Goal: Task Accomplishment & Management: Use online tool/utility

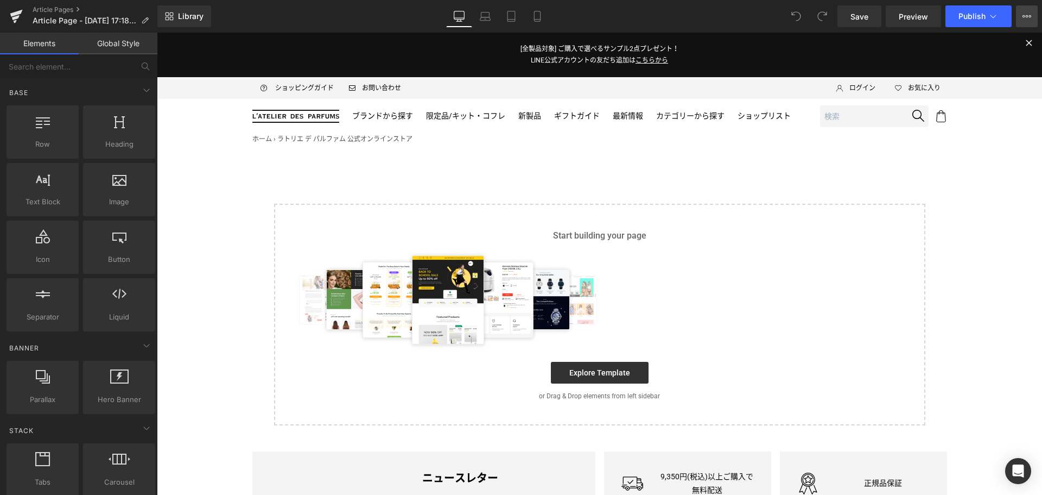
click at [1027, 17] on icon at bounding box center [1027, 16] width 3 height 2
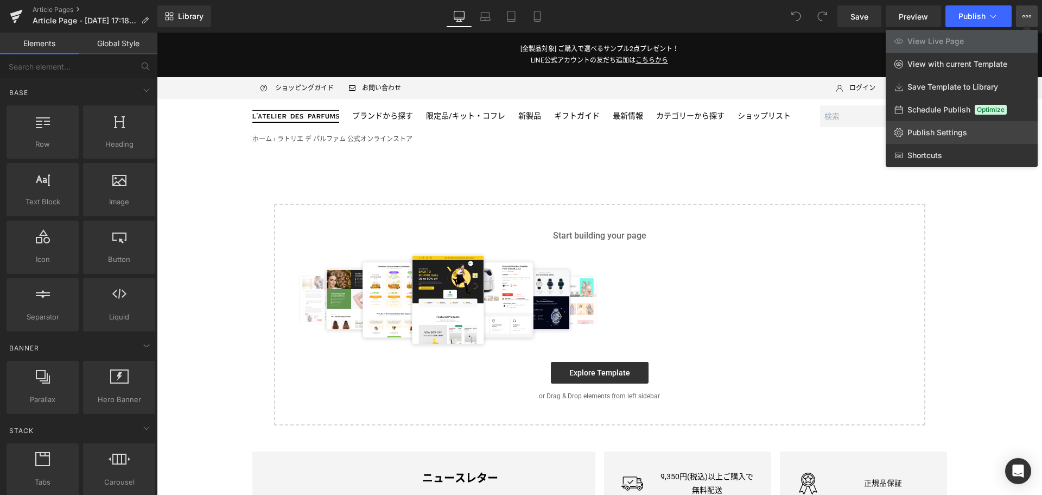
click at [964, 136] on span "Publish Settings" at bounding box center [938, 133] width 60 height 10
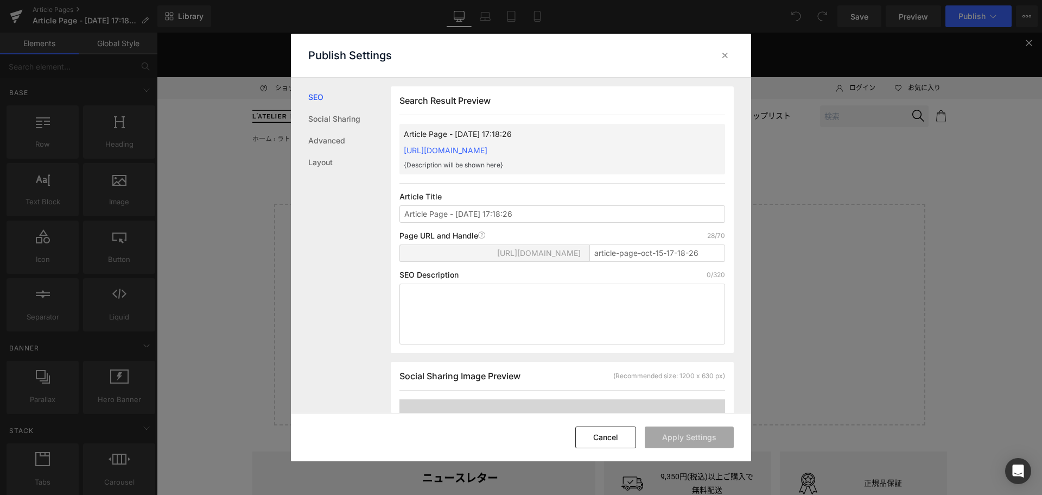
scroll to position [1, 0]
drag, startPoint x: 527, startPoint y: 217, endPoint x: 245, endPoint y: 221, distance: 282.4
click at [245, 221] on div "Publish Settings SEO Social Sharing Advanced Layout Search Result Preview Artic…" at bounding box center [521, 247] width 1042 height 495
type input "JHAG-MIAMI SHAKE"
click at [615, 248] on input "article-page-oct-15-17-18-26" at bounding box center [658, 252] width 136 height 17
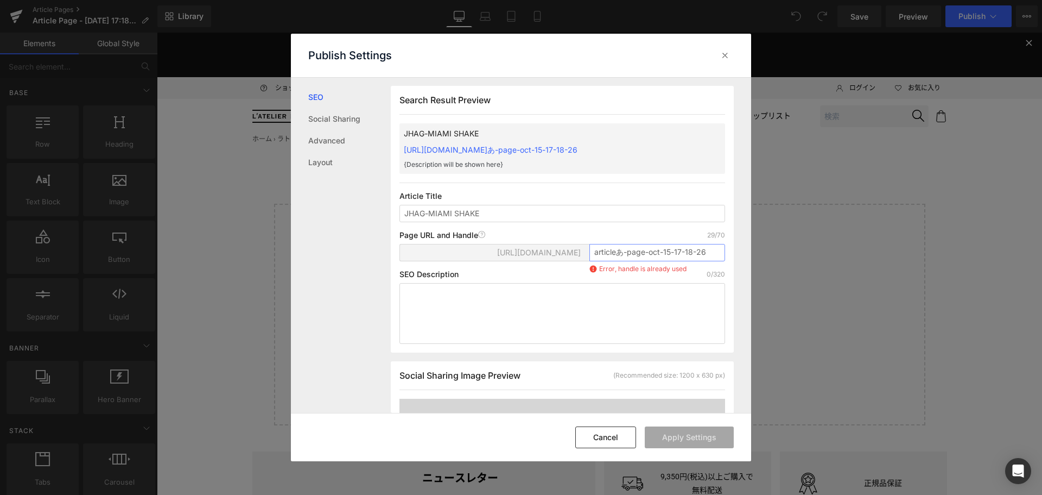
paste input "miamishake2510"
type input "miamishake2510"
click at [698, 441] on button "Apply Settings" at bounding box center [689, 437] width 89 height 22
click at [724, 55] on icon at bounding box center [725, 55] width 11 height 11
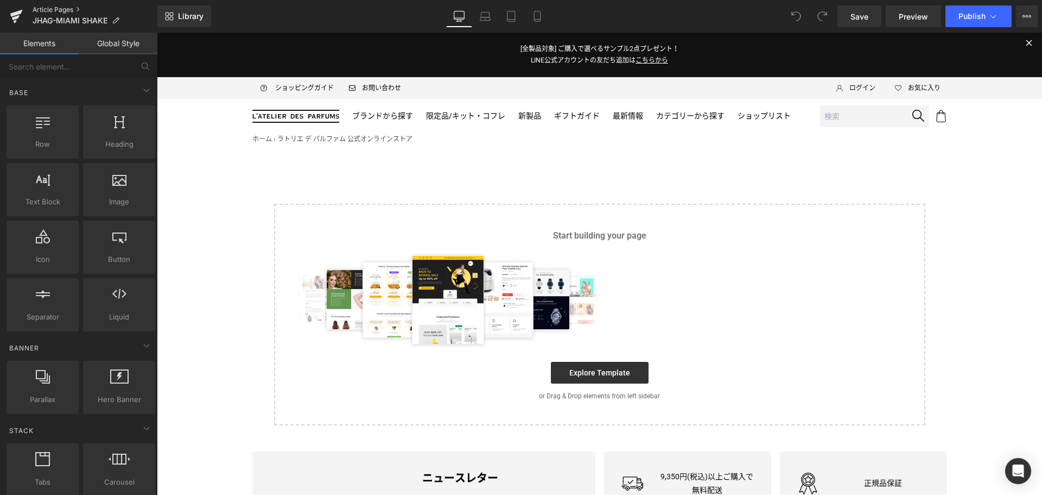
click at [61, 8] on link "Article Pages" at bounding box center [95, 9] width 125 height 9
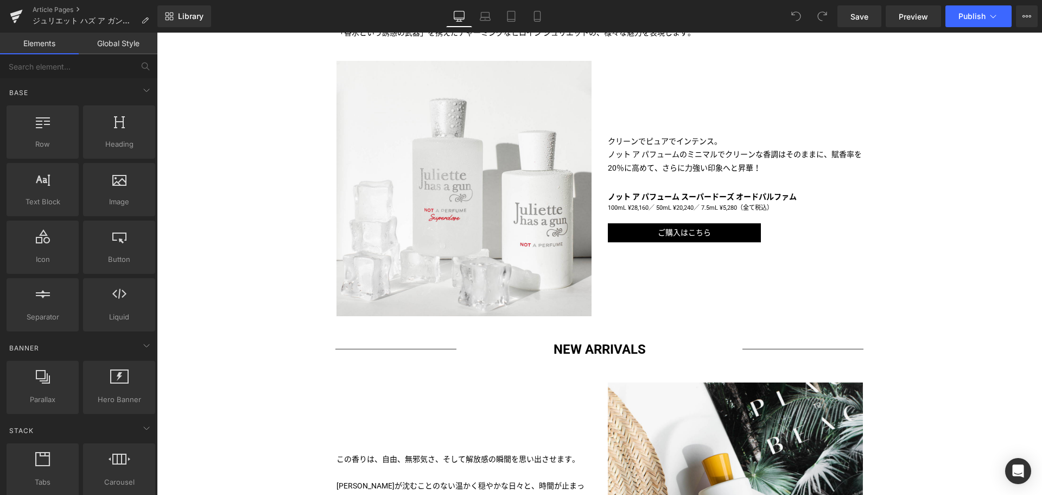
scroll to position [487, 0]
click at [1023, 14] on icon at bounding box center [1027, 16] width 9 height 9
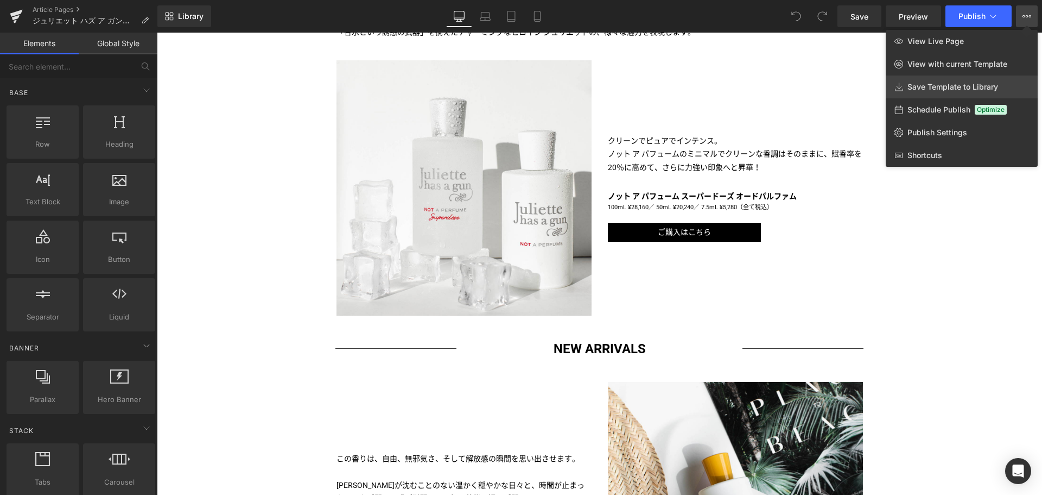
click at [957, 91] on span "Save Template to Library" at bounding box center [953, 87] width 91 height 10
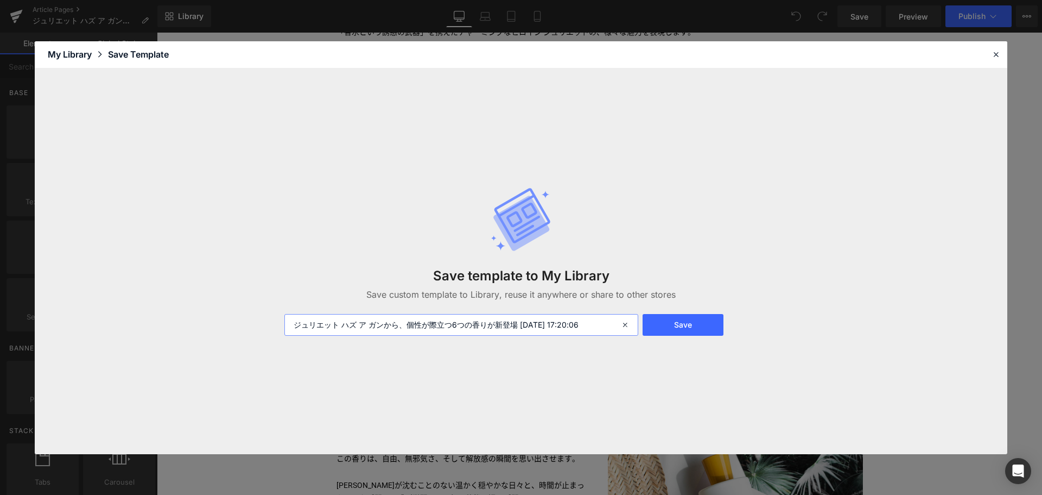
drag, startPoint x: 605, startPoint y: 328, endPoint x: 387, endPoint y: 331, distance: 218.8
click at [387, 331] on input "ジュリエット ハズ ア ガンから、個性が際立つ6つの香りが新登場 2025-10-15 17:20:06" at bounding box center [462, 325] width 354 height 22
type input "ジュリエット ハズ ア ガン"
click at [692, 314] on button "Save" at bounding box center [683, 325] width 81 height 22
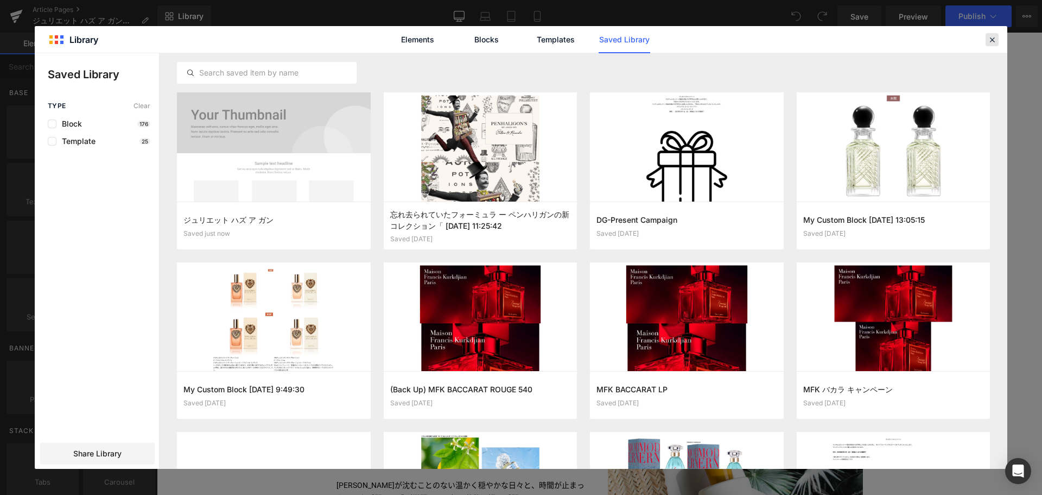
click at [996, 41] on icon at bounding box center [993, 40] width 10 height 10
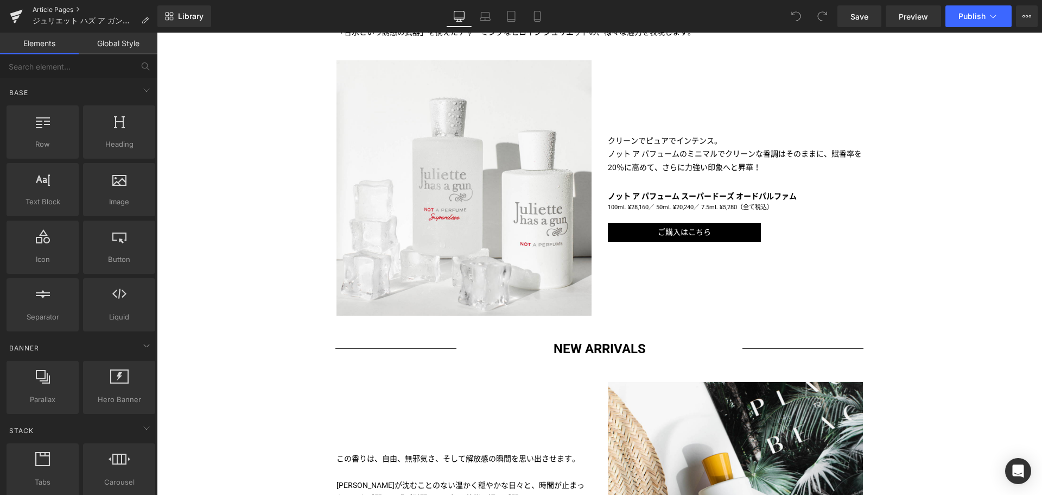
click at [53, 8] on link "Article Pages" at bounding box center [95, 9] width 125 height 9
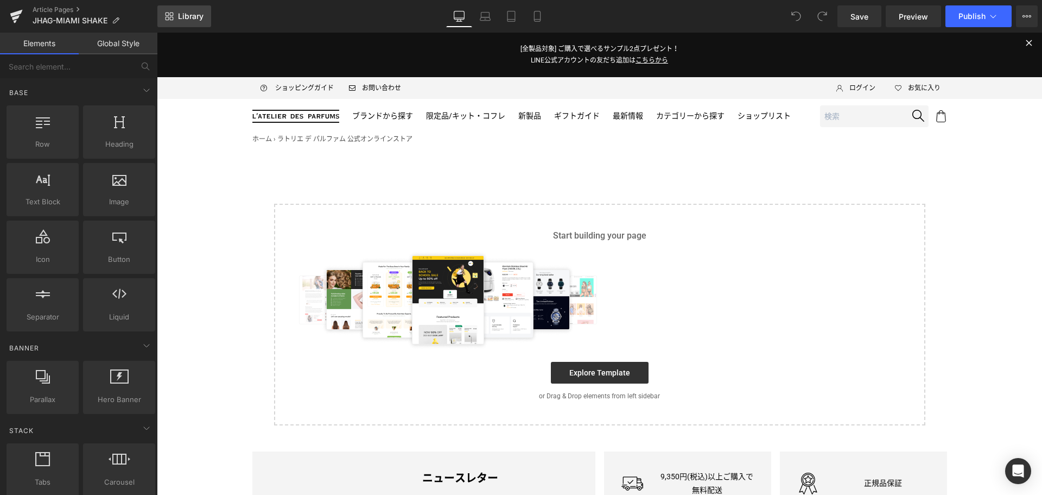
click at [176, 20] on link "Library" at bounding box center [184, 16] width 54 height 22
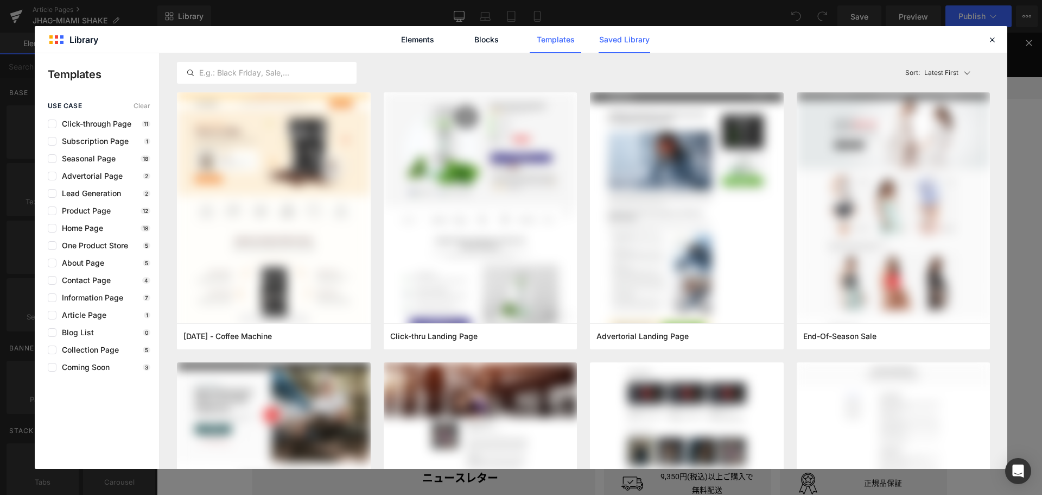
click at [616, 41] on link "Saved Library" at bounding box center [625, 39] width 52 height 27
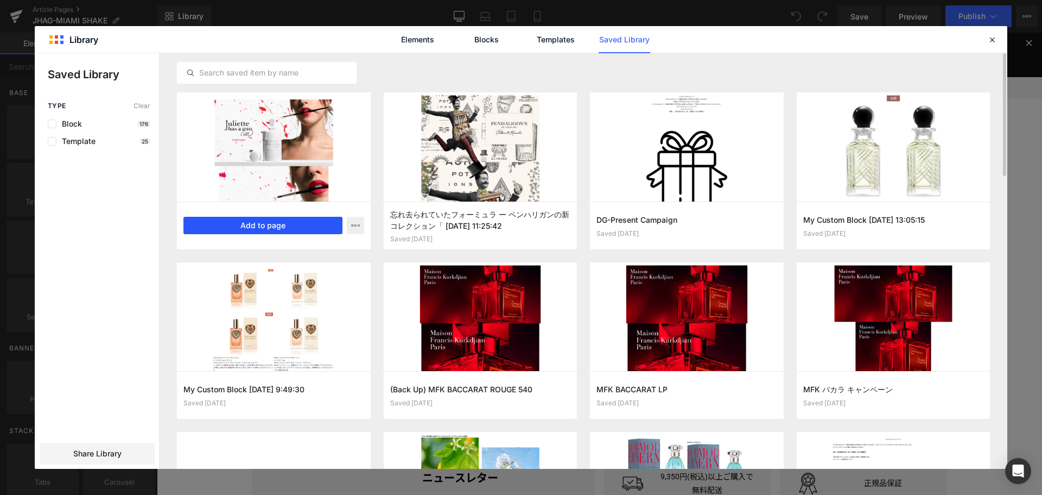
click at [256, 223] on button "Add to page" at bounding box center [263, 225] width 159 height 17
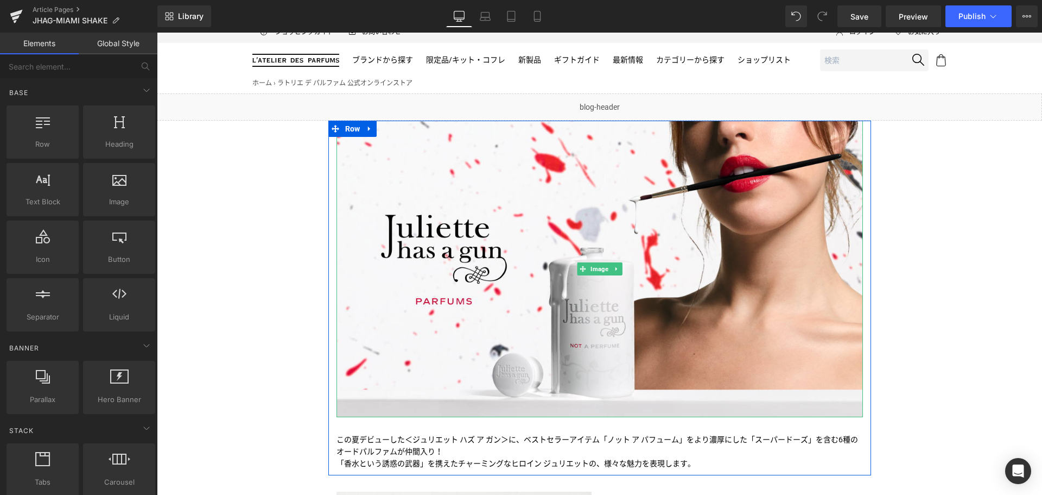
scroll to position [55, 0]
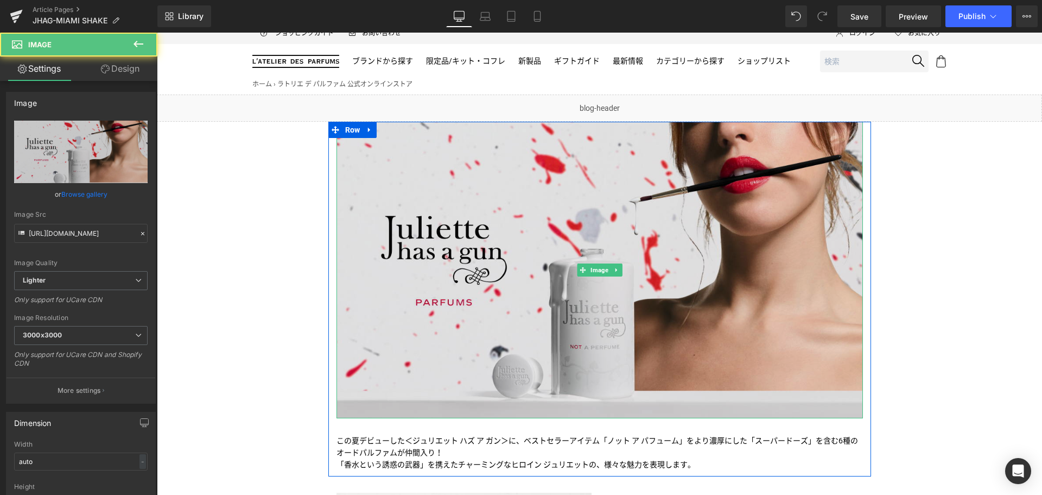
click at [443, 214] on img at bounding box center [600, 270] width 527 height 296
click at [734, 206] on img at bounding box center [600, 270] width 527 height 296
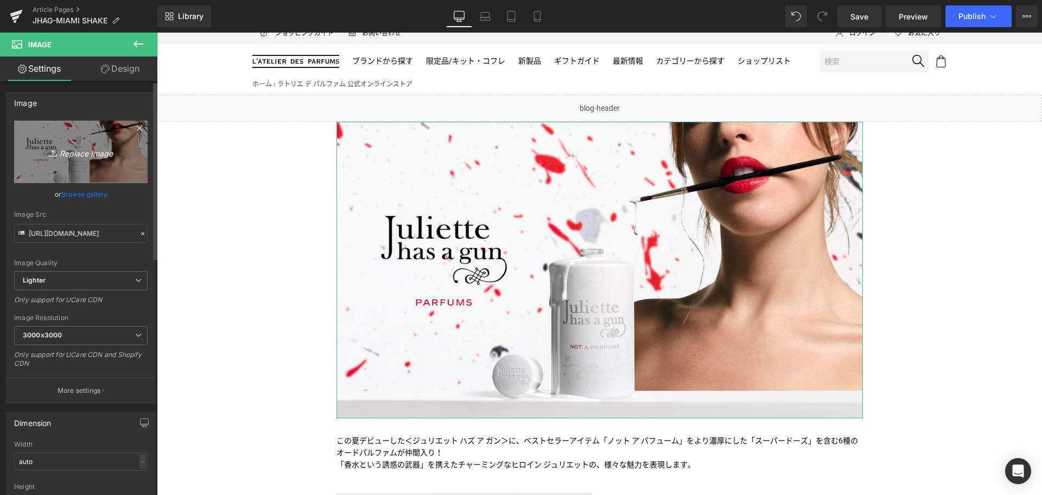
click at [51, 138] on link "Replace Image" at bounding box center [81, 152] width 134 height 62
type input "C:\fakepath\JHAG-MSH-KV-Bottle-1200x675.jpg"
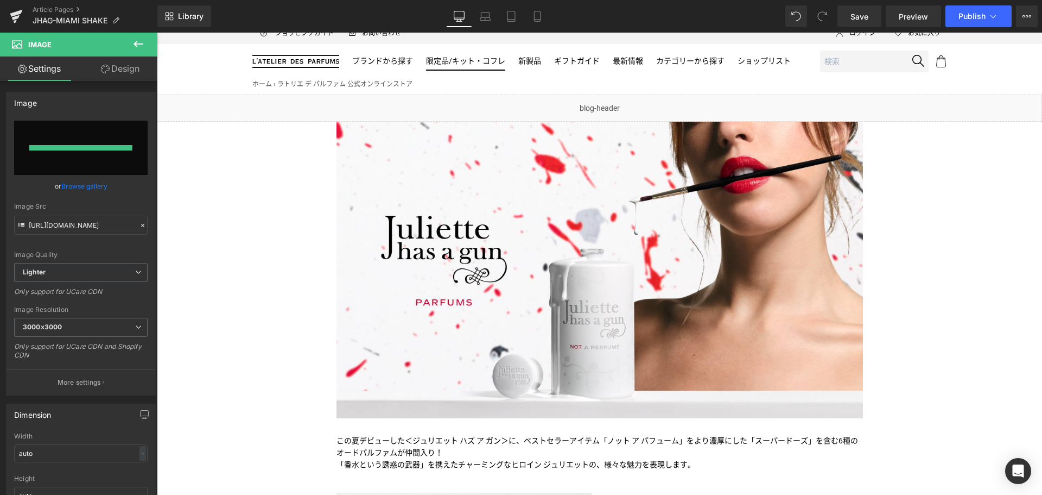
type input "[URL][DOMAIN_NAME]"
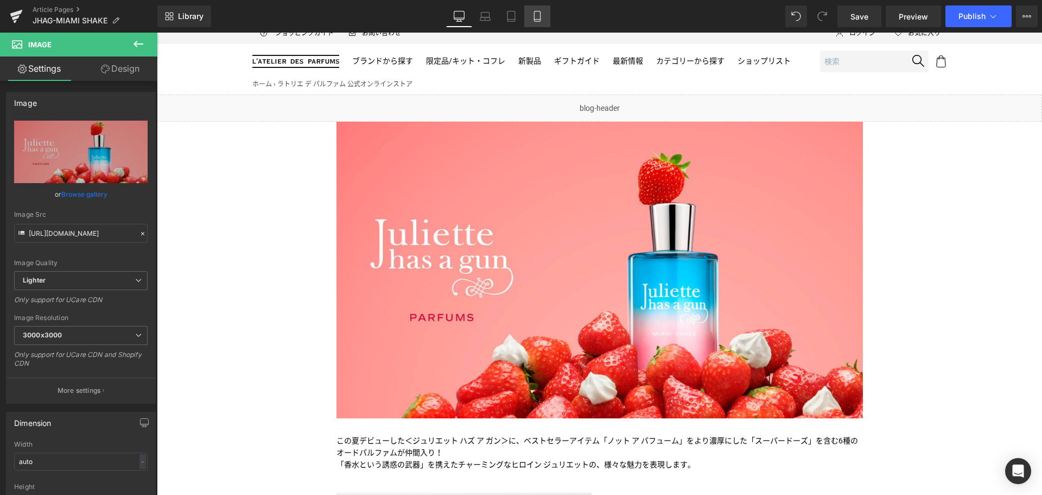
click at [536, 8] on link "Mobile" at bounding box center [537, 16] width 26 height 22
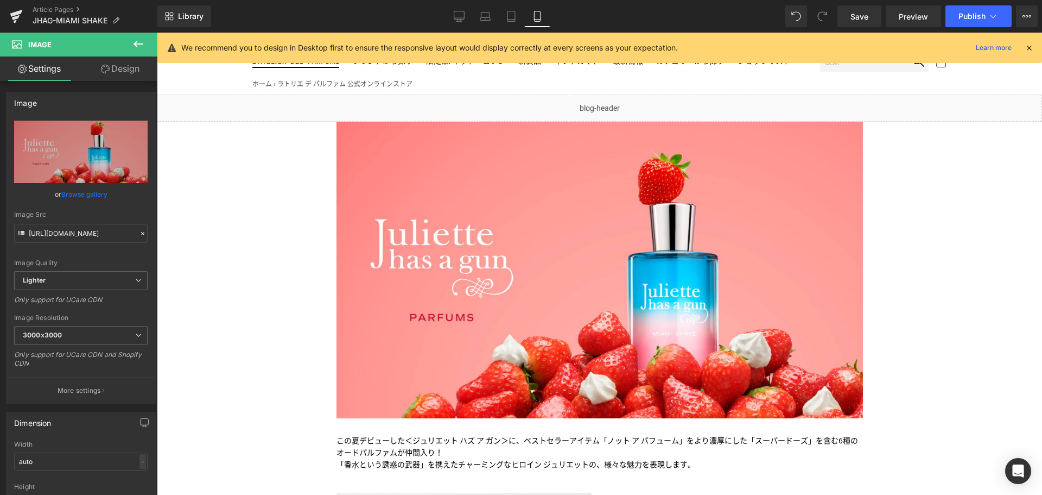
scroll to position [0, 0]
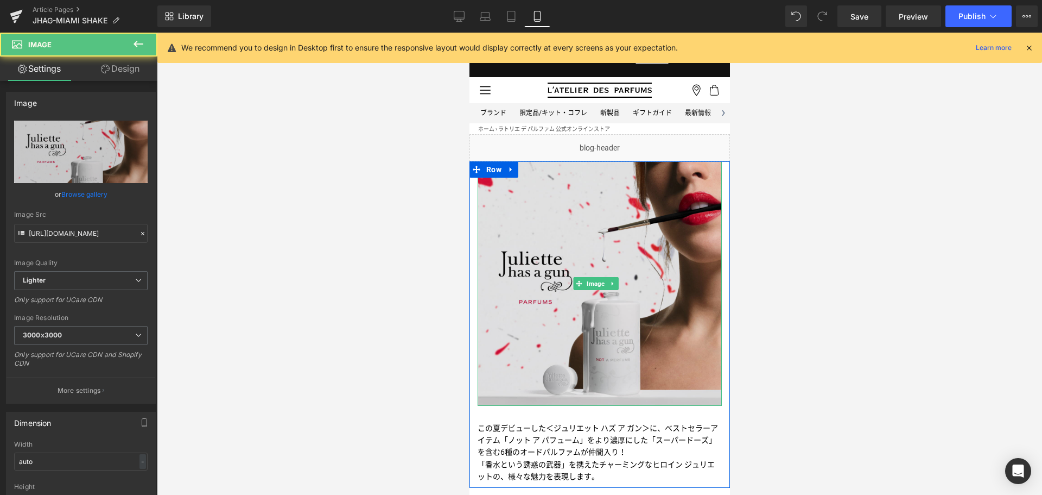
click at [543, 216] on img at bounding box center [599, 283] width 244 height 244
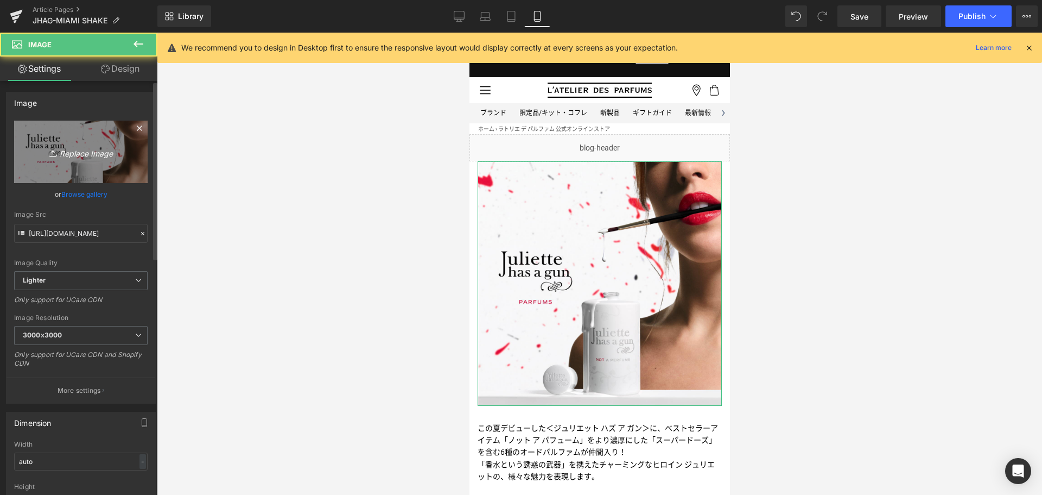
click at [89, 153] on icon "Replace Image" at bounding box center [80, 152] width 87 height 14
type input "C:\fakepath\JHAG-MSH-KV-Bottle-1080x1080.jpg"
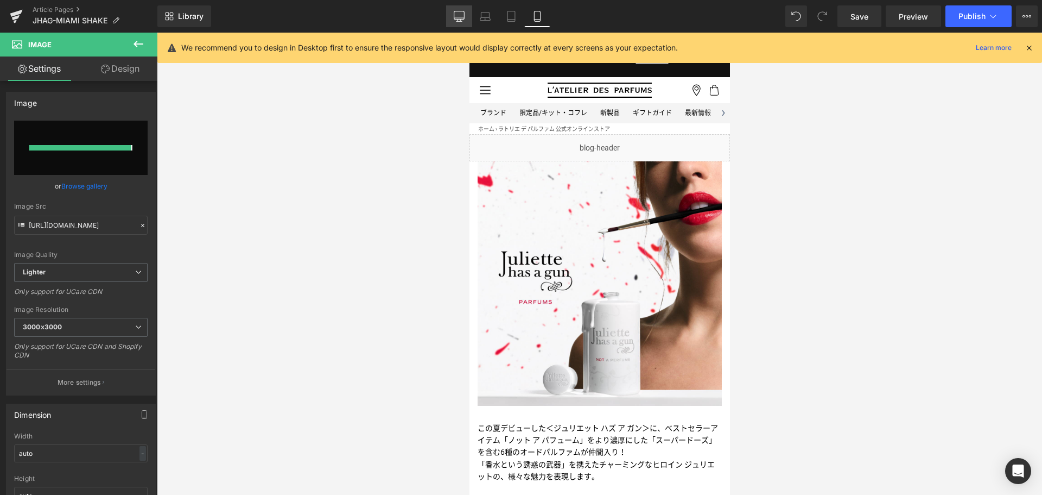
type input "[URL][DOMAIN_NAME]"
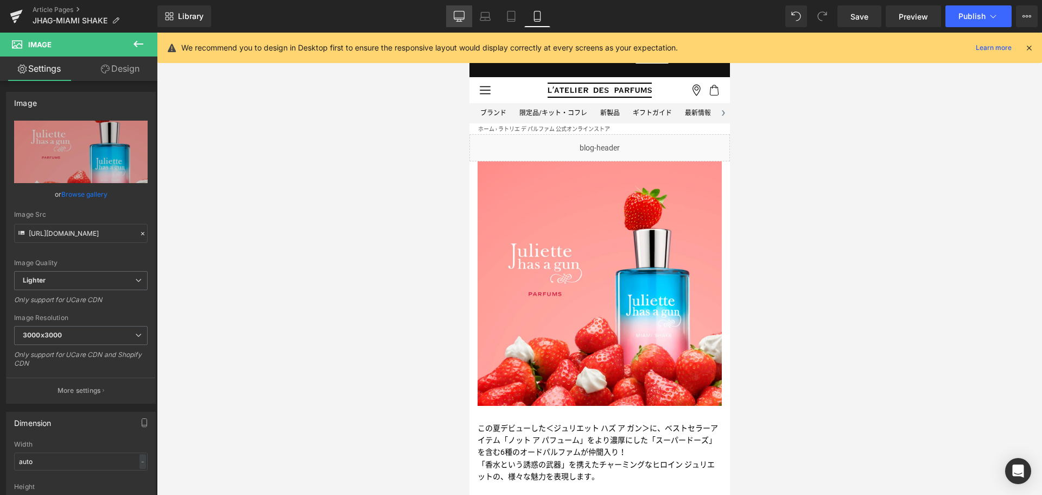
click at [464, 16] on icon at bounding box center [459, 16] width 11 height 11
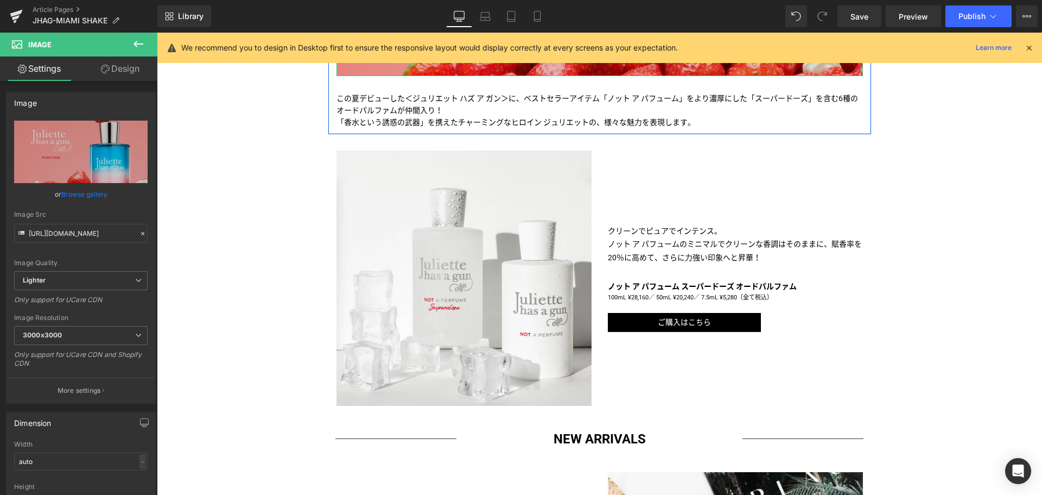
scroll to position [444, 0]
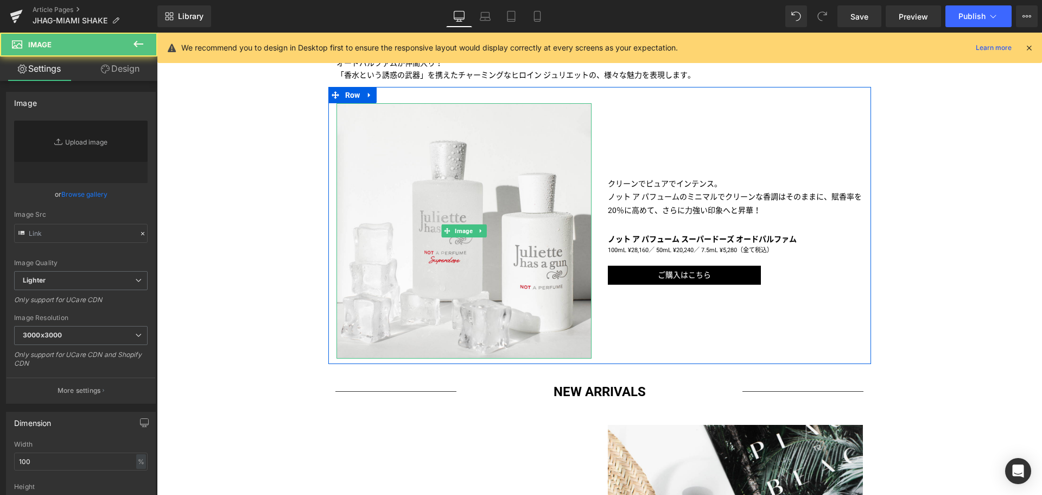
type input "[URL][DOMAIN_NAME]"
click at [451, 217] on img at bounding box center [464, 230] width 255 height 255
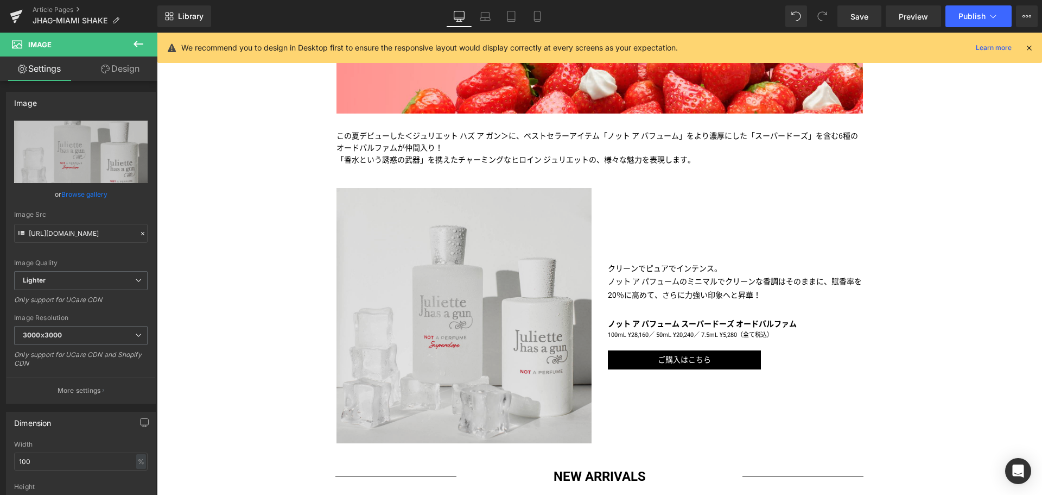
scroll to position [368, 0]
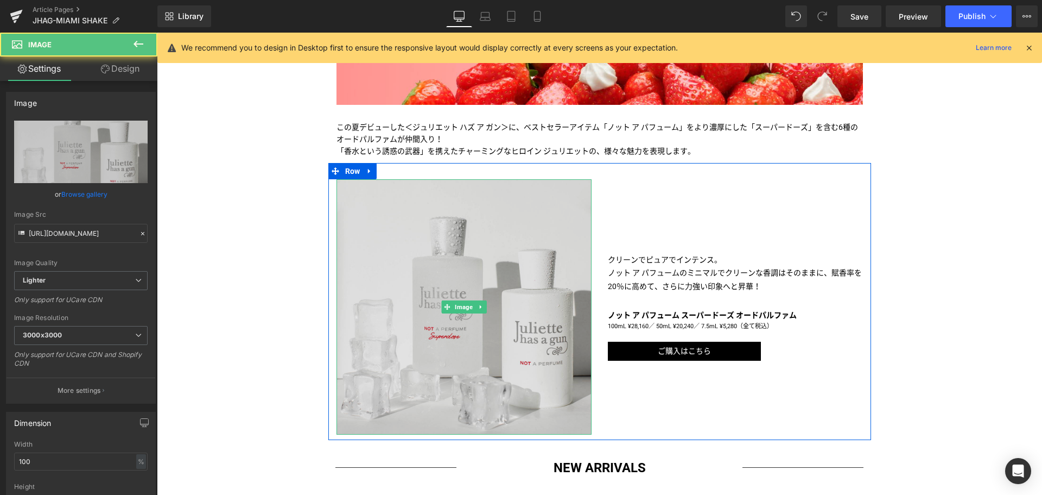
click at [482, 202] on img at bounding box center [464, 306] width 255 height 255
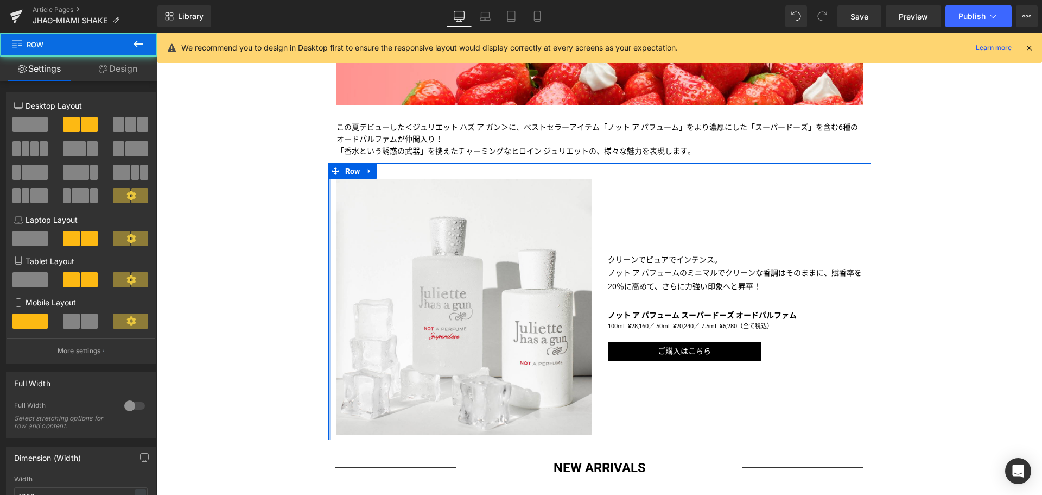
click at [328, 254] on div at bounding box center [329, 301] width 3 height 277
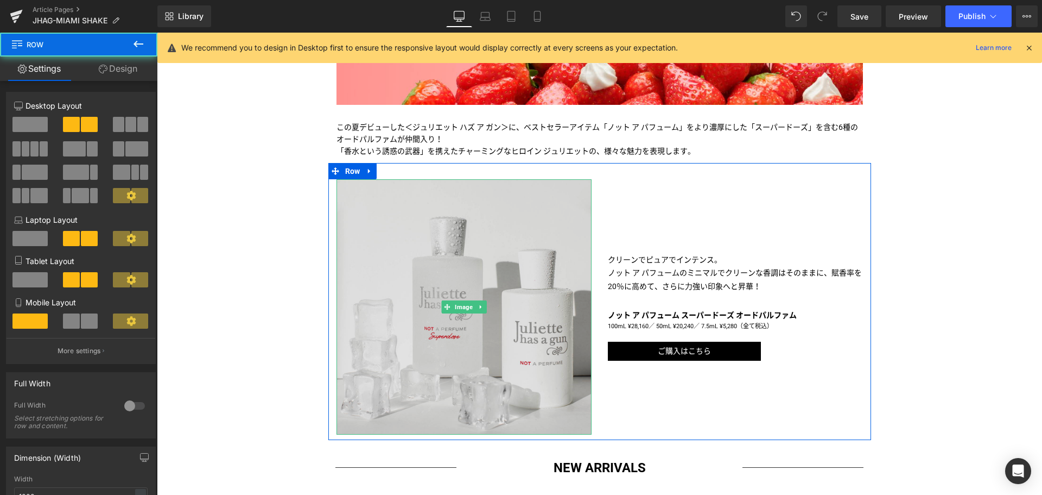
click at [352, 254] on img at bounding box center [464, 306] width 255 height 255
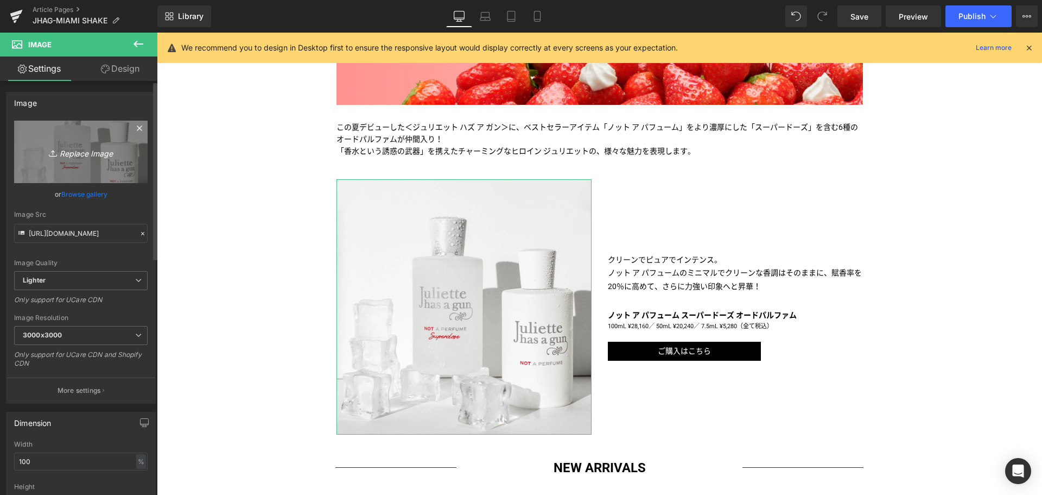
click at [77, 148] on icon "Replace Image" at bounding box center [80, 152] width 87 height 14
type input "C:\fakepath\JHAG-MSH-CPS-Ingredients-1200x675.jpg"
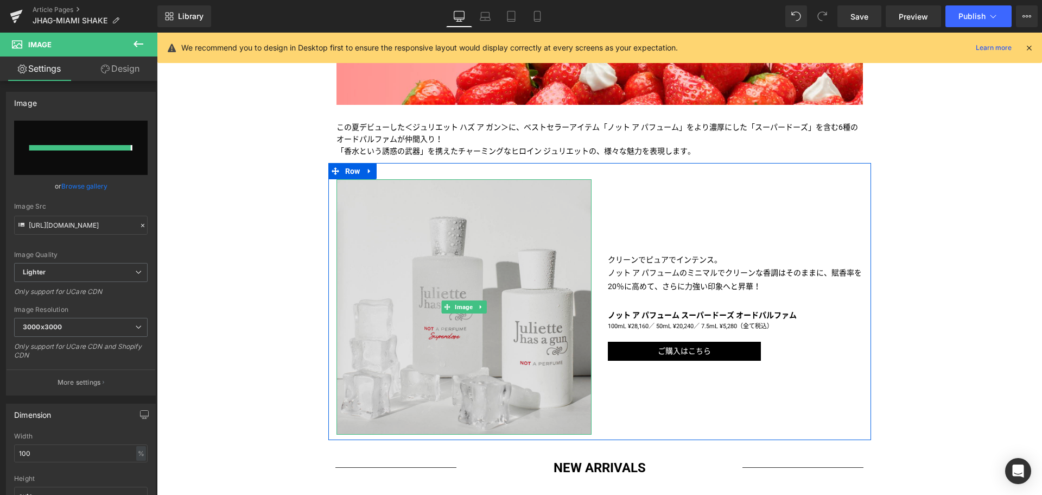
type input "[URL][DOMAIN_NAME]"
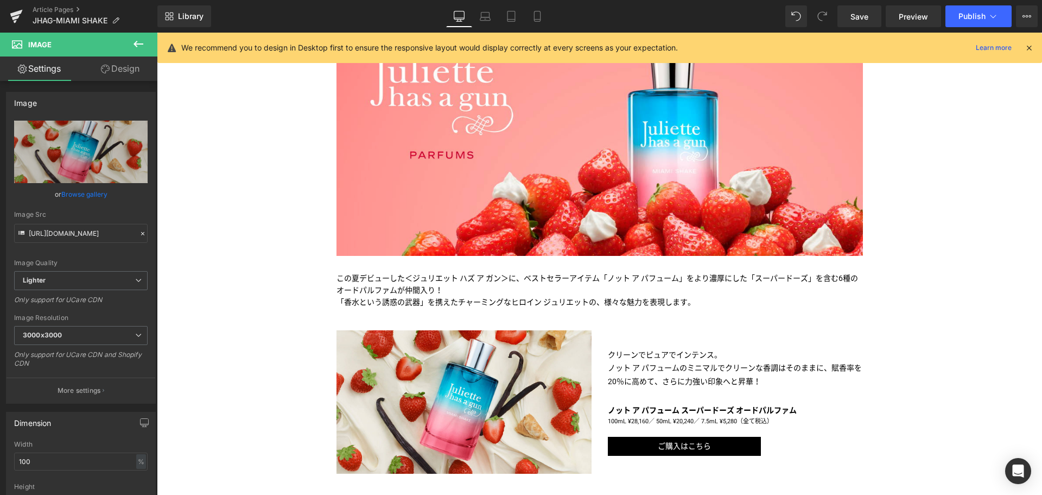
scroll to position [192, 0]
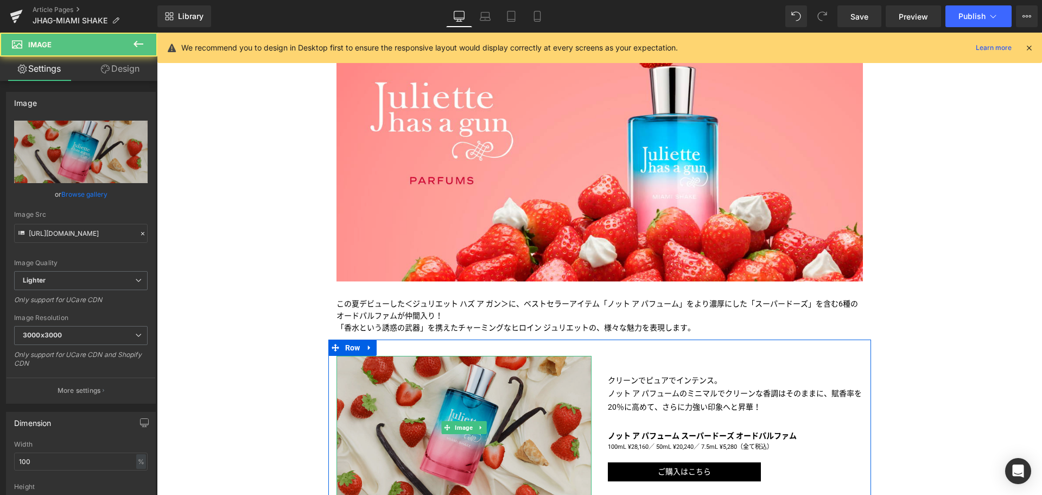
click at [437, 437] on img at bounding box center [464, 427] width 255 height 143
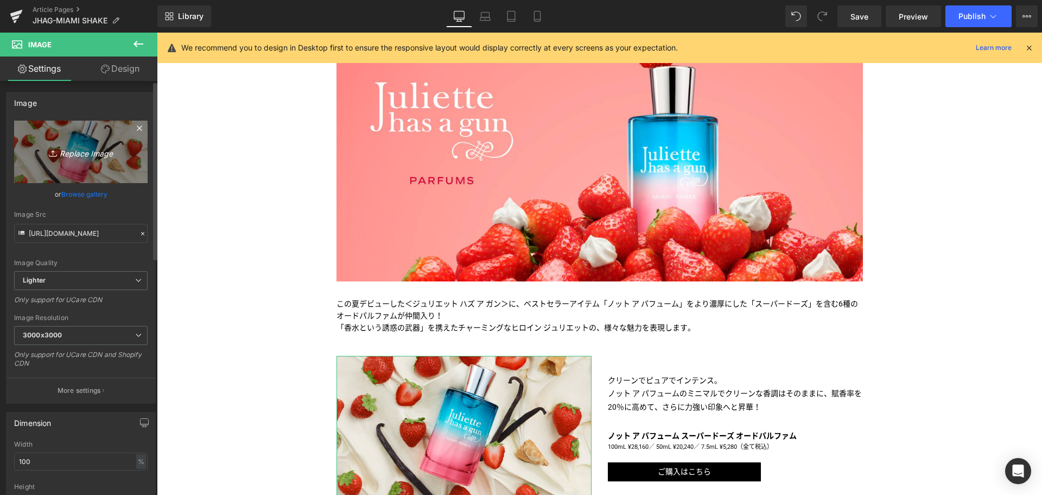
click at [106, 150] on icon "Replace Image" at bounding box center [80, 152] width 87 height 14
type input "C:\fakepath\JHAG-MSH-CPS-Ingredients-1080x1080.jpg"
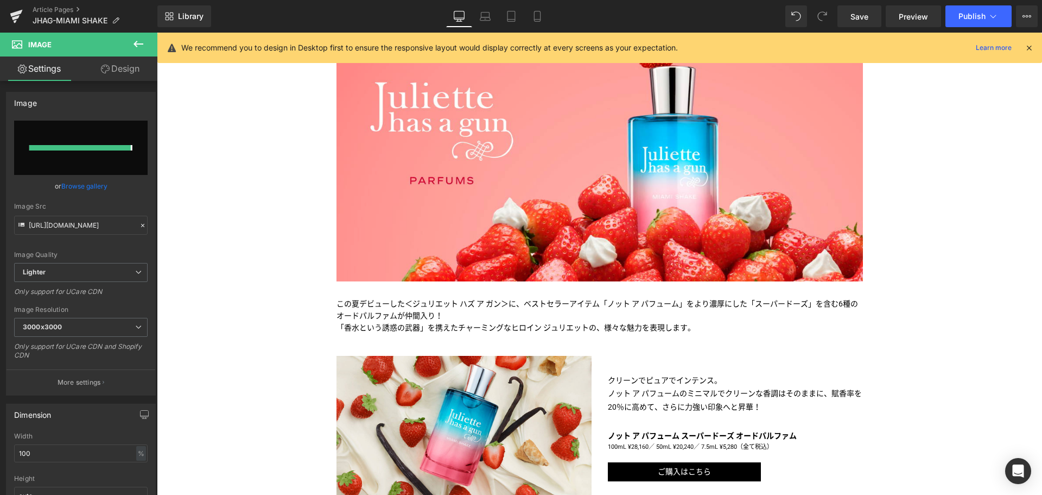
type input "[URL][DOMAIN_NAME]"
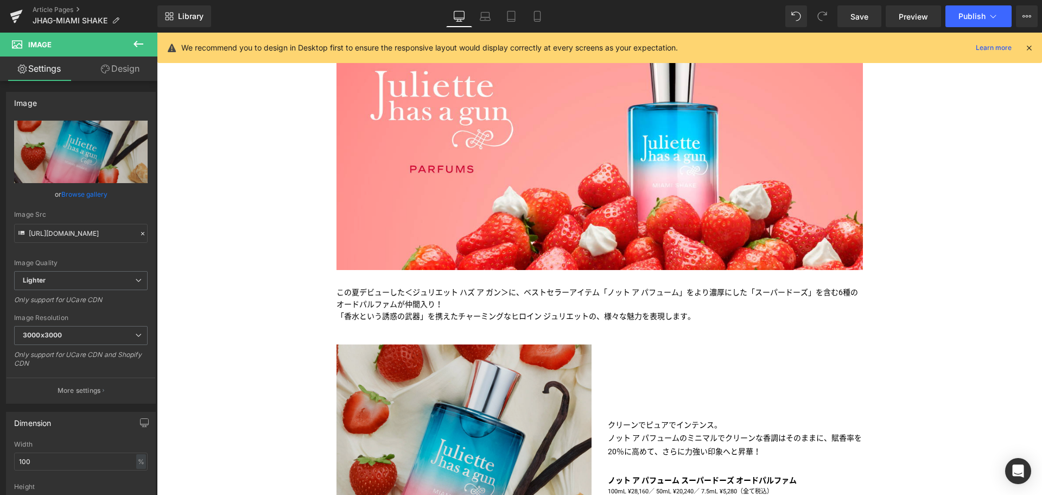
scroll to position [203, 0]
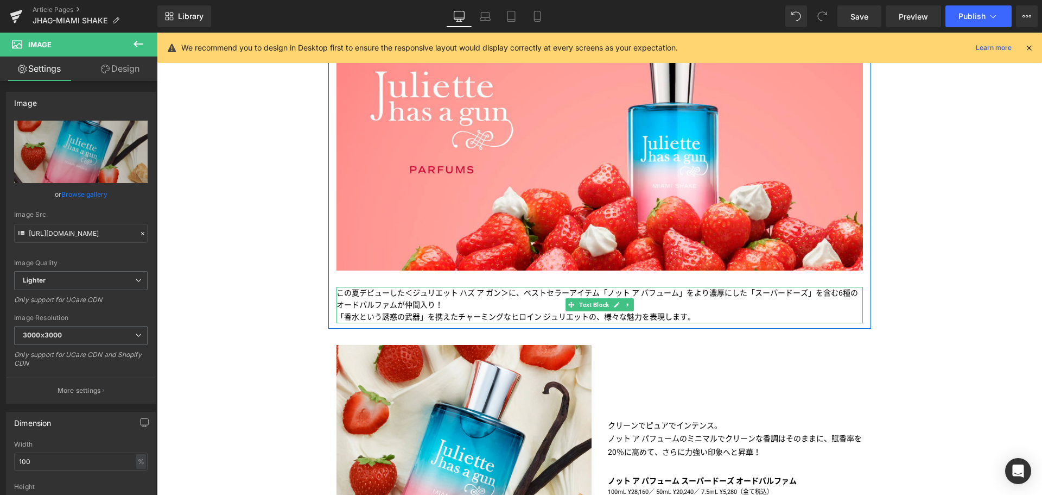
click at [516, 294] on p "この夏デビューした＜ジュリエット ハズ ア ガン＞に、ベストセラーアイテム「ノット ア パフューム」をより濃厚にした「スーパードーズ」を含む6種のオードパルフ…" at bounding box center [600, 299] width 527 height 24
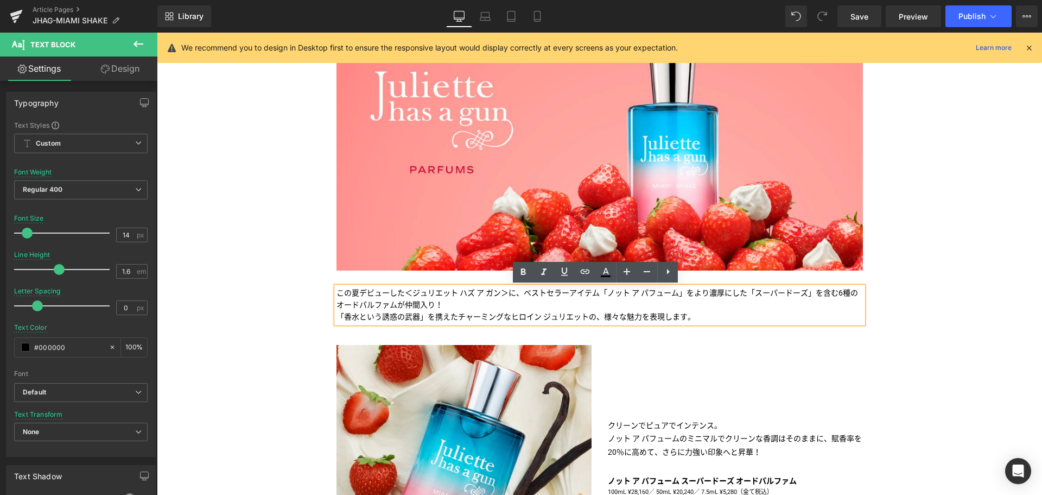
click at [516, 294] on p "この夏デビューした＜ジュリエット ハズ ア ガン＞に、ベストセラーアイテム「ノット ア パフューム」をより濃厚にした「スーパードーズ」を含む6種のオードパルフ…" at bounding box center [600, 299] width 527 height 24
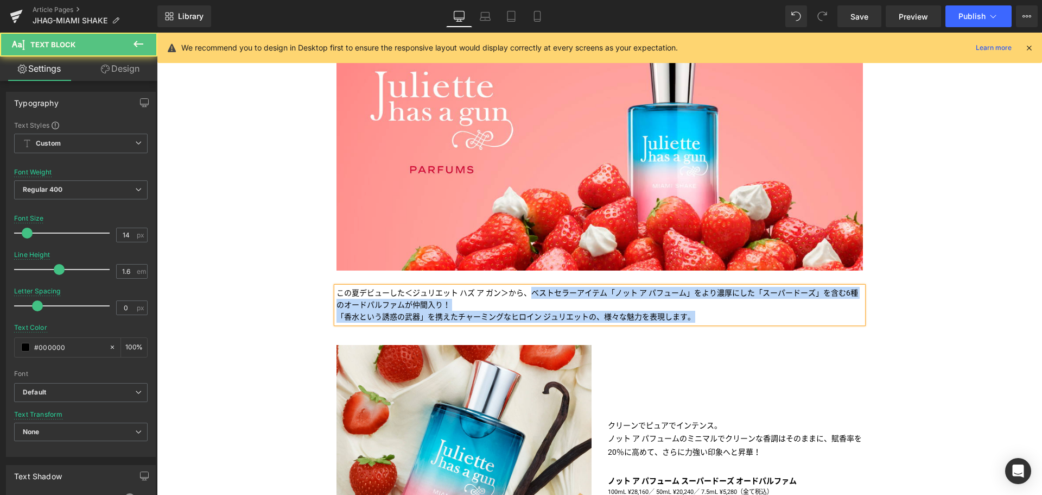
drag, startPoint x: 532, startPoint y: 292, endPoint x: 690, endPoint y: 315, distance: 160.3
click at [690, 315] on div "この夏デビューした＜ジュリエット ハズ ア ガン＞から、ベストセラーアイテム「ノット ア パフューム」をより濃厚にした「スーパードーズ」を含む6種のオードパル…" at bounding box center [600, 305] width 527 height 36
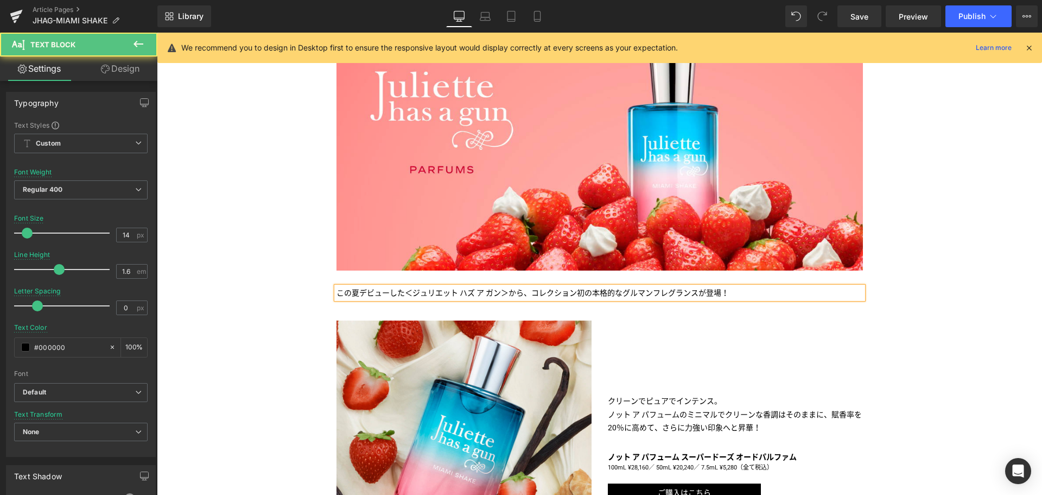
click at [530, 294] on p "この夏デビューした＜ジュリエット ハズ ア ガン＞から、コレクション初の本格的なグルマンフレグランスが登場！" at bounding box center [600, 293] width 527 height 12
click at [846, 295] on p "この夏デビューした＜ジュリエット ハズ ア ガン＞から、たまらなく美味しそうな香り ― コレクション初の本格的なグルマンフレグランスが登場！" at bounding box center [600, 293] width 527 height 12
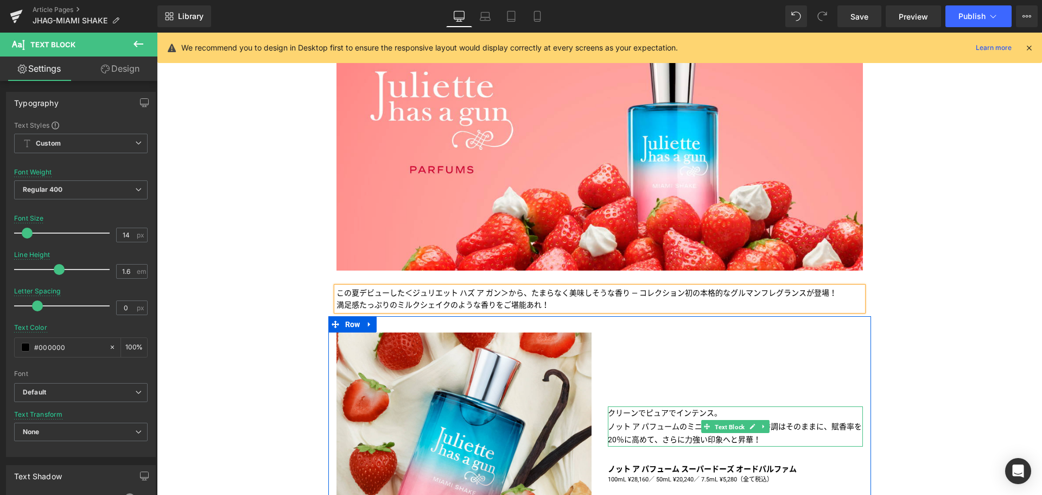
click at [719, 429] on span "Text Block" at bounding box center [730, 426] width 34 height 13
click at [653, 431] on p "ノット ア パフュームのミニマルでクリーンな香調はそのままに、賦香率を20％に高めて、さらに力強い印象へと昇華！" at bounding box center [735, 433] width 255 height 27
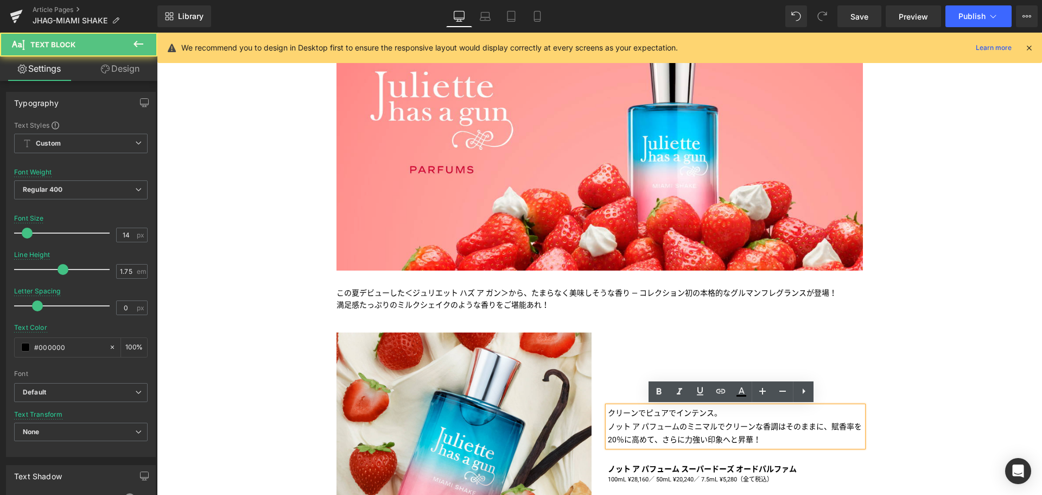
click at [653, 431] on p "ノット ア パフュームのミニマルでクリーンな香調はそのままに、賦香率を20％に高めて、さらに力強い印象へと昇華！" at bounding box center [735, 433] width 255 height 27
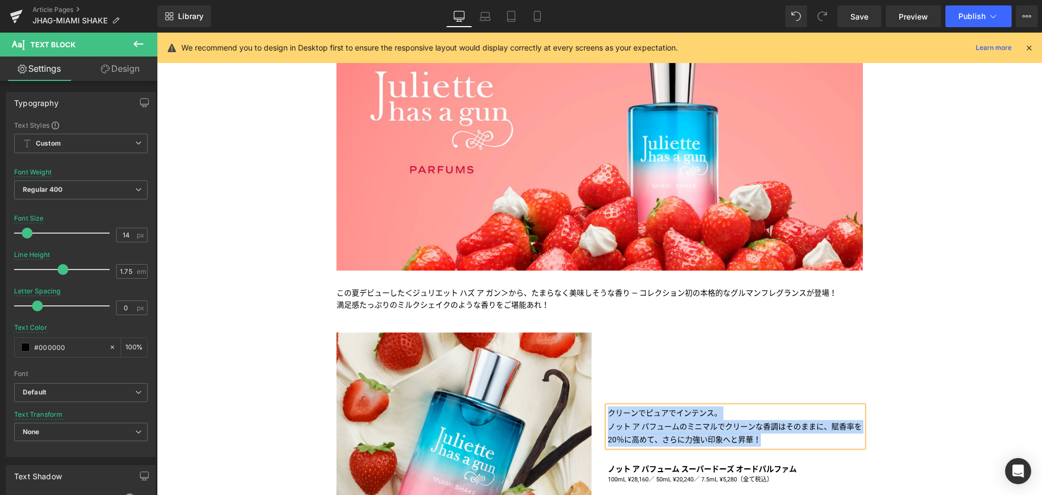
paste div
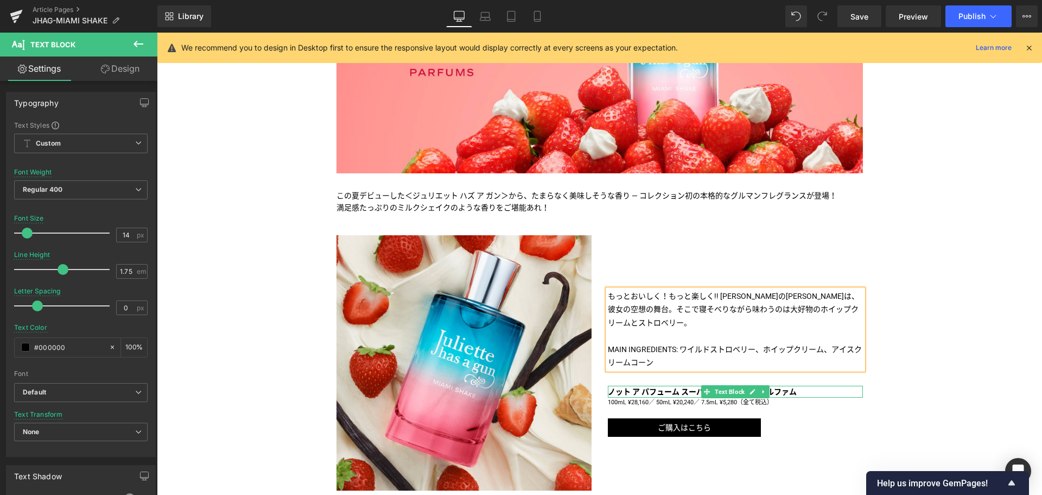
scroll to position [415, 0]
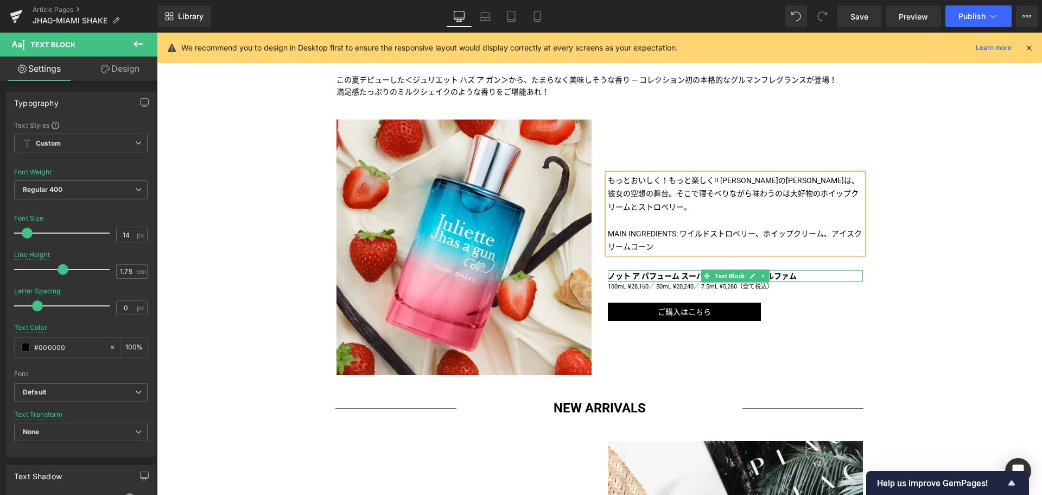
click at [667, 274] on b "ノット ア パフューム スーパードーズ オードパルファム" at bounding box center [702, 275] width 189 height 9
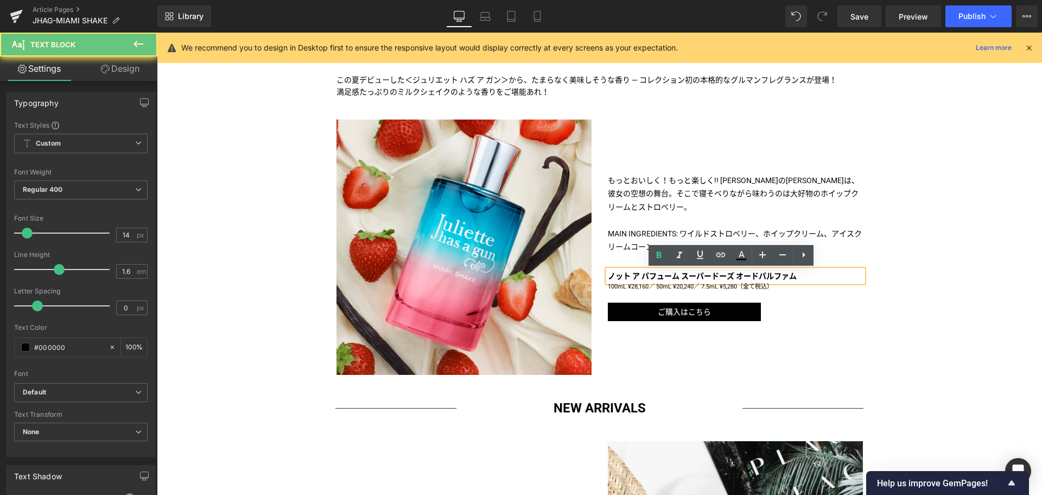
click at [667, 274] on b "ノット ア パフューム スーパードーズ オードパルファム" at bounding box center [702, 275] width 189 height 9
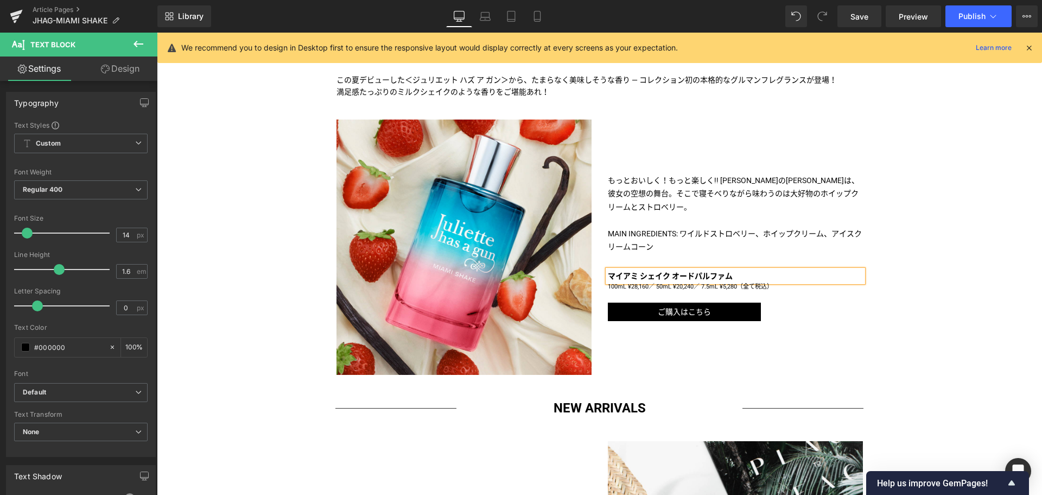
click at [862, 355] on div "もっとおいしく！もっと楽しく!! [PERSON_NAME]の[PERSON_NAME]は、彼女の空想の舞台。そこで寝そべりながら味わうのは大好物のホイップク…" at bounding box center [735, 246] width 271 height 255
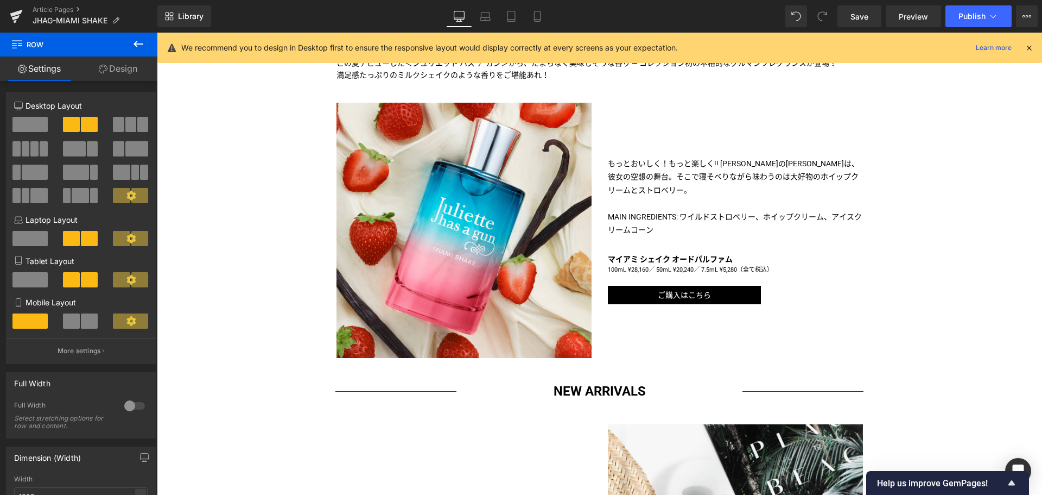
scroll to position [434, 0]
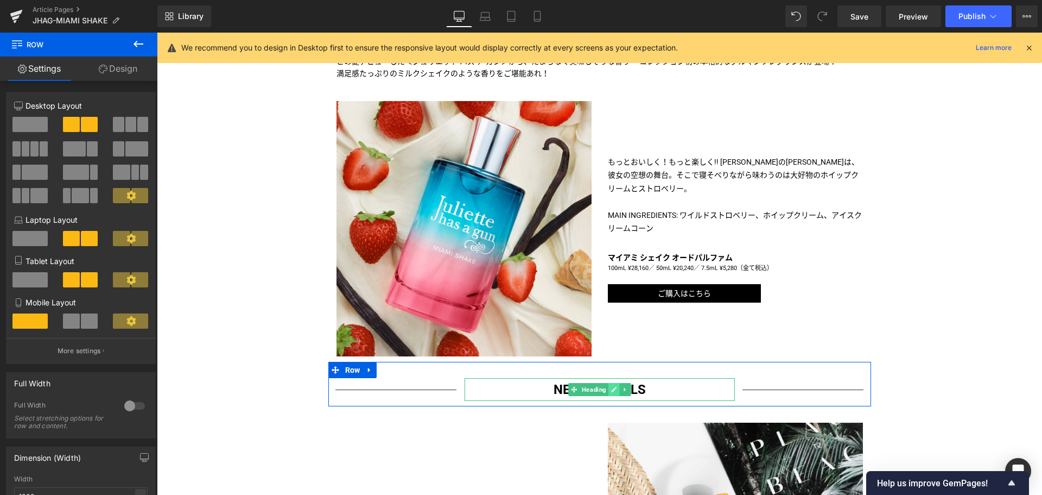
click at [611, 388] on icon at bounding box center [614, 389] width 6 height 7
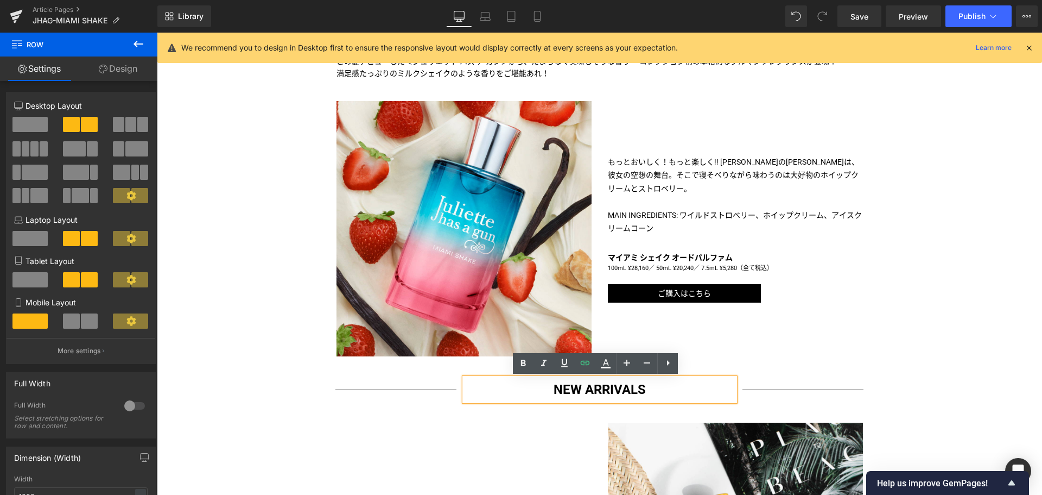
click at [609, 388] on strong "NEW ARRIVALS" at bounding box center [600, 389] width 92 height 15
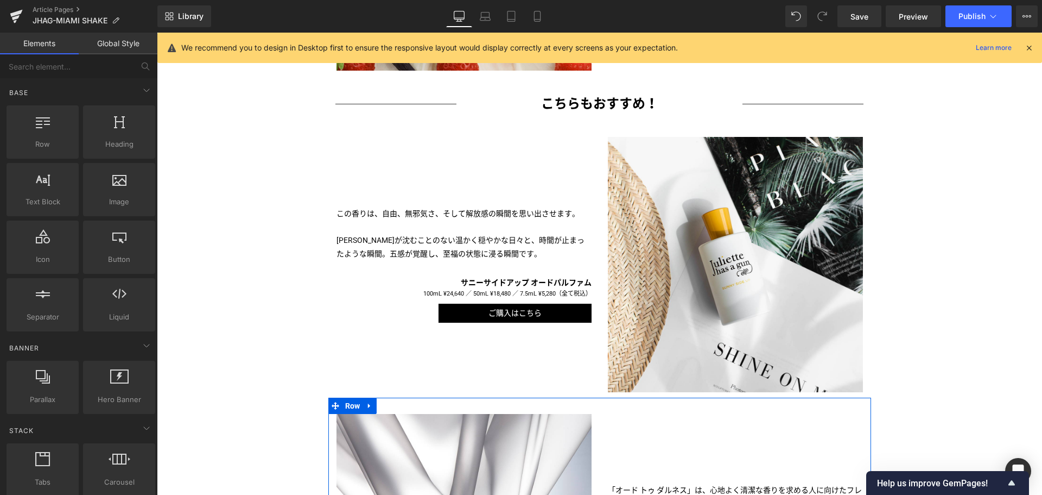
scroll to position [717, 0]
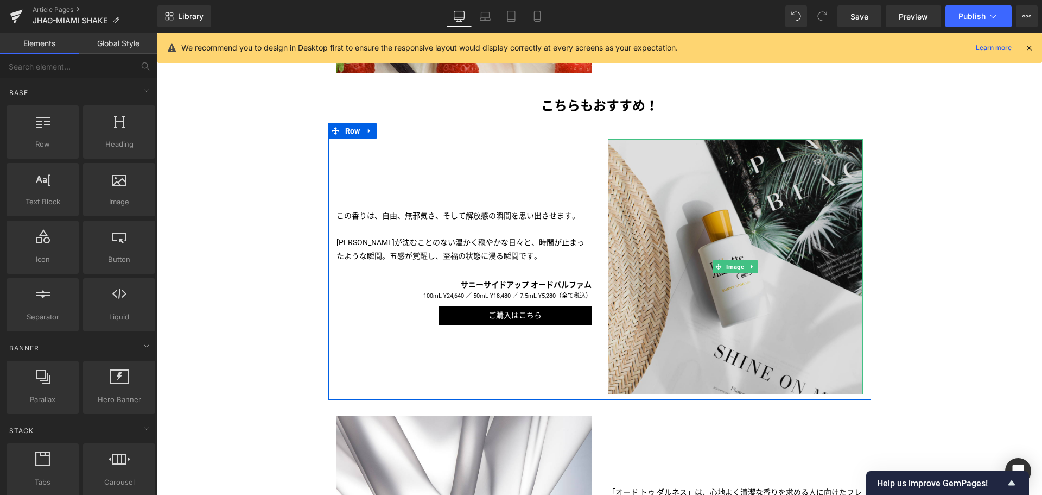
click at [696, 227] on img at bounding box center [735, 266] width 255 height 255
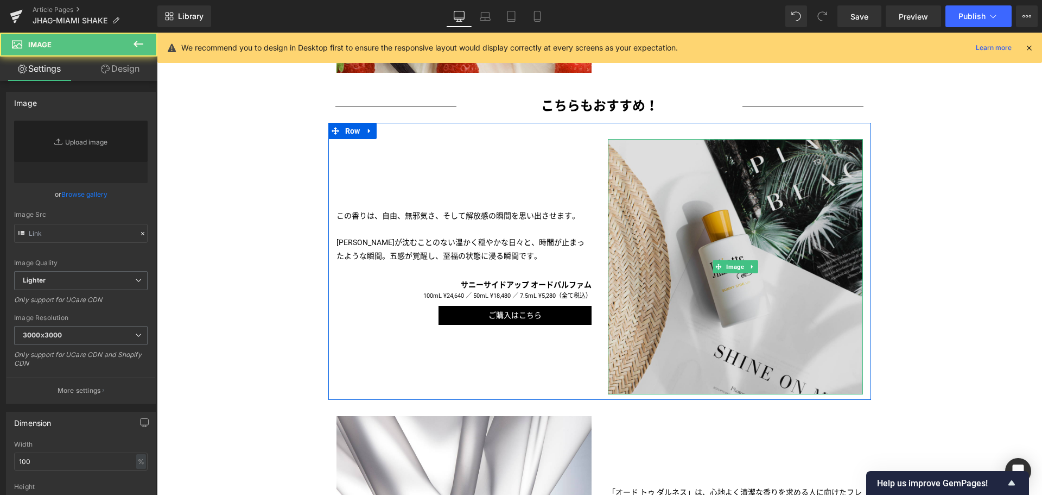
type input "[URL][DOMAIN_NAME]"
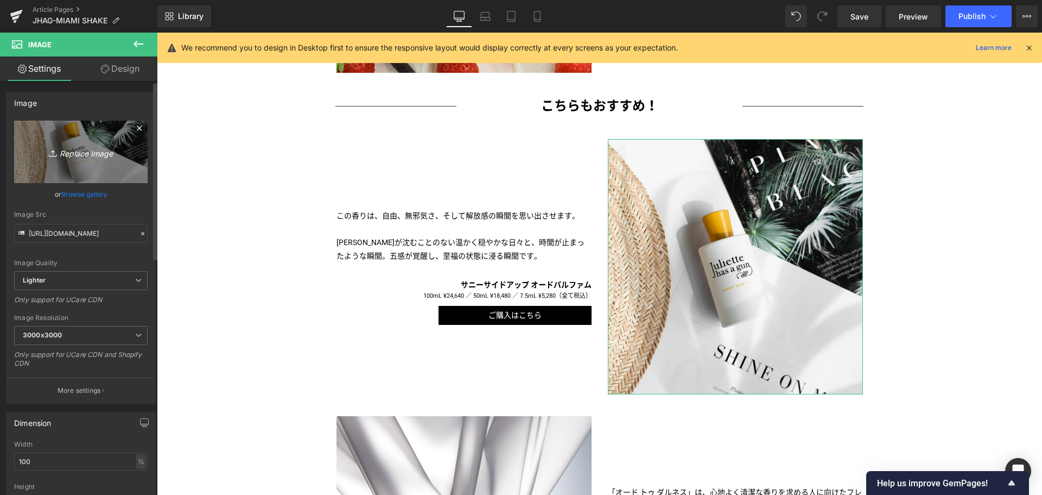
click at [60, 155] on icon "Replace Image" at bounding box center [80, 152] width 87 height 14
type input "C:\fakepath\JHAG-LFS-CPS-Shadow-1080x1080.jpg"
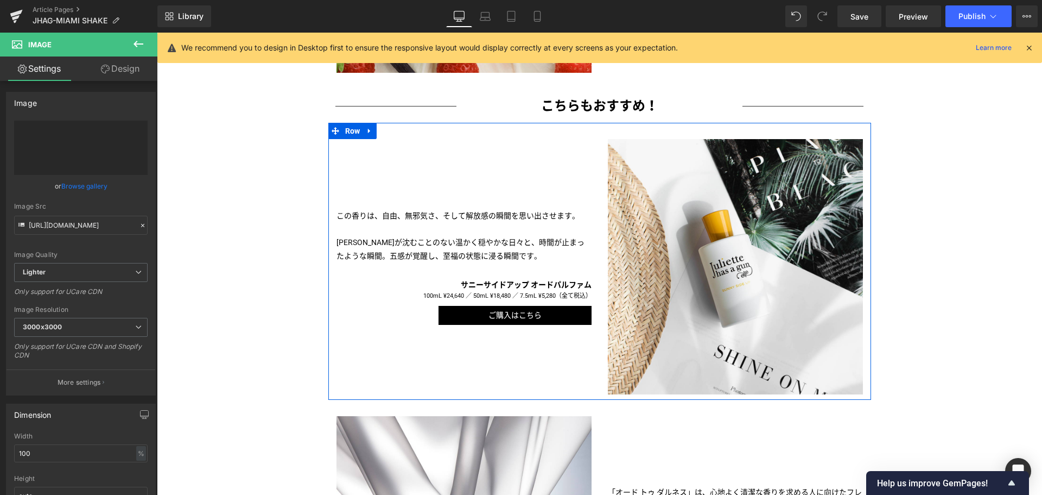
type input "[URL][DOMAIN_NAME]"
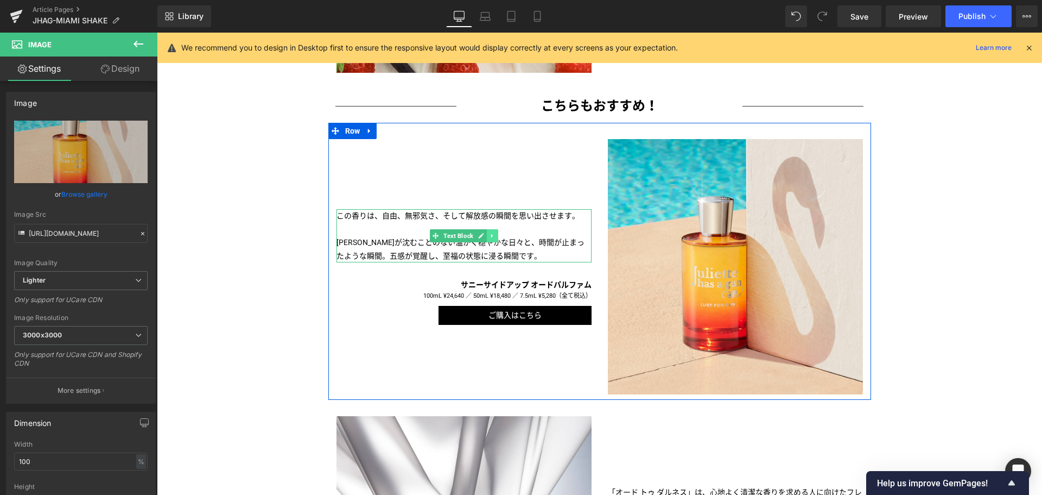
click at [493, 241] on link at bounding box center [492, 235] width 11 height 13
click at [464, 247] on p "この香りは、自由、無邪気さ、そして解放感の瞬間を思い出させます。 [PERSON_NAME]が沈むことのない温かく穏やかな日々と、時間が止まったような瞬間。五…" at bounding box center [464, 235] width 255 height 53
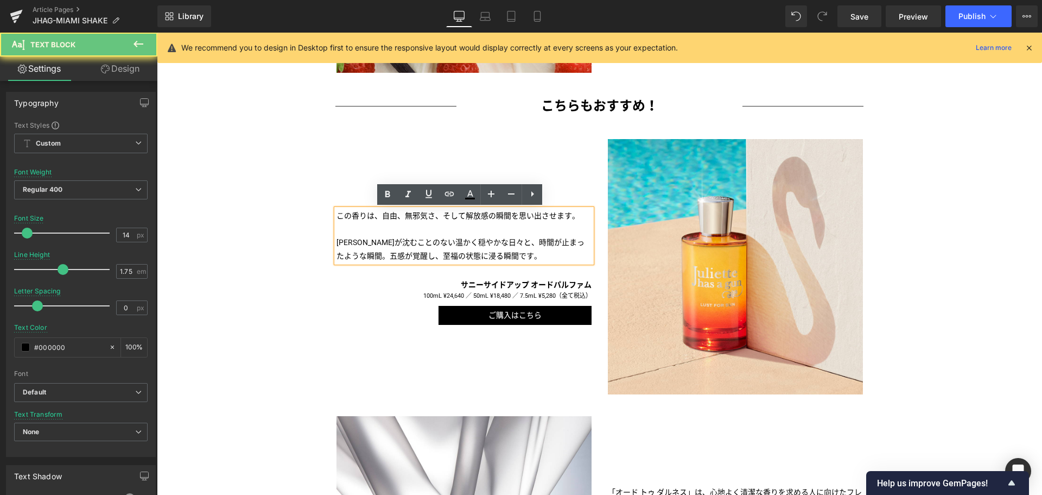
click at [464, 247] on p "この香りは、自由、無邪気さ、そして解放感の瞬間を思い出させます。 [PERSON_NAME]が沈むことのない温かく穏やかな日々と、時間が止まったような瞬間。五…" at bounding box center [464, 235] width 255 height 53
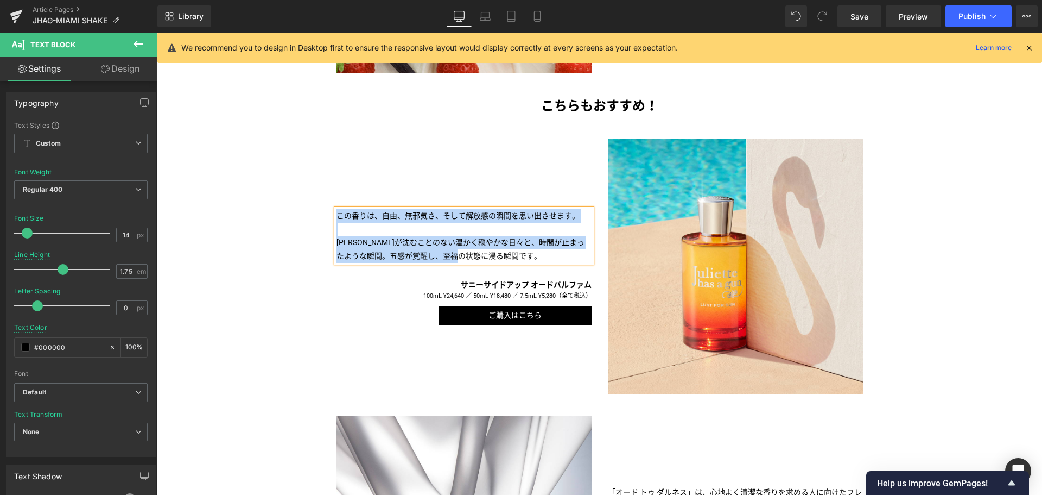
paste div
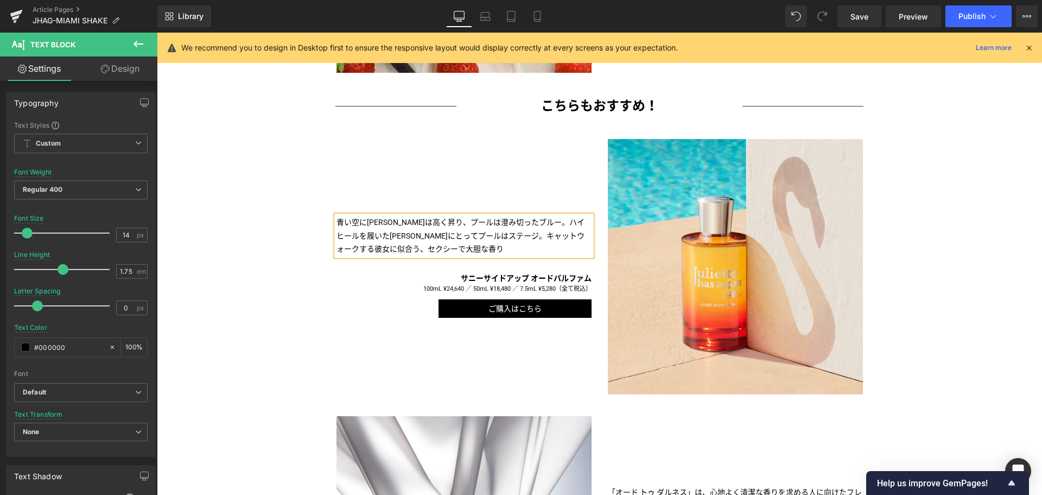
scroll to position [724, 0]
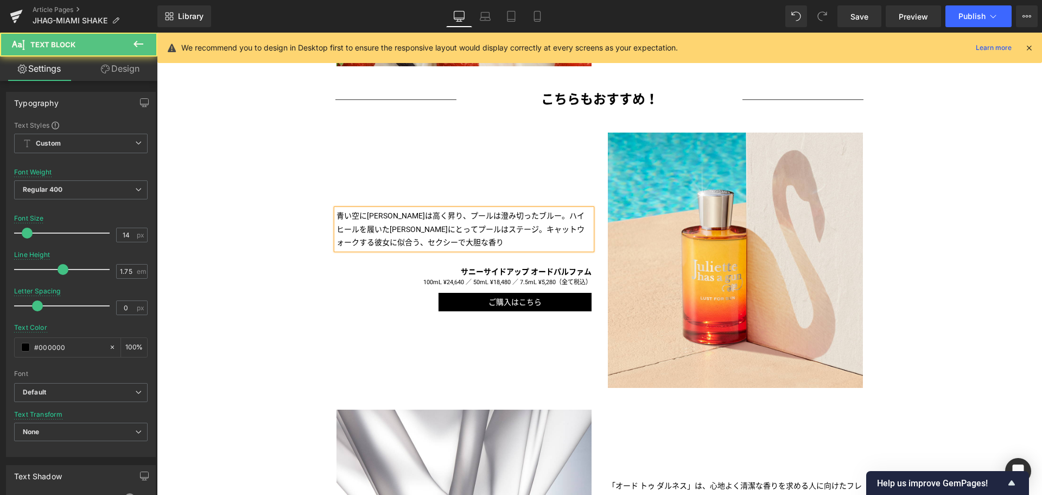
click at [521, 217] on p "青い空に[PERSON_NAME]は高く昇り、プールは澄み切ったブルー。ハイヒールを履いた[PERSON_NAME]にとってプールはステージ。キャットウォーク…" at bounding box center [464, 229] width 255 height 40
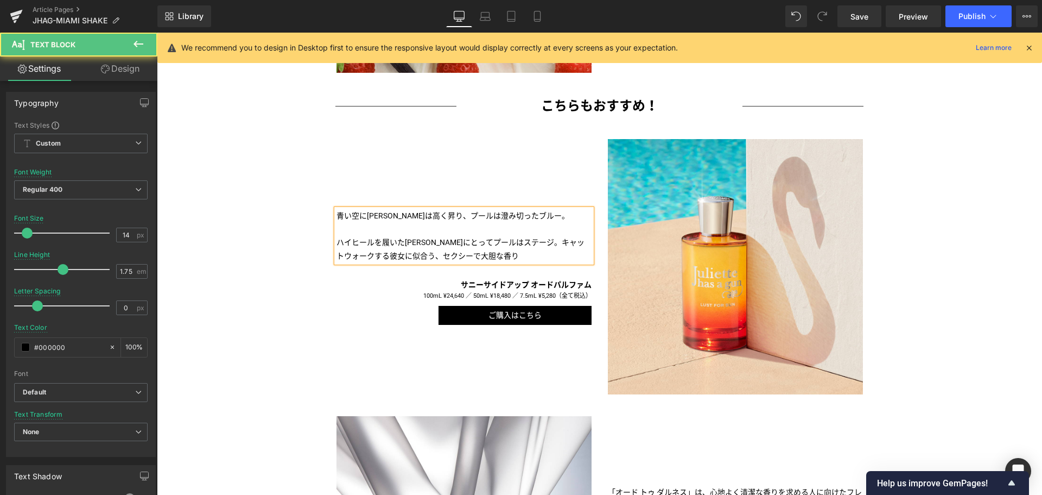
click at [509, 250] on p "青い空に[PERSON_NAME]は高く昇り、プールは澄み切ったブルー。 ハイヒールを履いた[PERSON_NAME]にとってプールはステージ。キャットウォー…" at bounding box center [464, 235] width 255 height 53
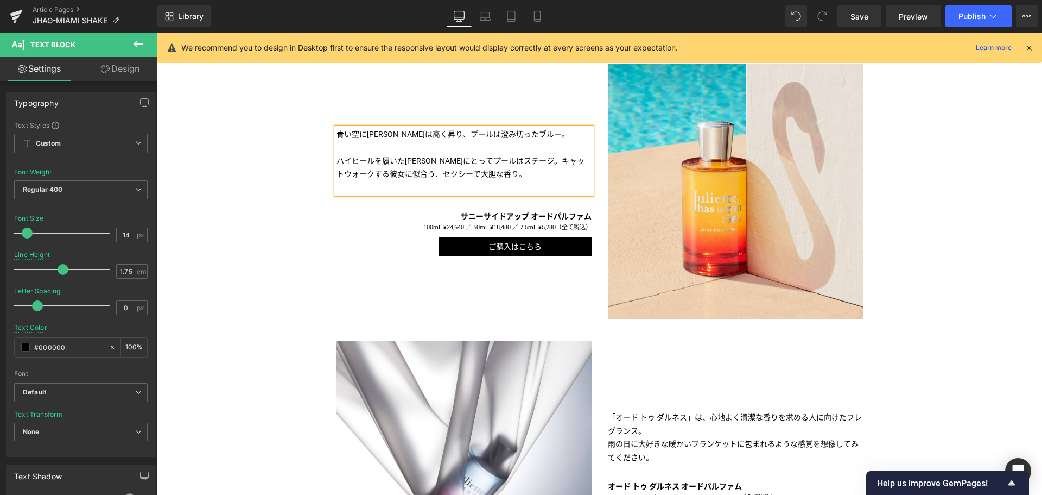
scroll to position [786, 0]
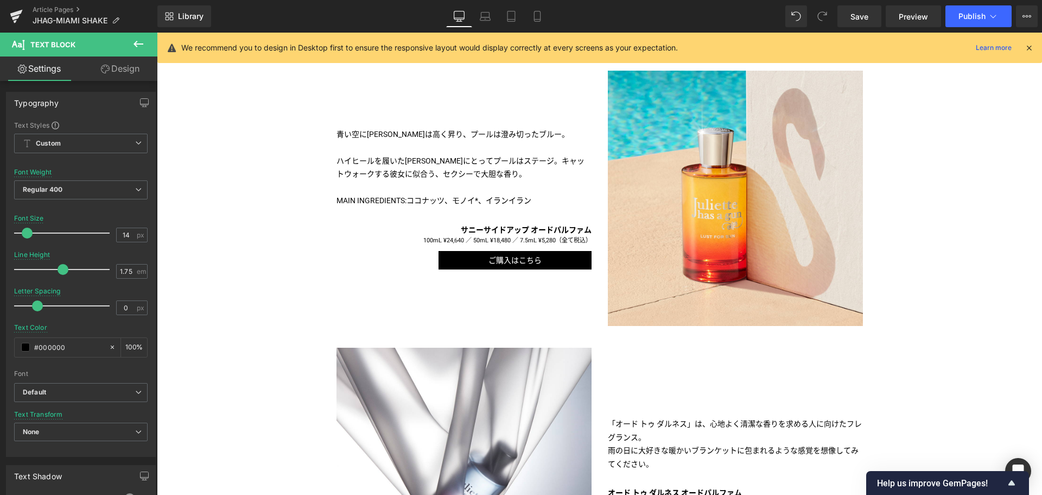
click at [134, 44] on icon at bounding box center [139, 44] width 10 height 7
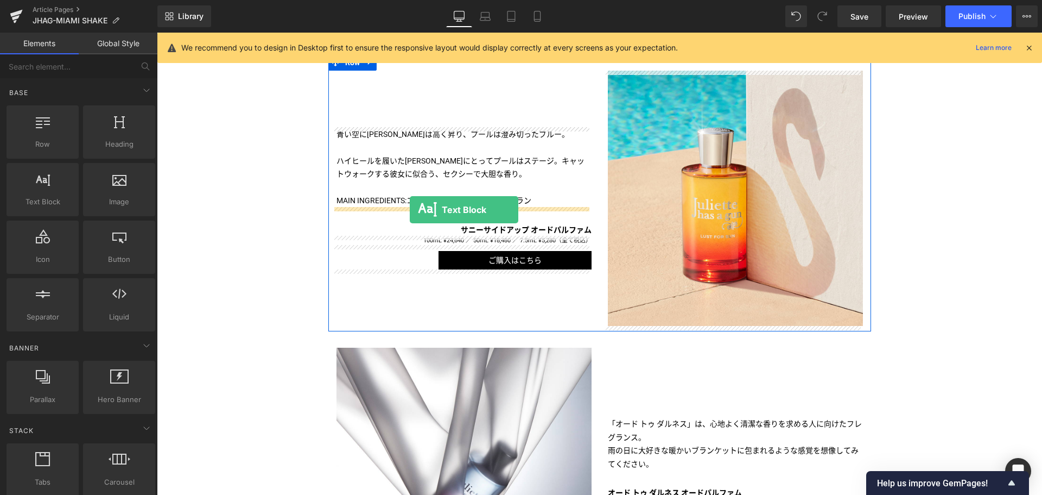
drag, startPoint x: 195, startPoint y: 219, endPoint x: 410, endPoint y: 210, distance: 215.2
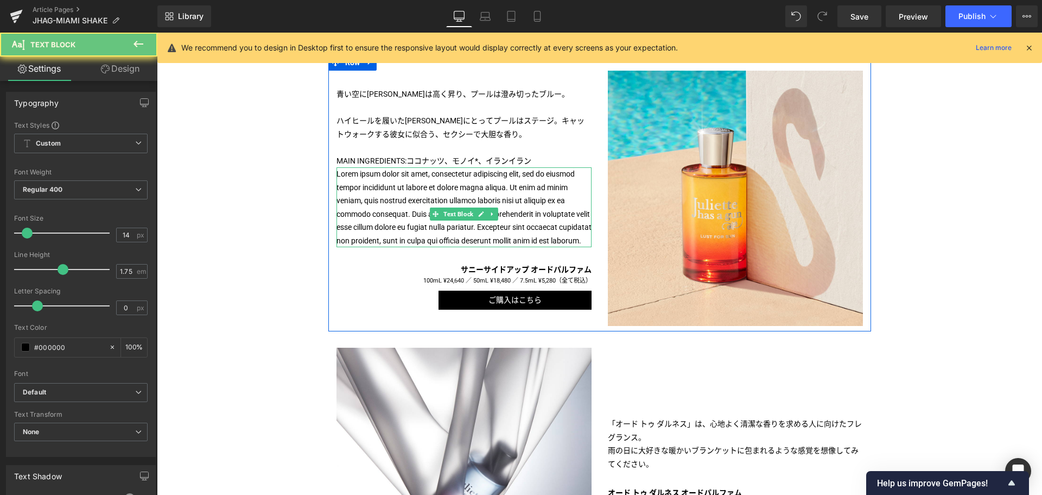
click at [393, 214] on p "Lorem ipsum dolor sit amet, consectetur adipiscing elit, sed do eiusmod tempor …" at bounding box center [464, 207] width 255 height 80
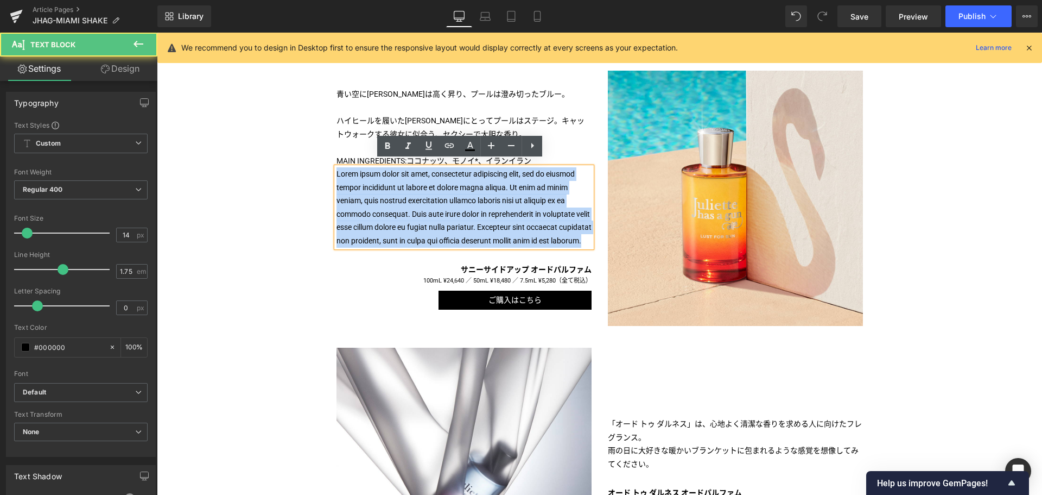
click at [393, 214] on p "Lorem ipsum dolor sit amet, consectetur adipiscing elit, sed do eiusmod tempor …" at bounding box center [464, 207] width 255 height 80
paste div
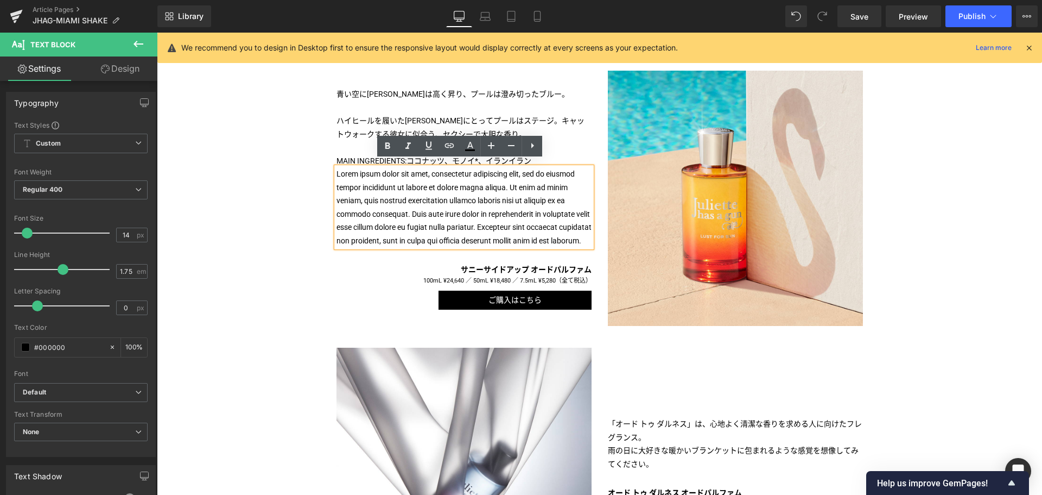
scroll to position [825, 0]
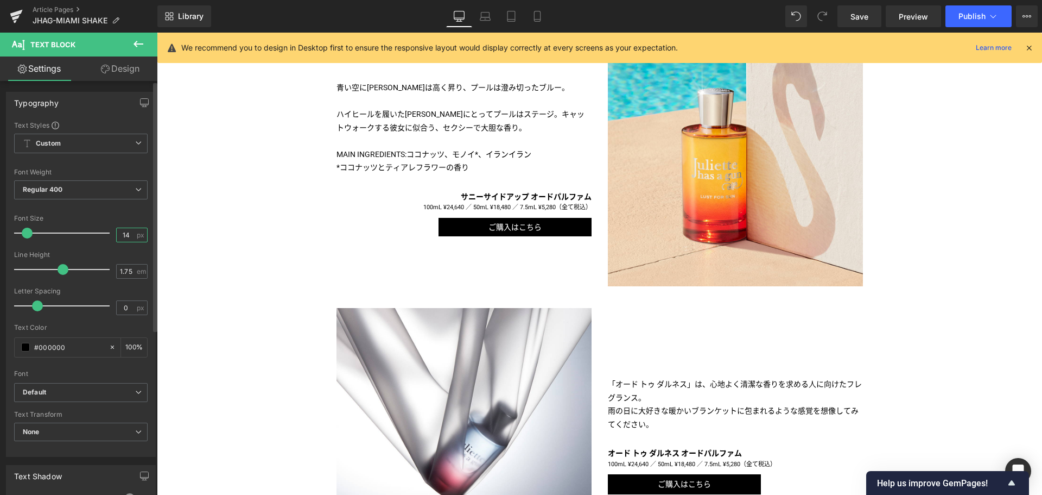
drag, startPoint x: 130, startPoint y: 234, endPoint x: 112, endPoint y: 234, distance: 18.5
click at [116, 234] on div "14 px" at bounding box center [131, 234] width 31 height 15
type input "9"
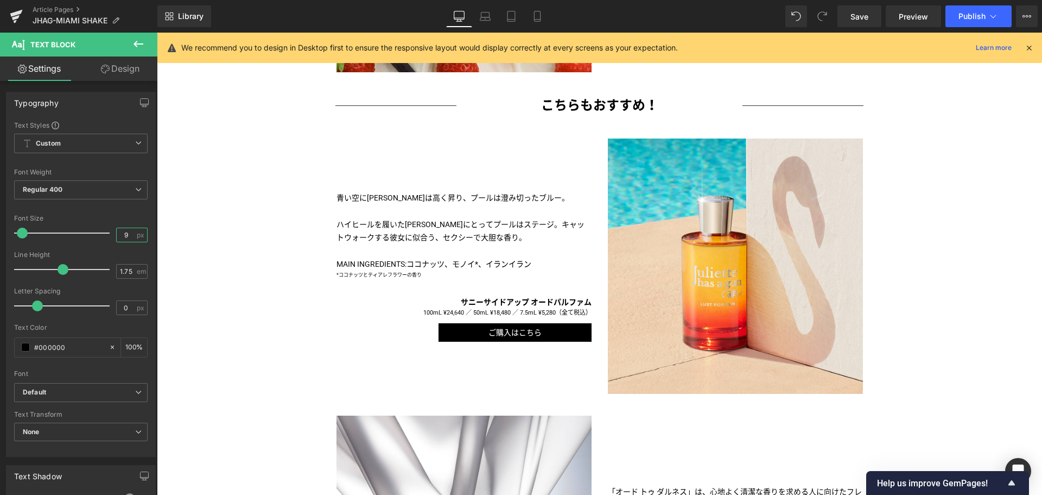
scroll to position [716, 0]
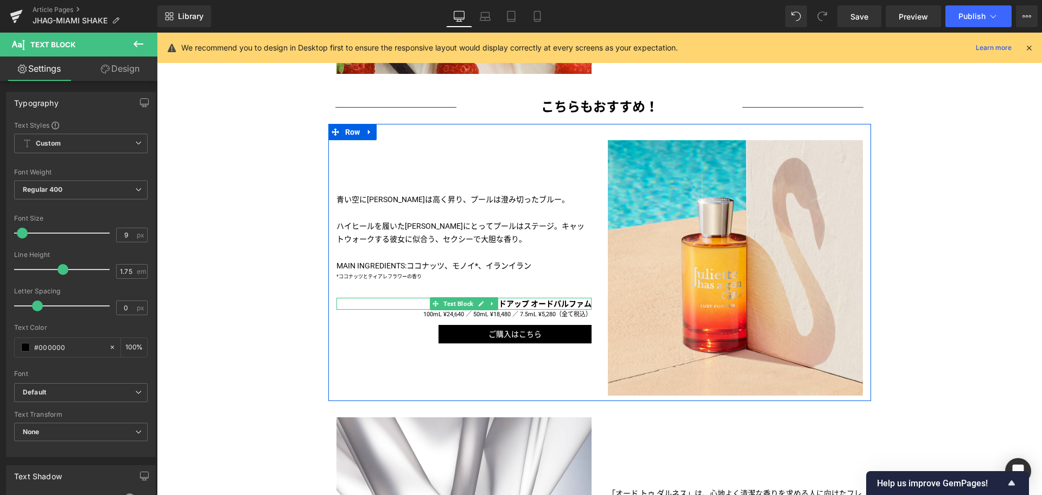
click at [528, 304] on b "サニーサイドアップ オードパルファム" at bounding box center [526, 303] width 131 height 9
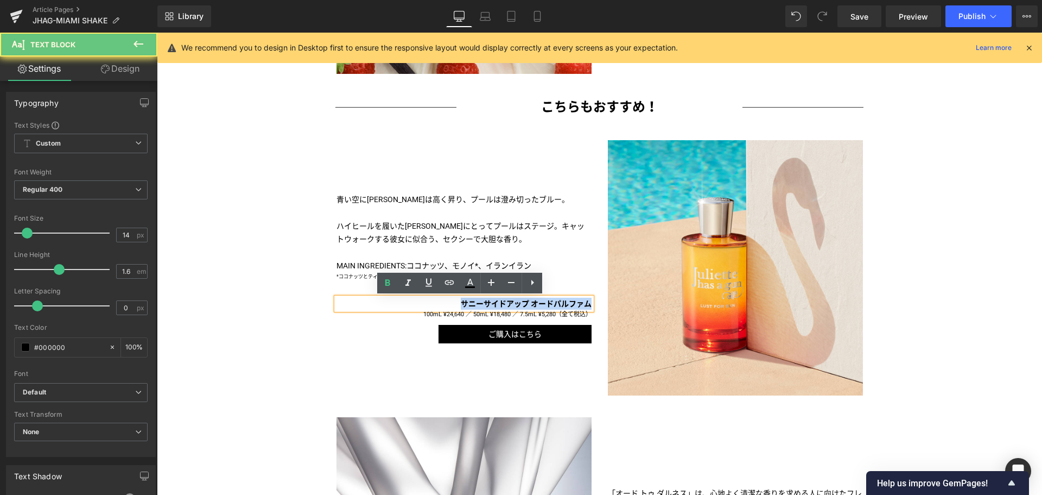
click at [528, 304] on b "サニーサイドアップ オードパルファム" at bounding box center [526, 303] width 131 height 9
paste div
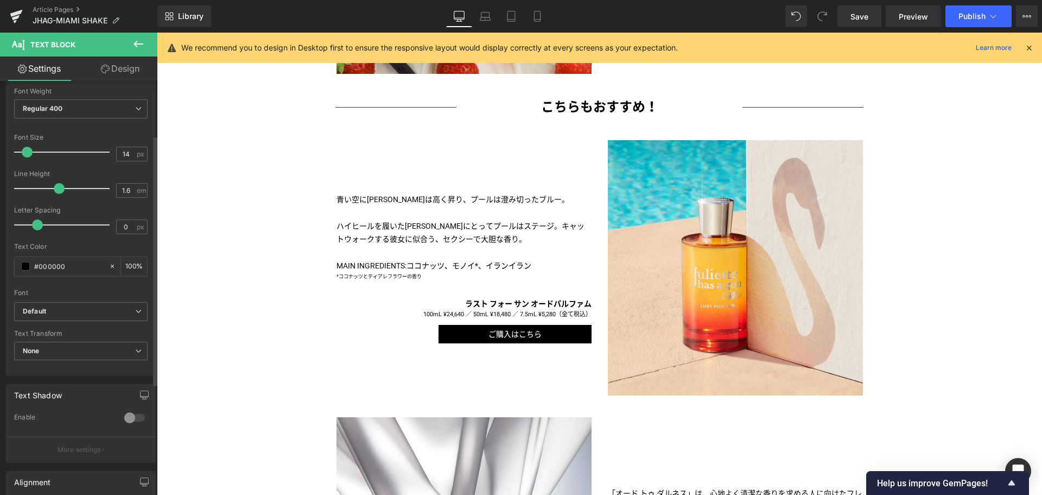
scroll to position [66, 0]
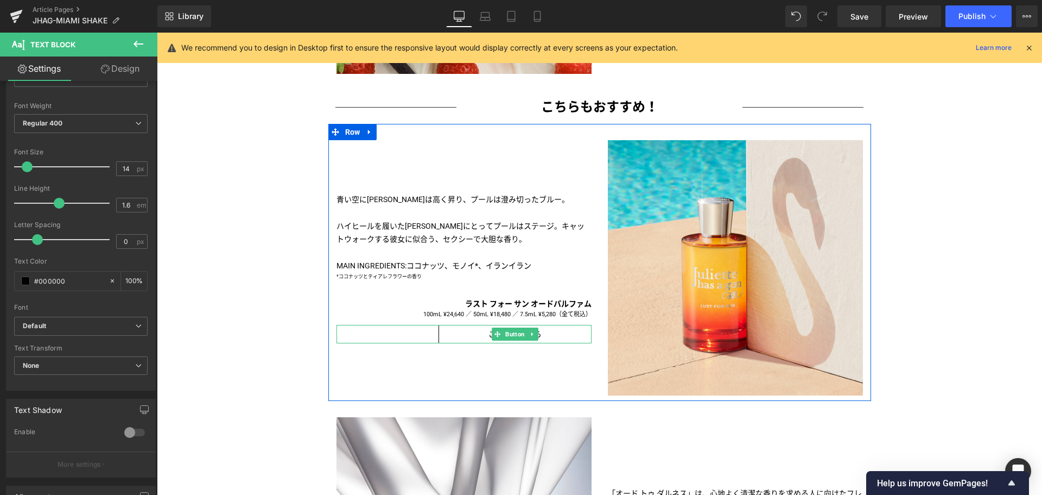
click at [515, 333] on span "Button" at bounding box center [515, 333] width 24 height 13
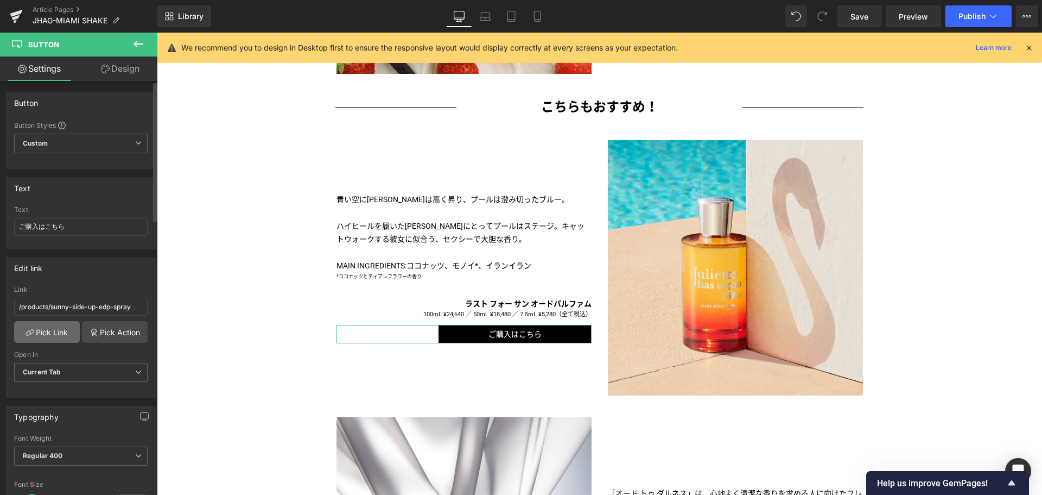
click at [50, 330] on link "Pick Link" at bounding box center [47, 332] width 66 height 22
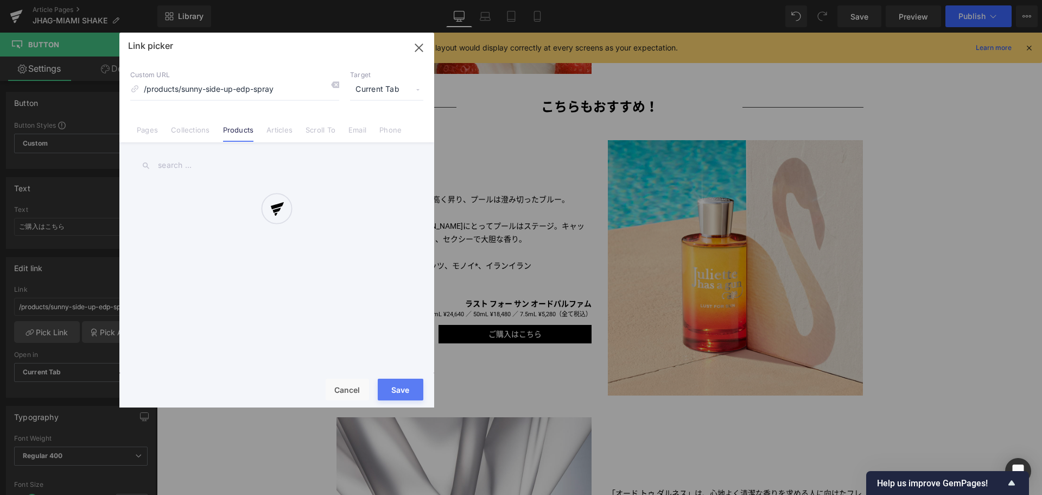
click at [216, 165] on div at bounding box center [276, 220] width 315 height 375
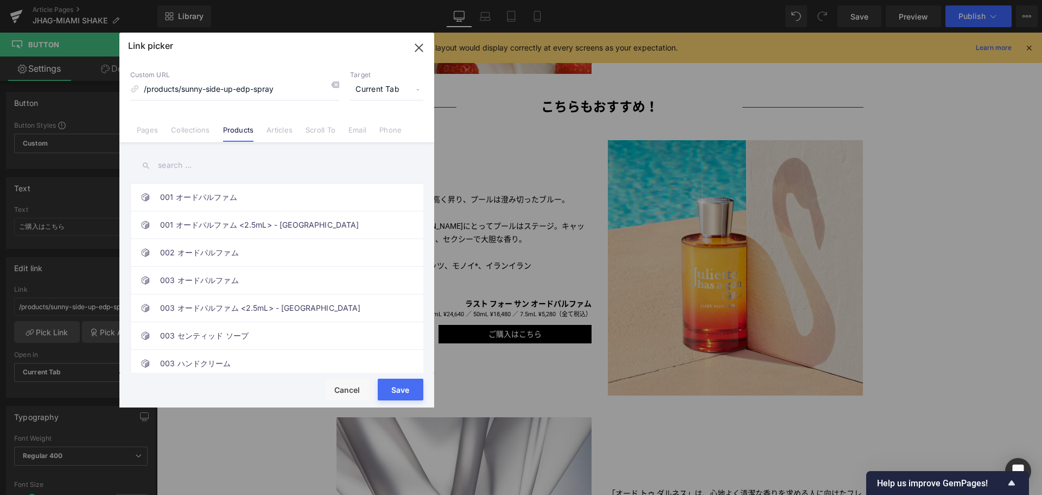
click at [182, 168] on input "text" at bounding box center [276, 165] width 293 height 24
paste input "ラスト フォー サン オードパルファム"
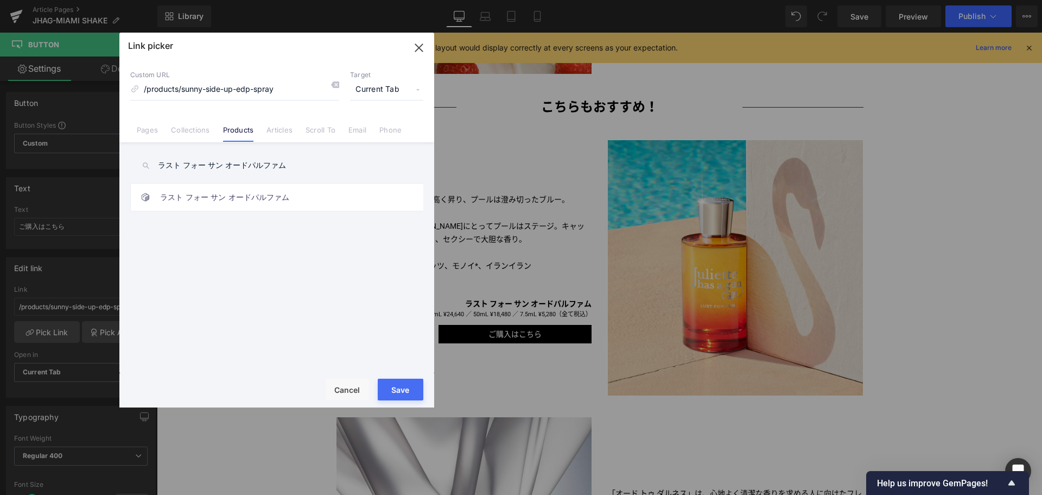
click at [203, 166] on input "ラスト フォー サン オードパルファム" at bounding box center [276, 165] width 293 height 24
type input "ラスト フォー サン オードパルファム"
click at [214, 201] on link "ラスト フォー サン オードパルファム" at bounding box center [279, 197] width 239 height 27
type input "/products/lust-for-sun-edp-spray"
click at [389, 391] on button "Save" at bounding box center [401, 389] width 46 height 22
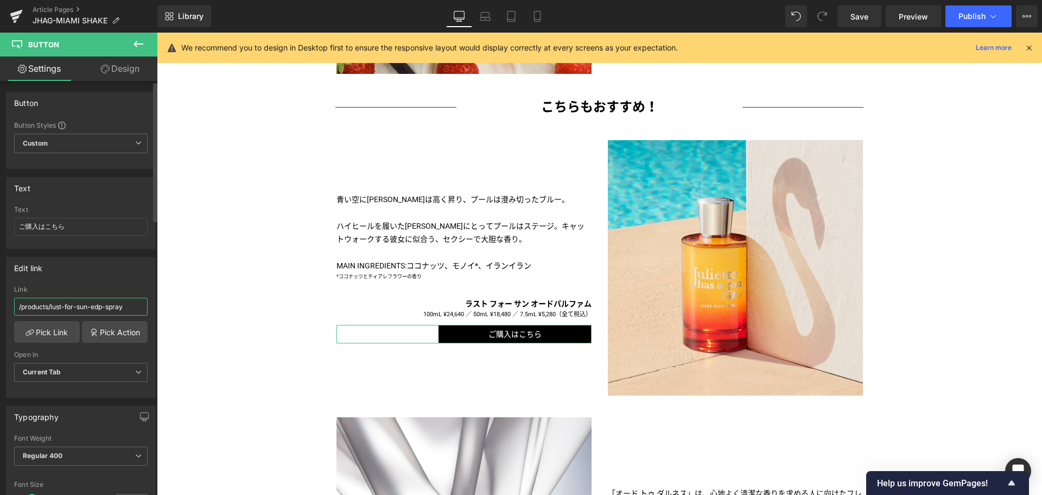
drag, startPoint x: 137, startPoint y: 308, endPoint x: 0, endPoint y: 302, distance: 137.5
click at [0, 302] on div "Edit link /products/lust-for-sun-edp-spray Link /products/lust-for-sun-edp-spra…" at bounding box center [81, 323] width 162 height 149
type input "/products/lust-for-sun-edp-spray"
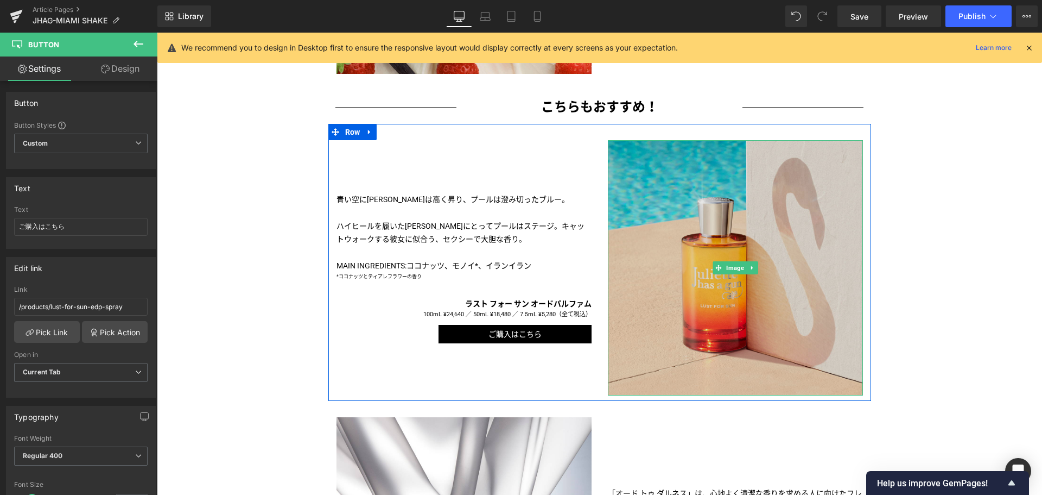
click at [669, 304] on img at bounding box center [735, 267] width 255 height 255
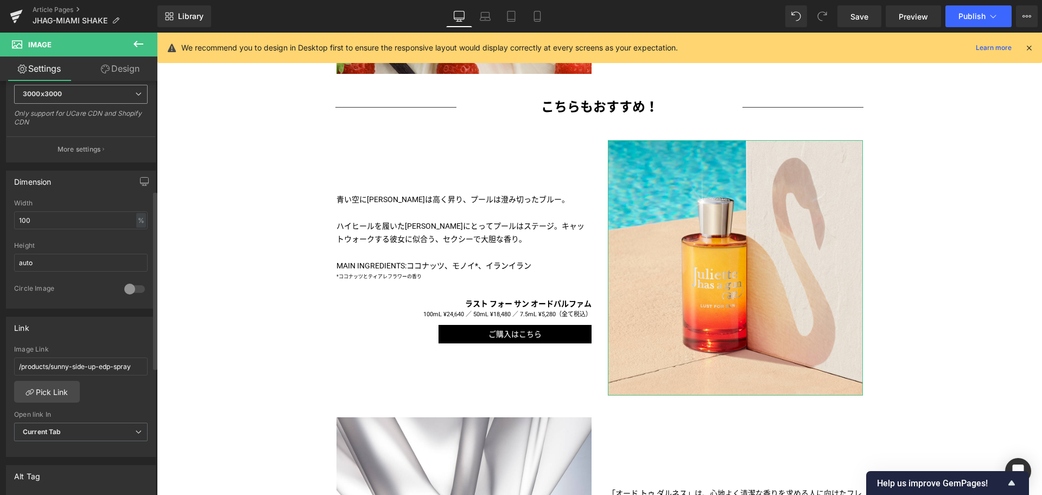
scroll to position [255, 0]
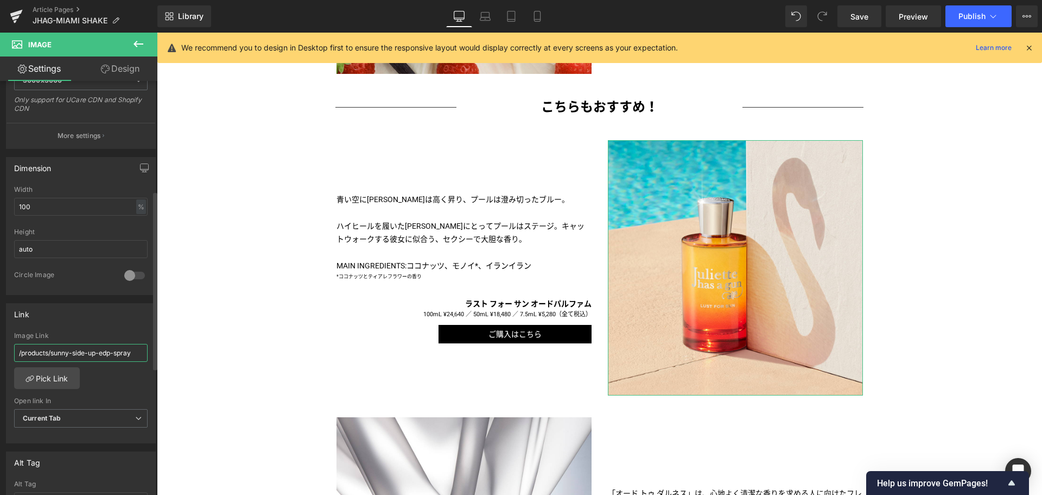
click at [77, 353] on input "/products/sunny-side-up-edp-spray" at bounding box center [81, 353] width 134 height 18
paste input "lust-for-sun"
type input "/products/lust-for-sun-edp-spray"
click at [536, 23] on link "Mobile" at bounding box center [537, 16] width 26 height 22
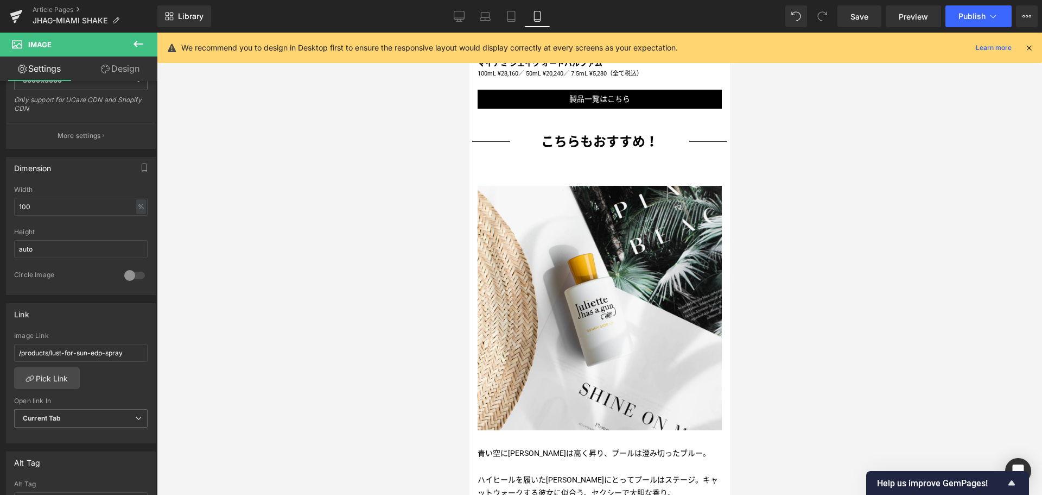
scroll to position [821, 0]
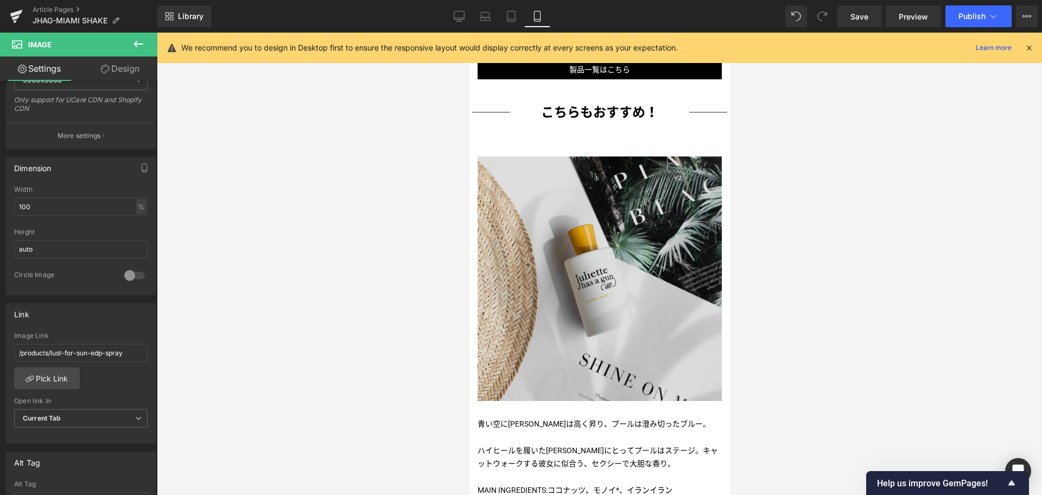
click at [565, 253] on img at bounding box center [599, 278] width 244 height 244
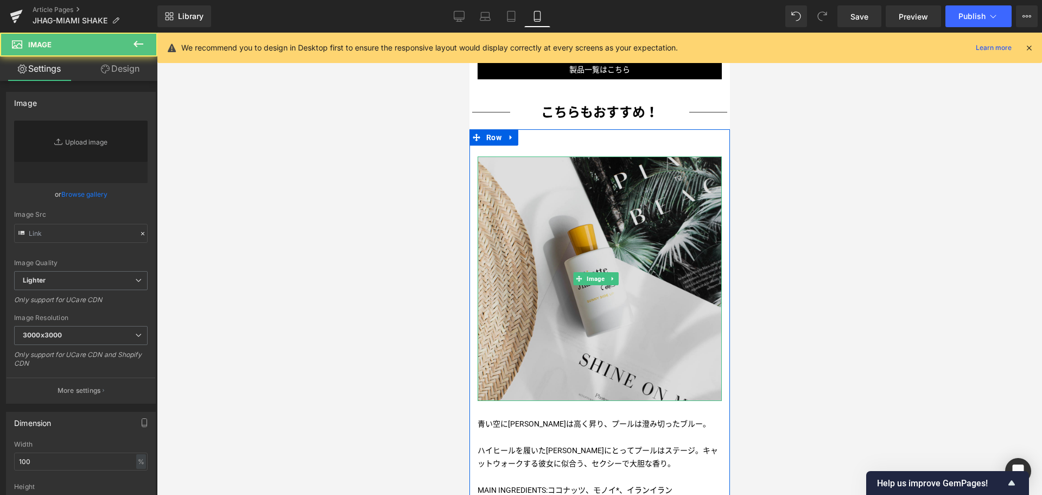
type input "[URL][DOMAIN_NAME]"
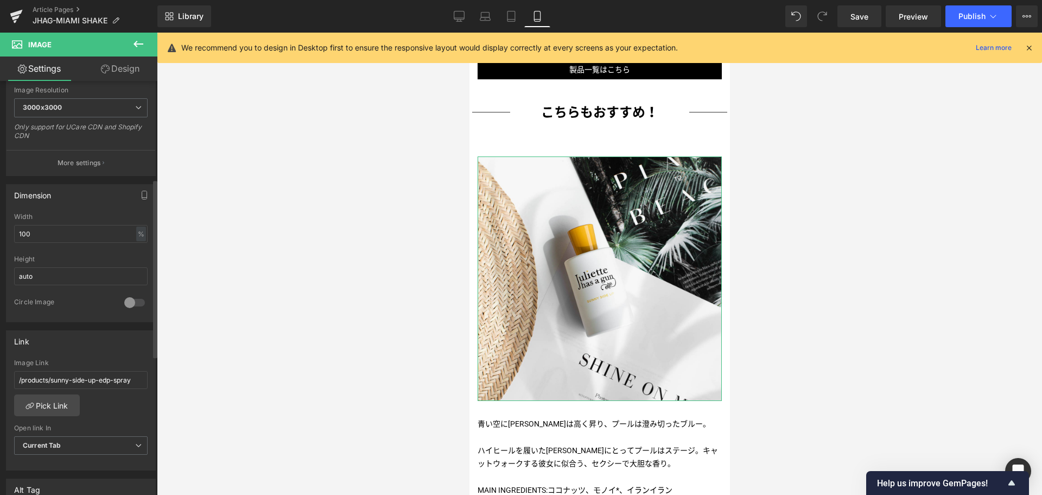
scroll to position [228, 0]
click at [117, 382] on input "/products/sunny-side-up-edp-spray" at bounding box center [81, 379] width 134 height 18
paste input "lust-for-sun"
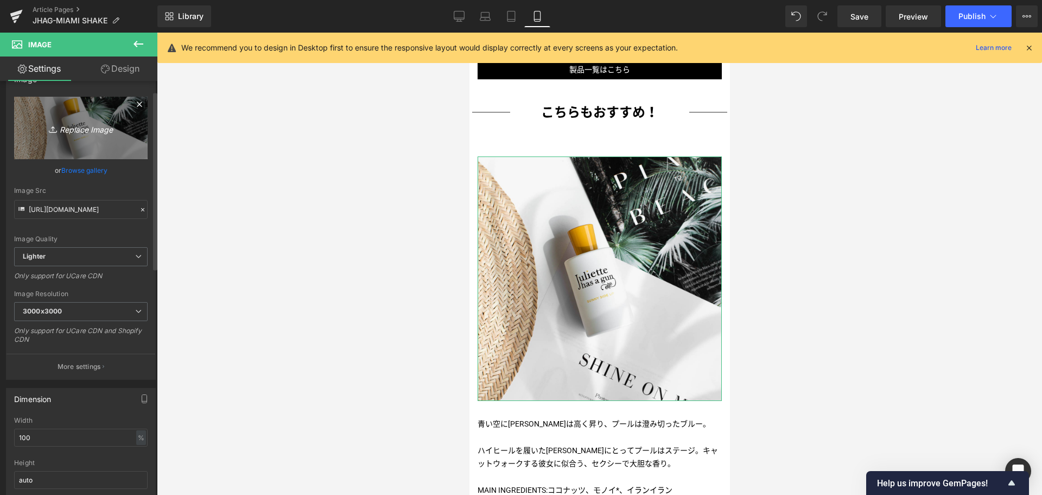
scroll to position [23, 0]
type input "/products/lust-for-sun-edp-spray"
click at [97, 138] on link "Replace Image" at bounding box center [81, 128] width 134 height 62
type input "C:\fakepath\JHAG-LFS-CPS-Shadow-1080x1080.jpg"
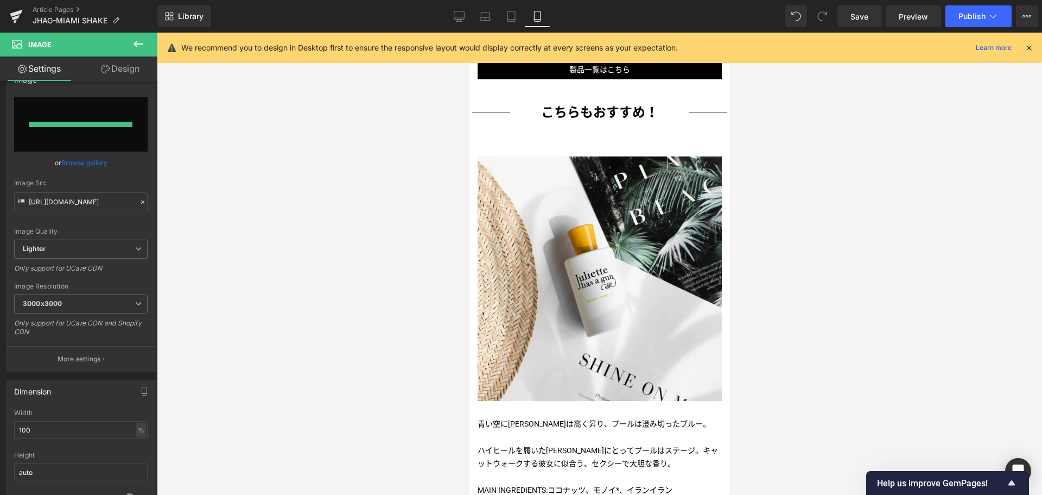
type input "[URL][DOMAIN_NAME]"
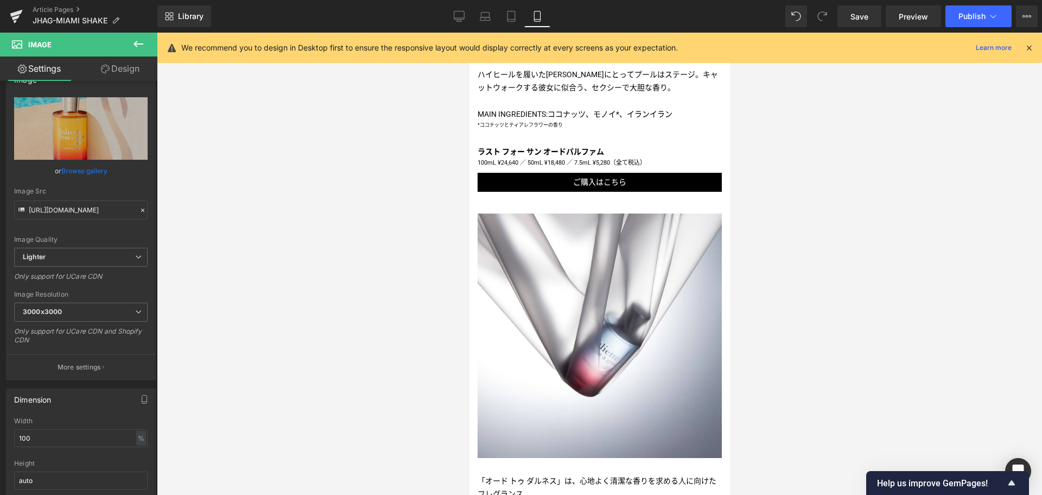
scroll to position [1193, 0]
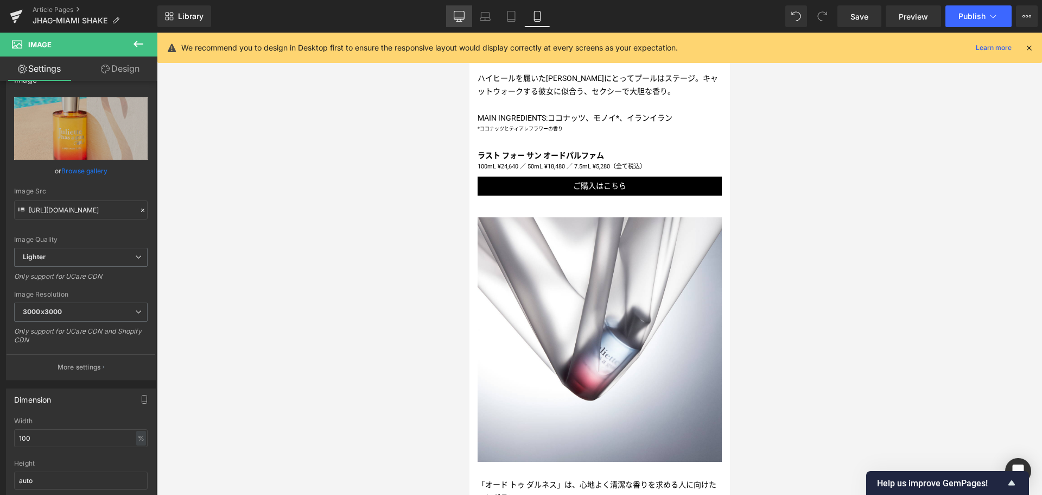
click at [463, 14] on icon at bounding box center [459, 16] width 11 height 11
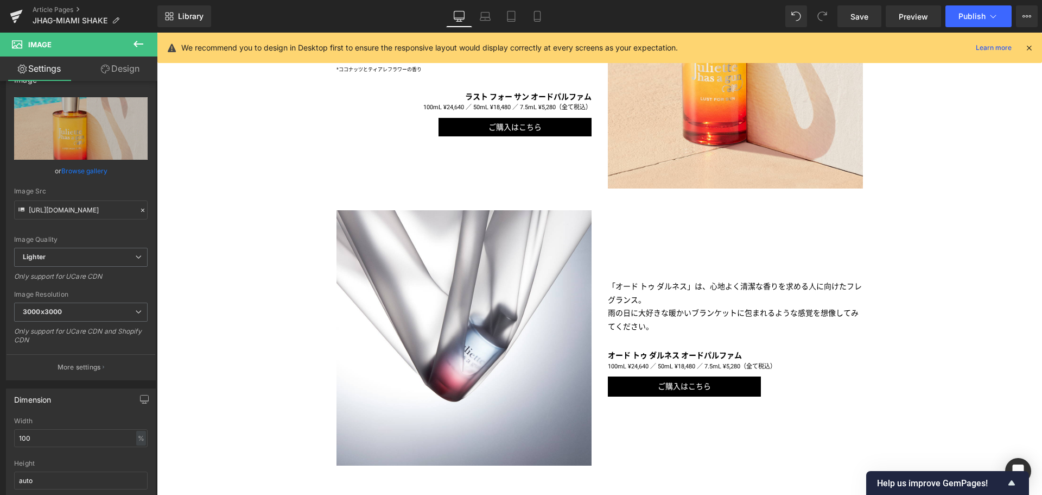
scroll to position [924, 0]
click at [862, 20] on span "Save" at bounding box center [860, 16] width 18 height 11
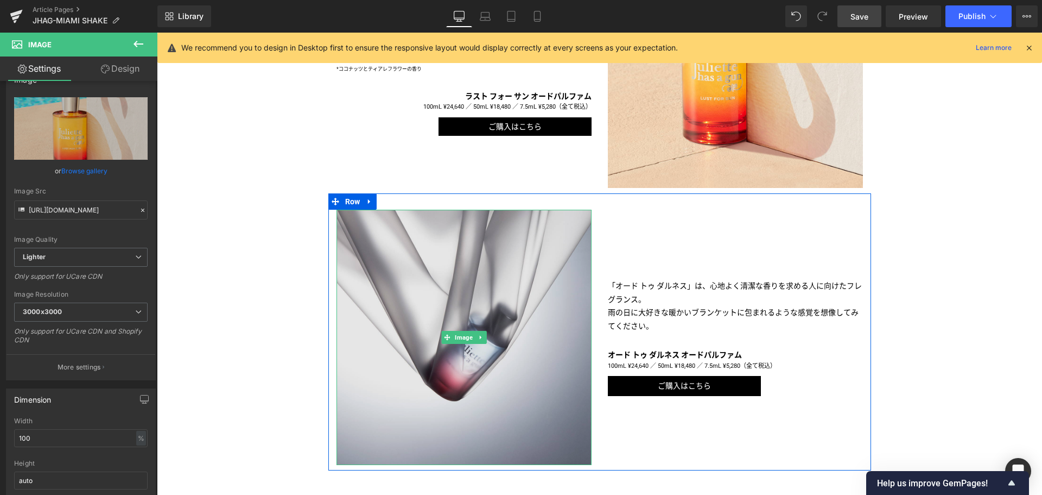
click at [421, 337] on img at bounding box center [464, 337] width 255 height 255
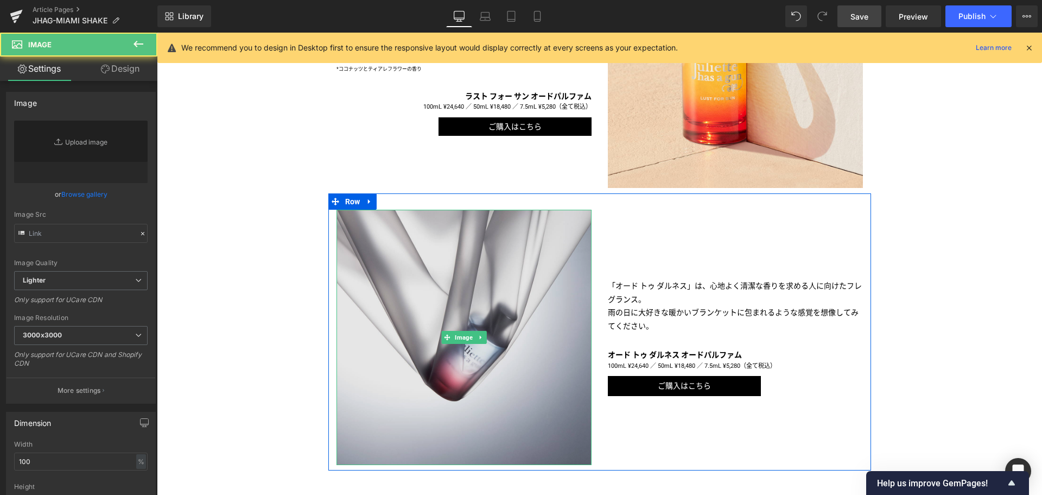
type input "[URL][DOMAIN_NAME]"
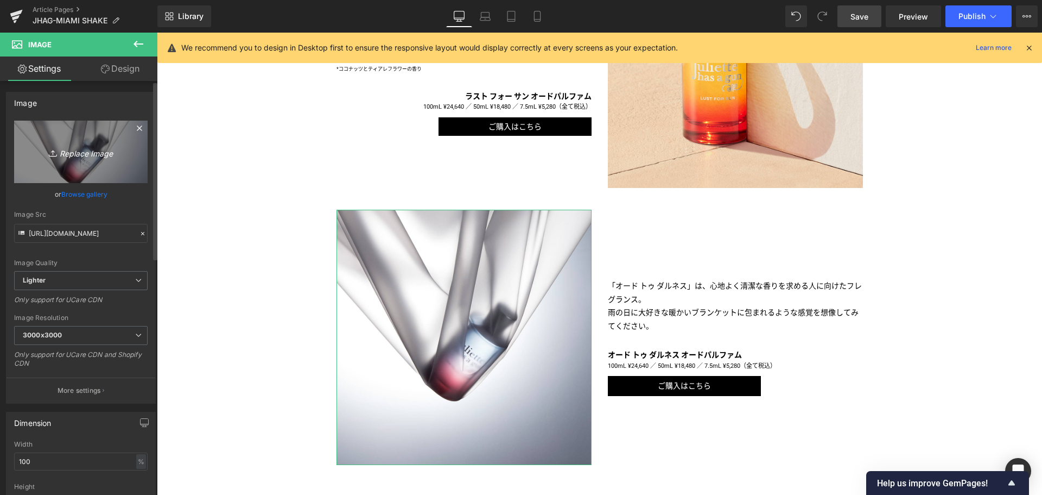
click at [98, 155] on icon "Replace Image" at bounding box center [80, 152] width 87 height 14
type input "C:\fakepath\JHAG-PI-INGREDIENTS-1080x1080.jpg"
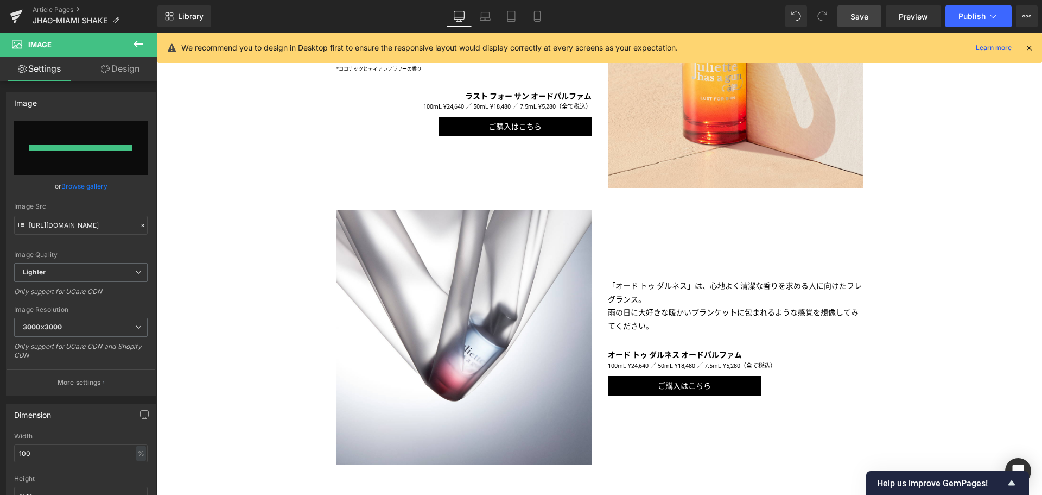
type input "[URL][DOMAIN_NAME]"
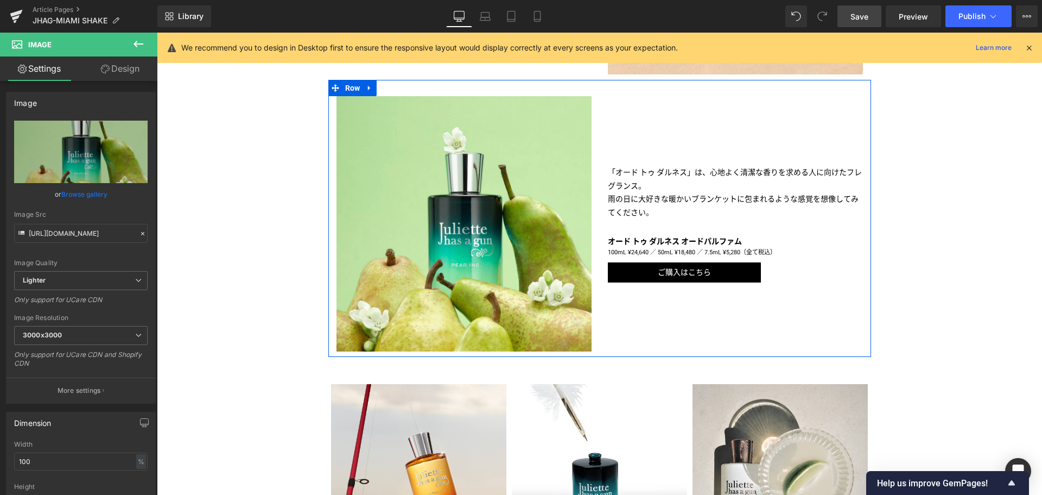
scroll to position [1038, 0]
click at [662, 198] on p "「オード トゥ ダルネス」は、心地よく清潔な香りを求める人に向けたフレグランス。 雨の日に大好きな暖かいブランケットに包まれるような感覚を想像してみてください。" at bounding box center [735, 191] width 255 height 53
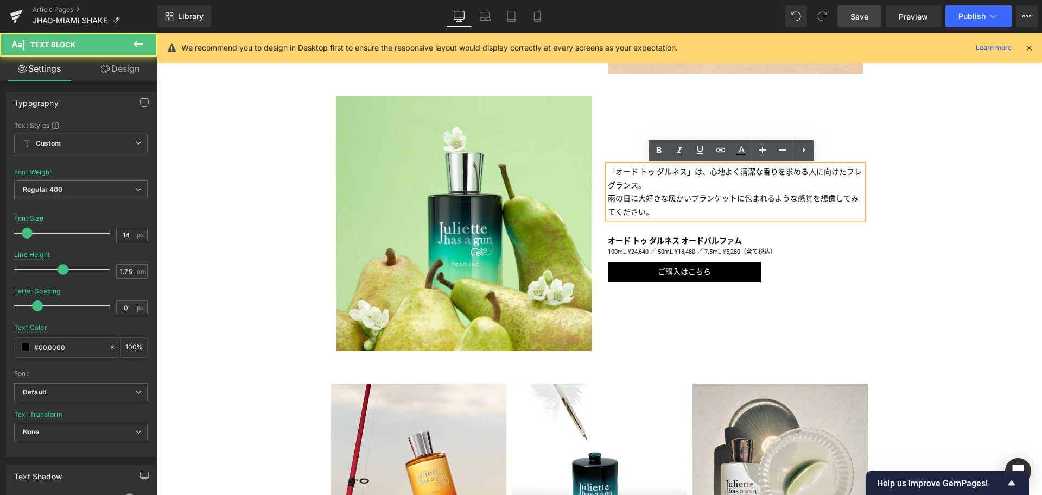
click at [662, 198] on p "「オード トゥ ダルネス」は、心地よく清潔な香りを求める人に向けたフレグランス。 雨の日に大好きな暖かいブランケットに包まれるような感覚を想像してみてください。" at bounding box center [735, 191] width 255 height 53
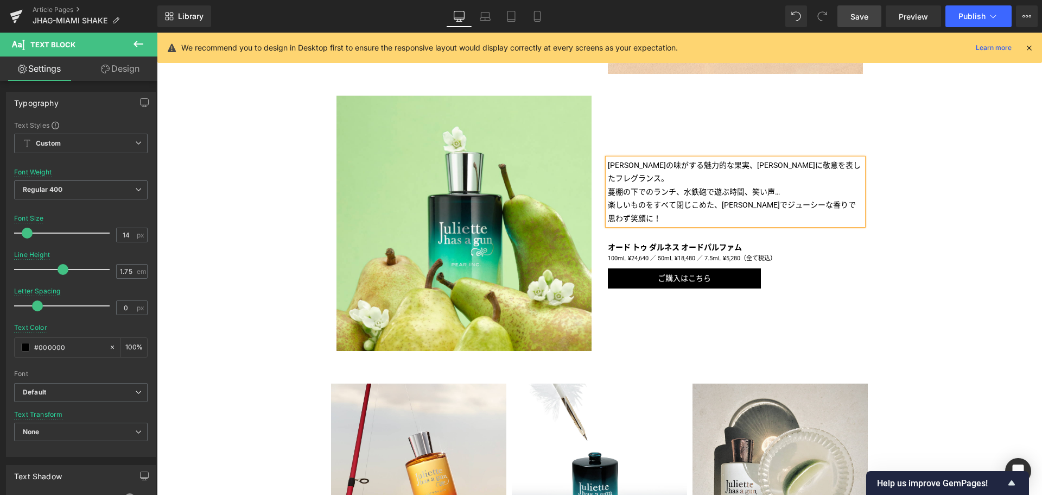
click at [830, 185] on p "蔓棚の下でのランチ、水鉄砲で遊ぶ時間、笑い声…" at bounding box center [735, 192] width 255 height 14
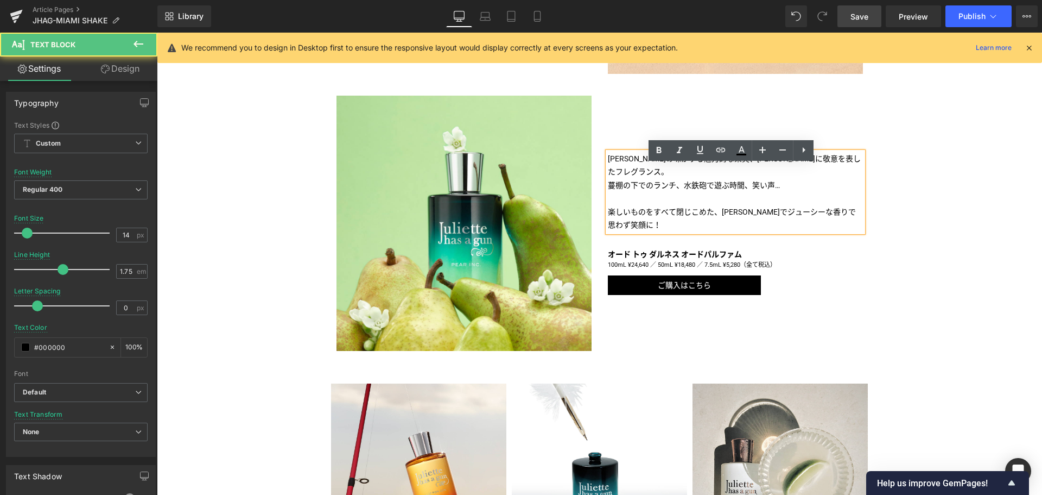
scroll to position [1031, 0]
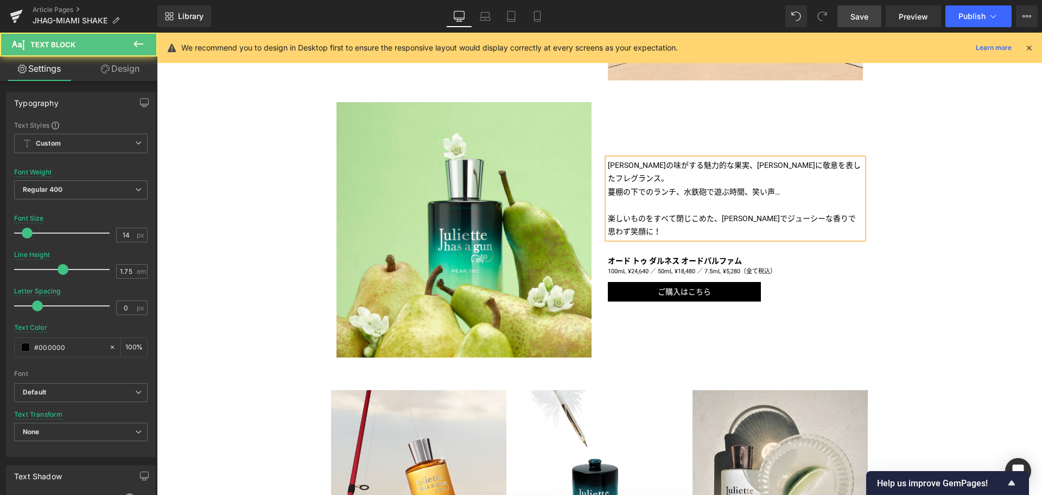
click at [679, 226] on p "楽しいものをすべて閉じこめた、[PERSON_NAME]でジューシーな香りで思わず笑顔に！" at bounding box center [735, 225] width 255 height 27
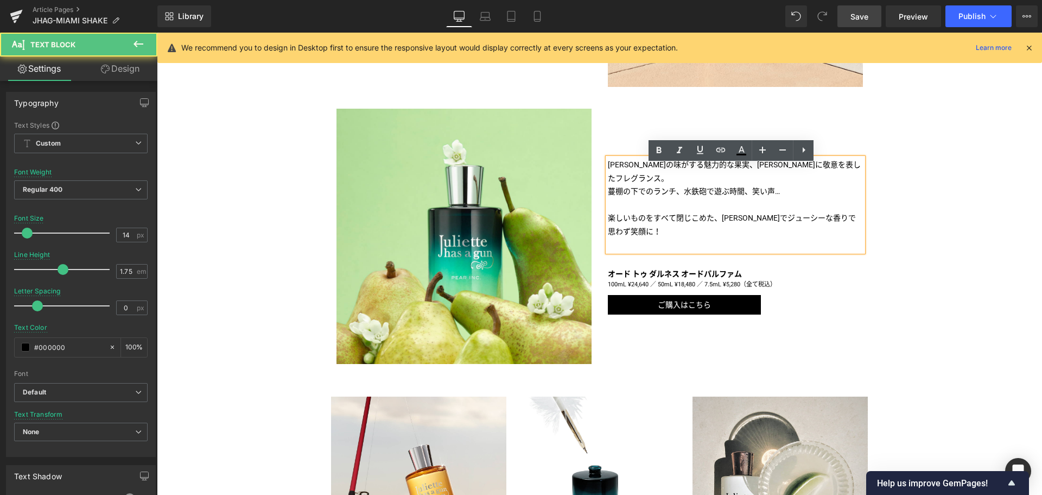
scroll to position [1017, 0]
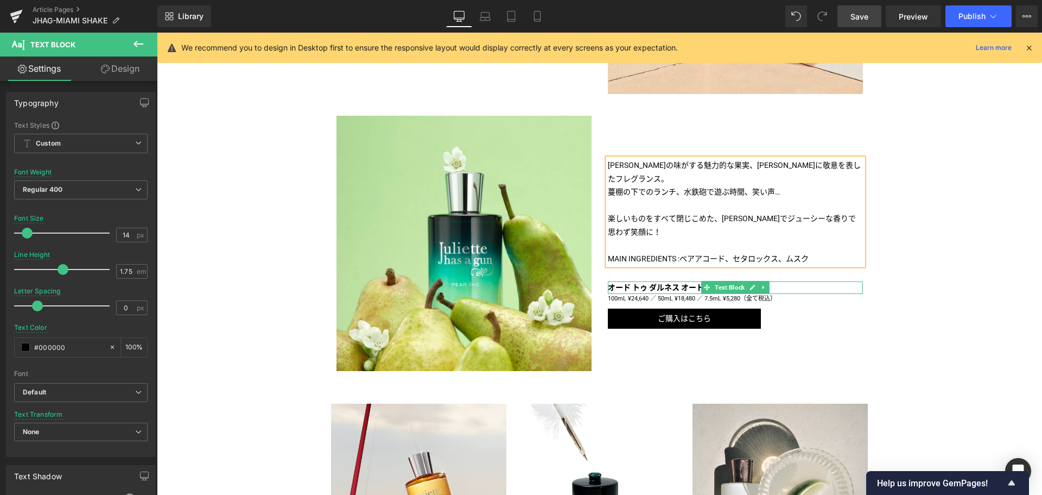
click at [677, 283] on b "オード トゥ ダルネス オードパルファム" at bounding box center [675, 287] width 134 height 9
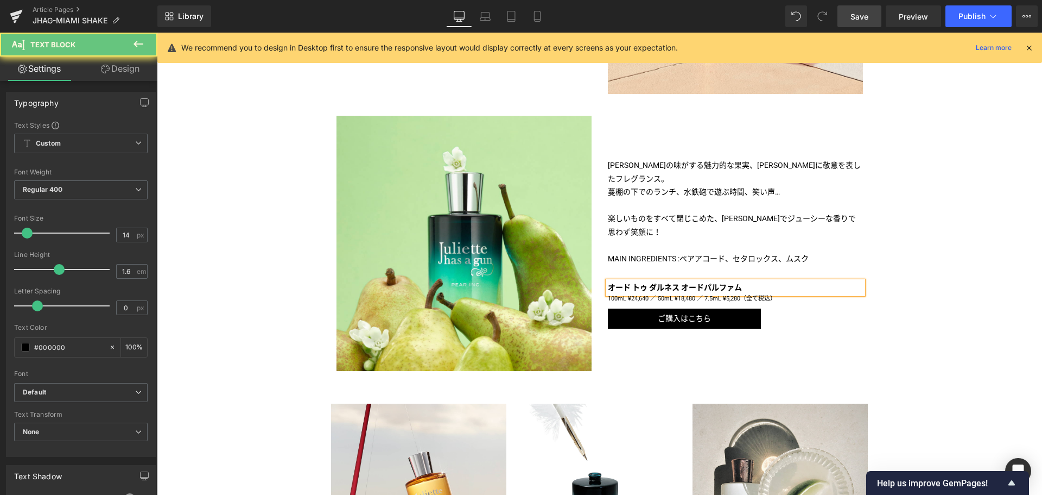
click at [677, 283] on b "オード トゥ ダルネス オードパルファム" at bounding box center [675, 287] width 134 height 9
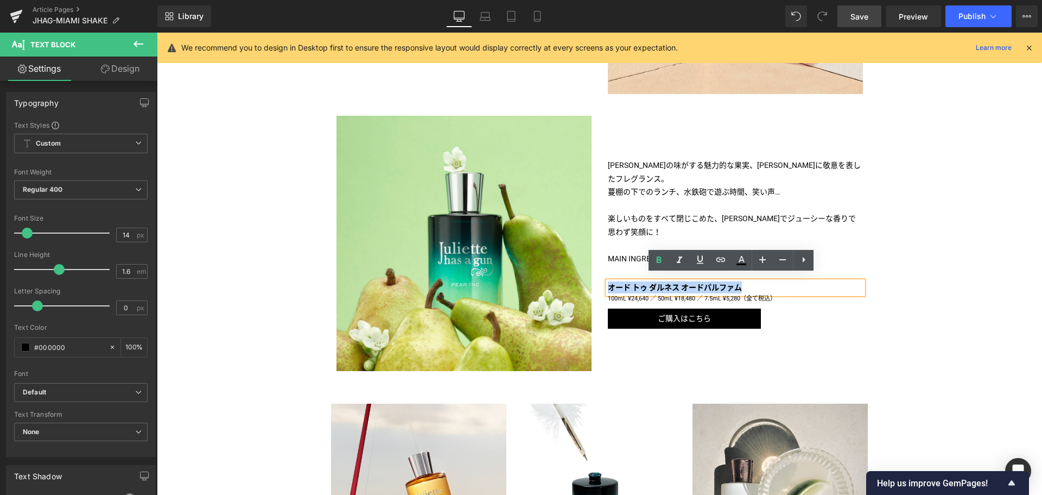
paste div
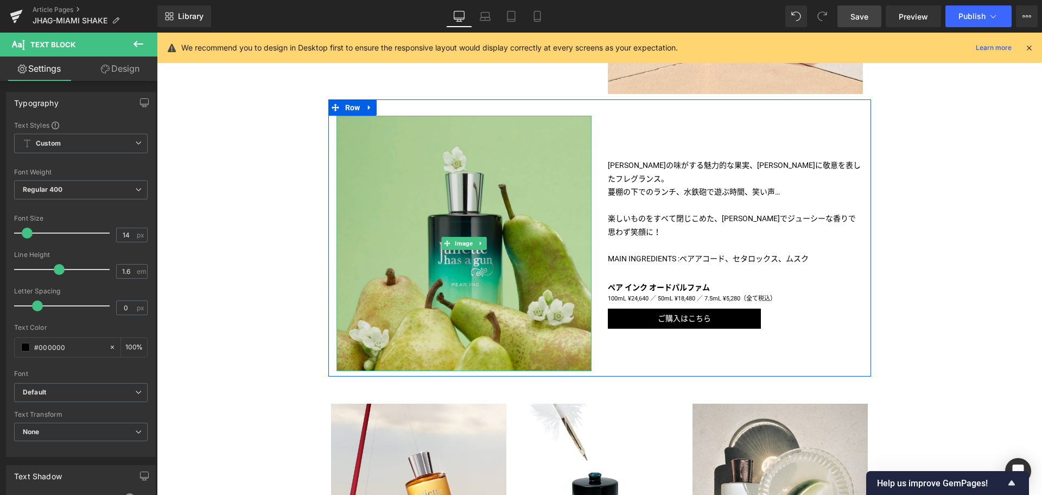
click at [475, 332] on img at bounding box center [464, 243] width 255 height 255
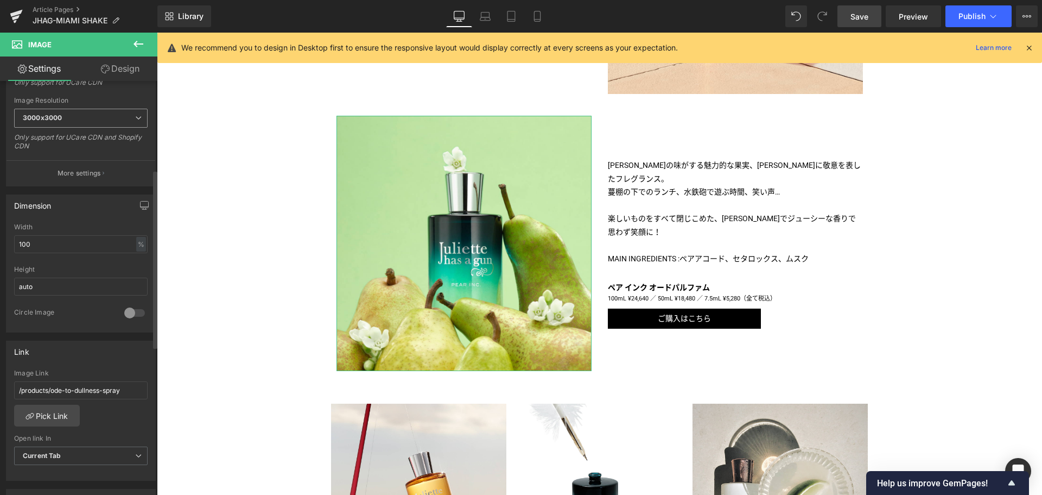
scroll to position [218, 0]
click at [66, 411] on link "Pick Link" at bounding box center [47, 414] width 66 height 22
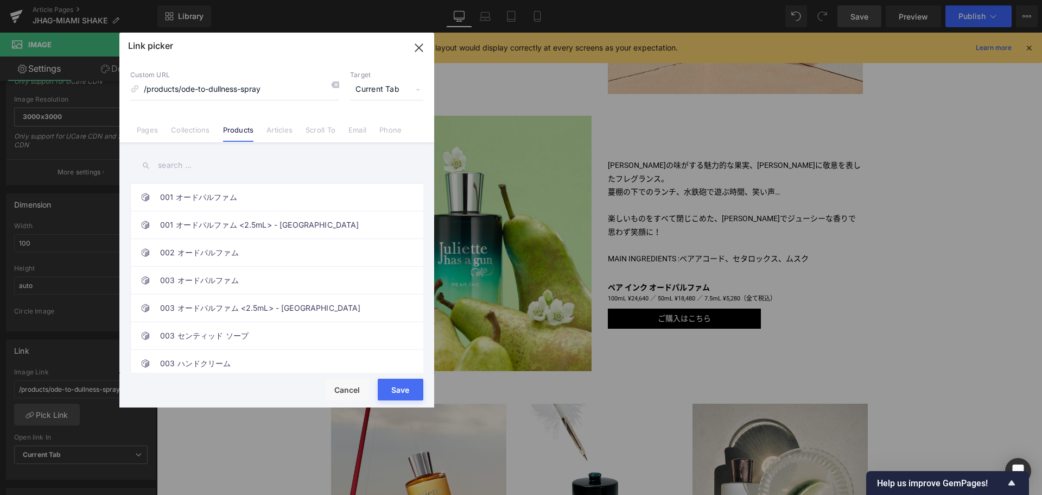
click at [222, 163] on input "text" at bounding box center [276, 165] width 293 height 24
paste input "ペア インク オードパルファム"
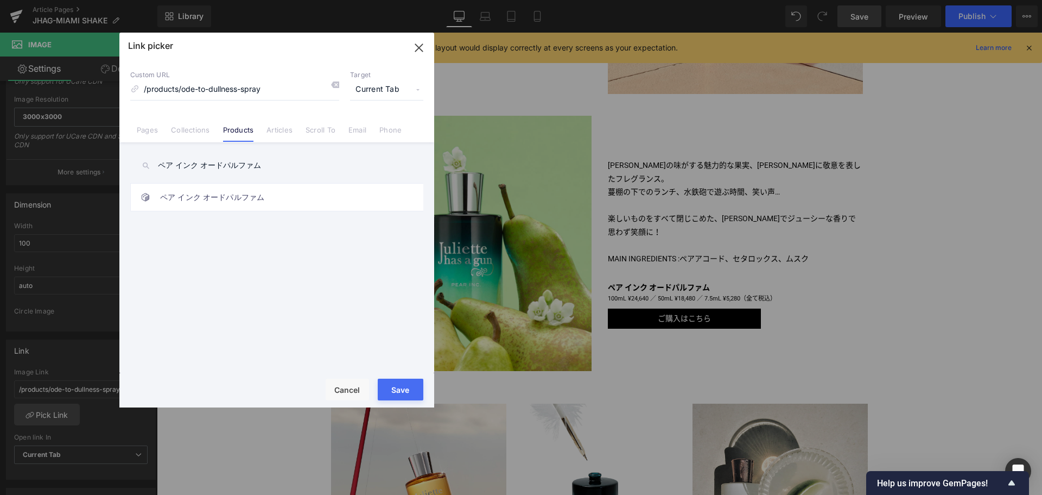
click at [232, 172] on input "ペア インク オードパルファム" at bounding box center [276, 165] width 293 height 24
type input "ペア インク オードパルファム"
click at [240, 198] on link "ペア インク オードパルファム" at bounding box center [279, 197] width 239 height 27
type input "/products/pear-inc-edp-spray"
click at [405, 388] on button "Save" at bounding box center [401, 389] width 46 height 22
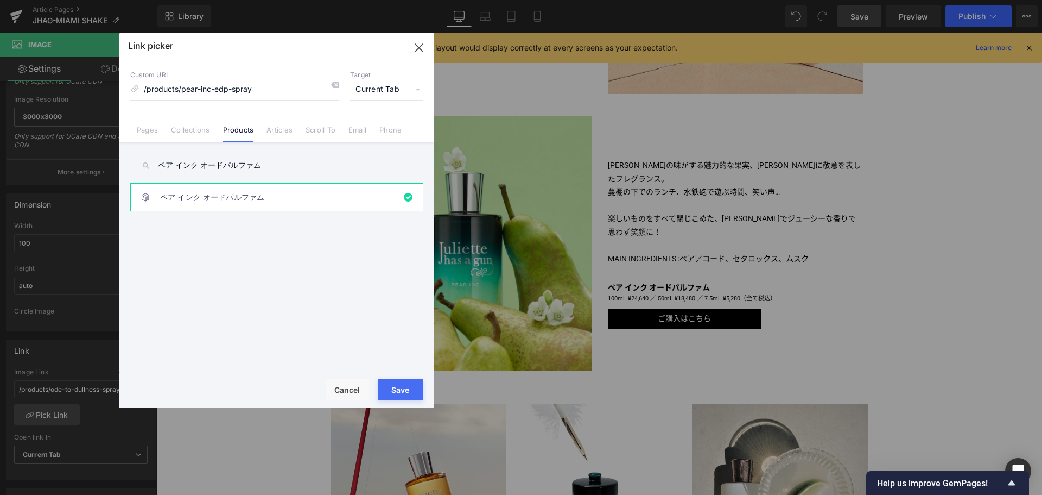
type input "/products/pear-inc-edp-spray"
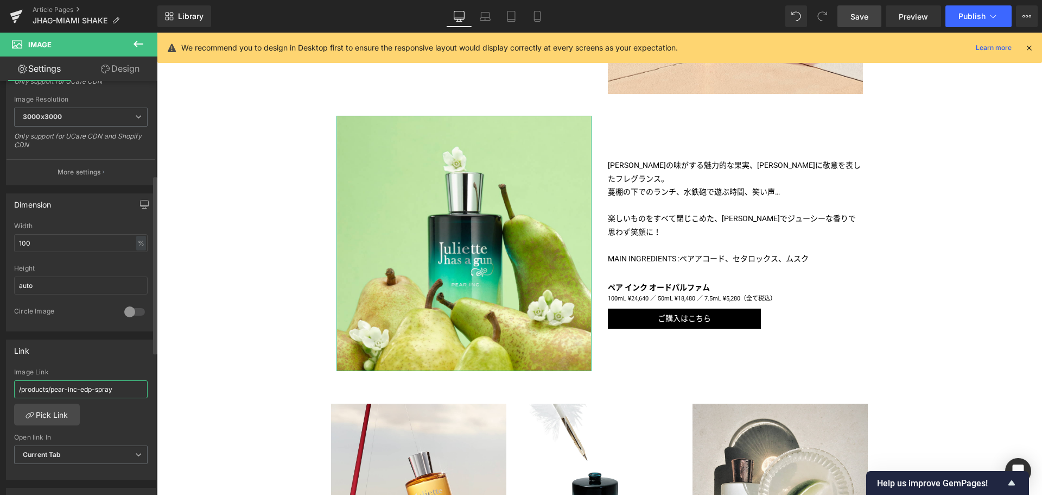
drag, startPoint x: 132, startPoint y: 393, endPoint x: 0, endPoint y: 385, distance: 132.2
click at [0, 385] on div "Link /products/pear-inc-edp-spray Image Link /products/pear-inc-edp-spray Pick …" at bounding box center [81, 405] width 162 height 149
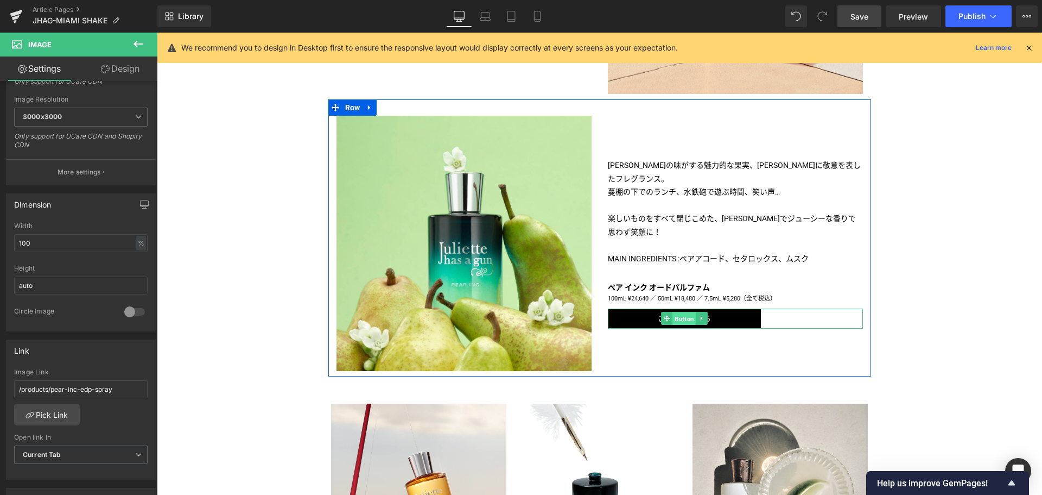
click at [673, 312] on span "Button" at bounding box center [685, 318] width 24 height 13
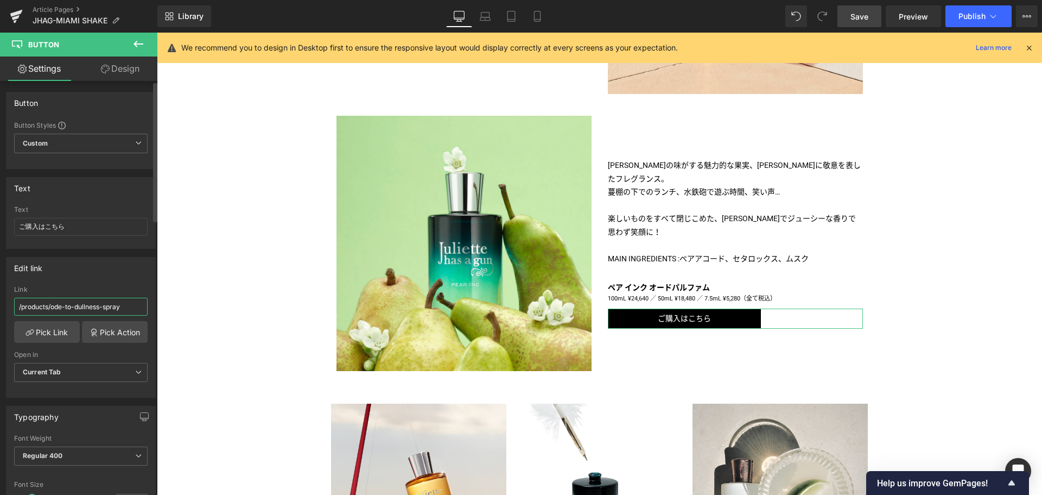
drag, startPoint x: 138, startPoint y: 301, endPoint x: 0, endPoint y: 327, distance: 140.3
click at [0, 327] on div "Edit link /products/ode-to-dullness-spray Link /products/ode-to-dullness-spray …" at bounding box center [81, 323] width 162 height 149
paste input "pear-inc-edp"
type input "/products/pear-inc-edp-spray"
click at [540, 18] on icon at bounding box center [537, 16] width 6 height 10
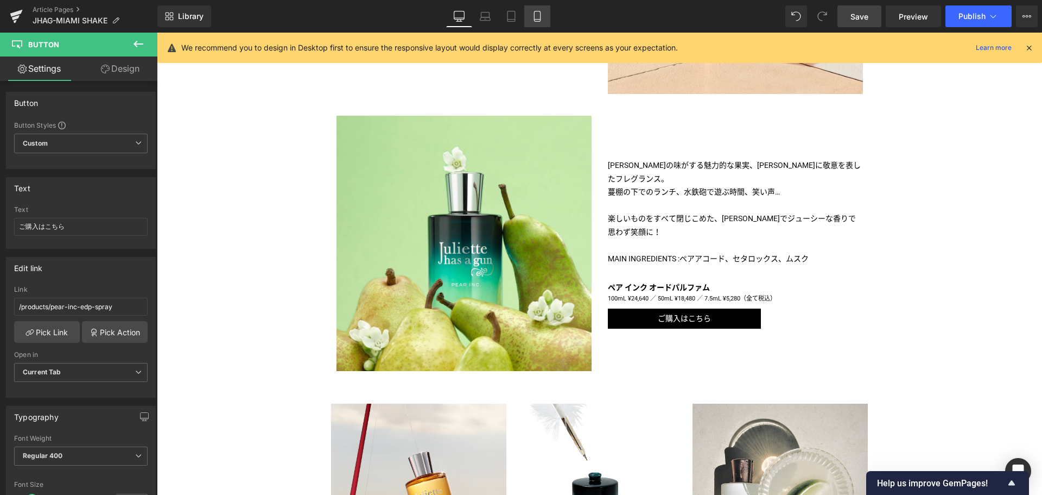
type input "100"
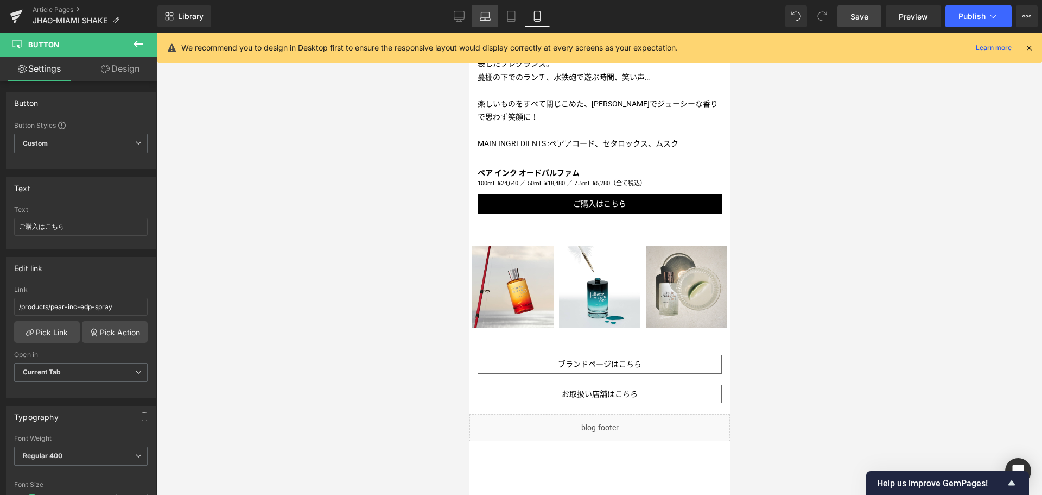
scroll to position [1627, 0]
click at [460, 6] on link "Desktop" at bounding box center [459, 16] width 26 height 22
type input "100"
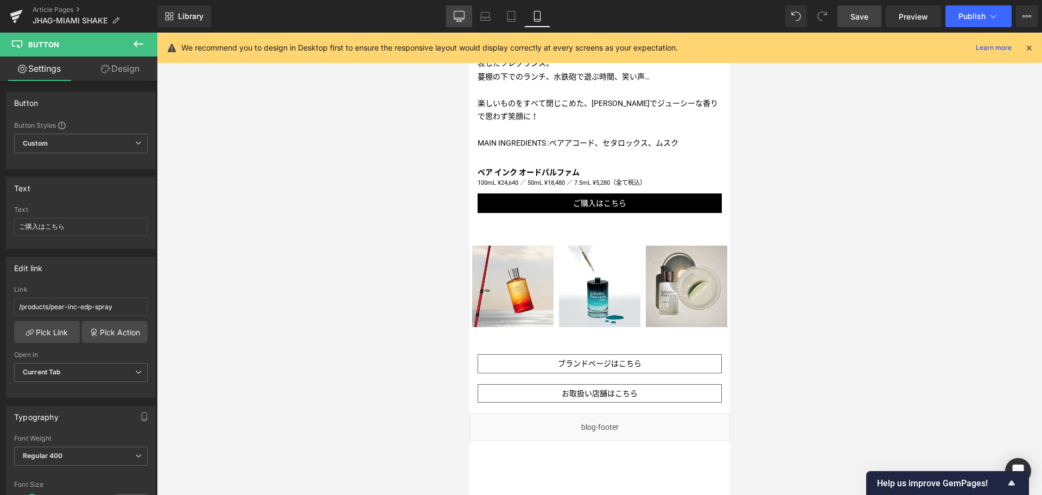
type input "100"
type input "60"
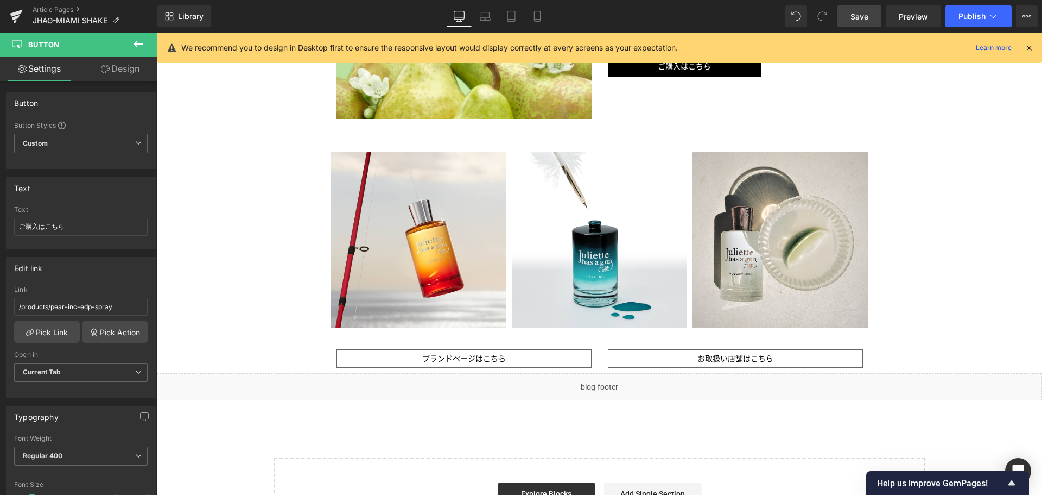
scroll to position [1269, 0]
drag, startPoint x: 855, startPoint y: 10, endPoint x: 494, endPoint y: 35, distance: 361.9
click at [855, 11] on span "Save" at bounding box center [860, 16] width 18 height 11
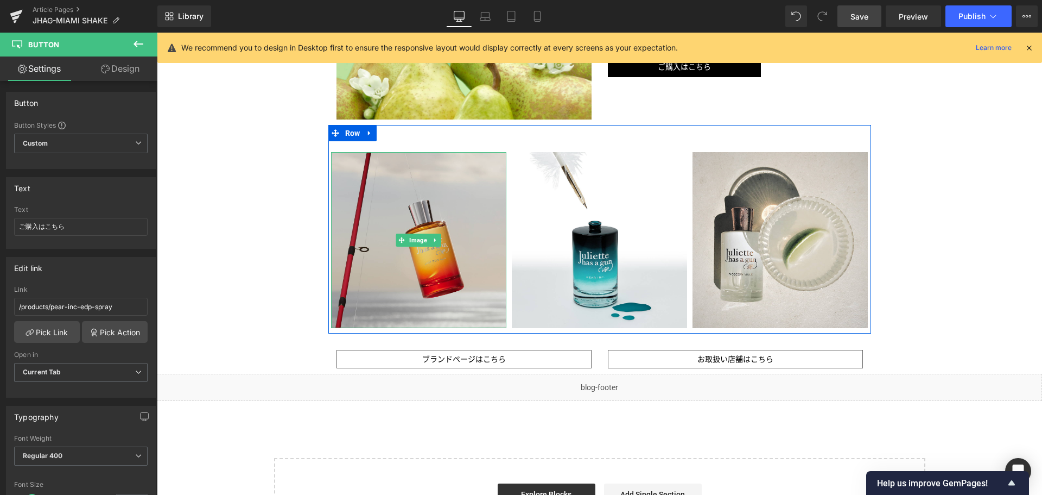
click at [430, 203] on img at bounding box center [418, 239] width 175 height 175
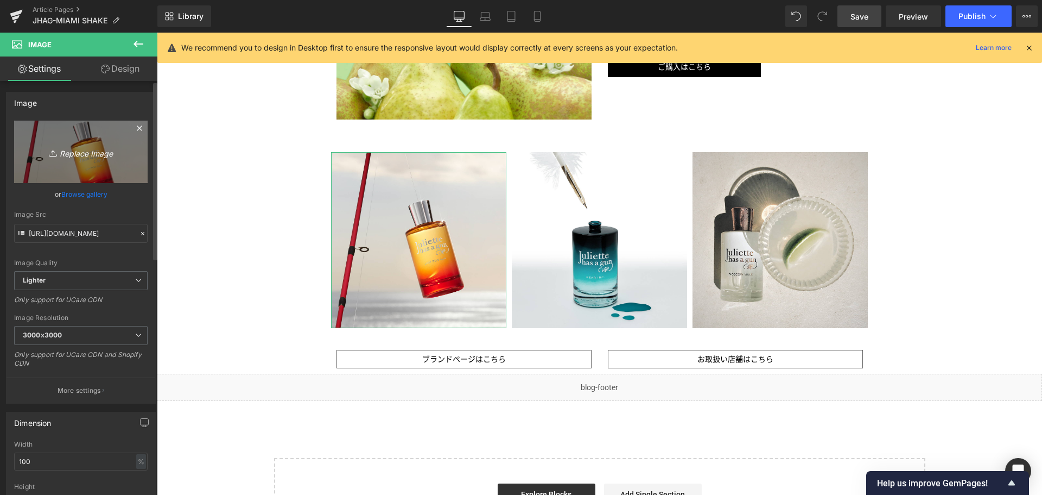
click at [64, 148] on icon "Replace Image" at bounding box center [80, 152] width 87 height 14
type input "C:\fakepath\JHAG-NAPSD-CPS-Frasco-1080x1080.jpg"
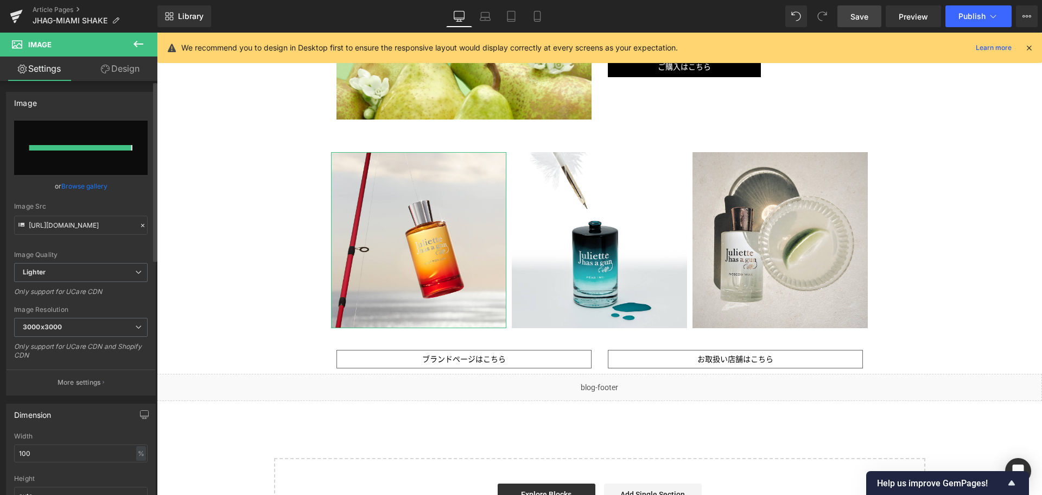
type input "[URL][DOMAIN_NAME]"
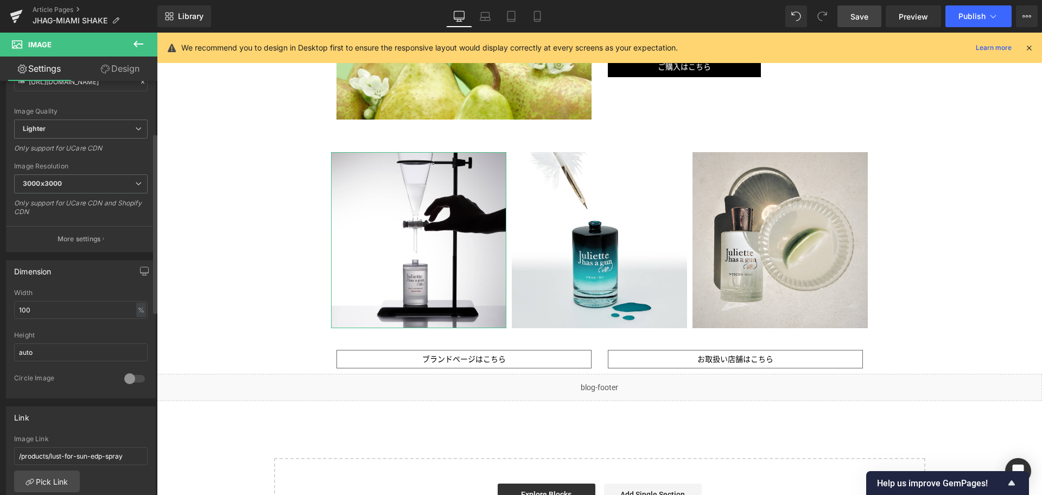
scroll to position [155, 0]
click at [51, 477] on link "Pick Link" at bounding box center [47, 478] width 66 height 22
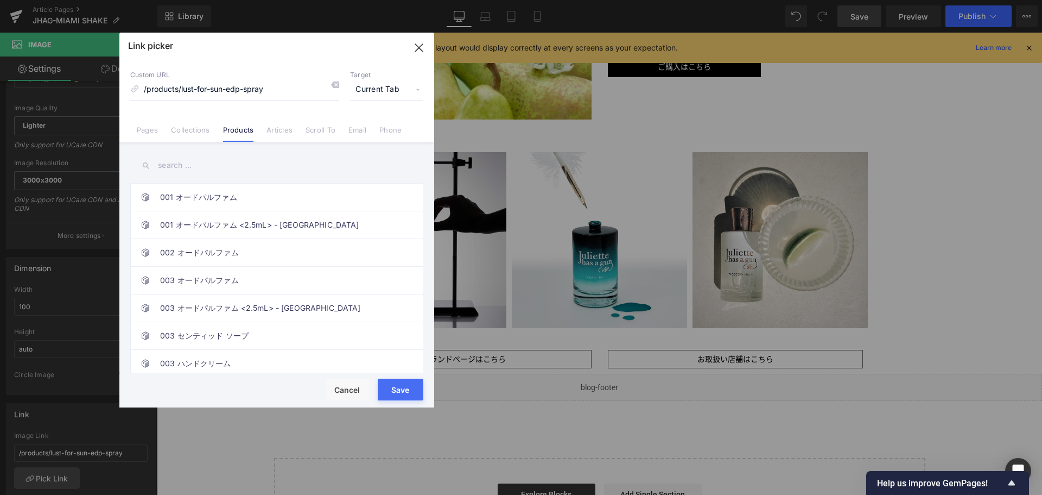
click at [214, 164] on input "text" at bounding box center [276, 165] width 293 height 24
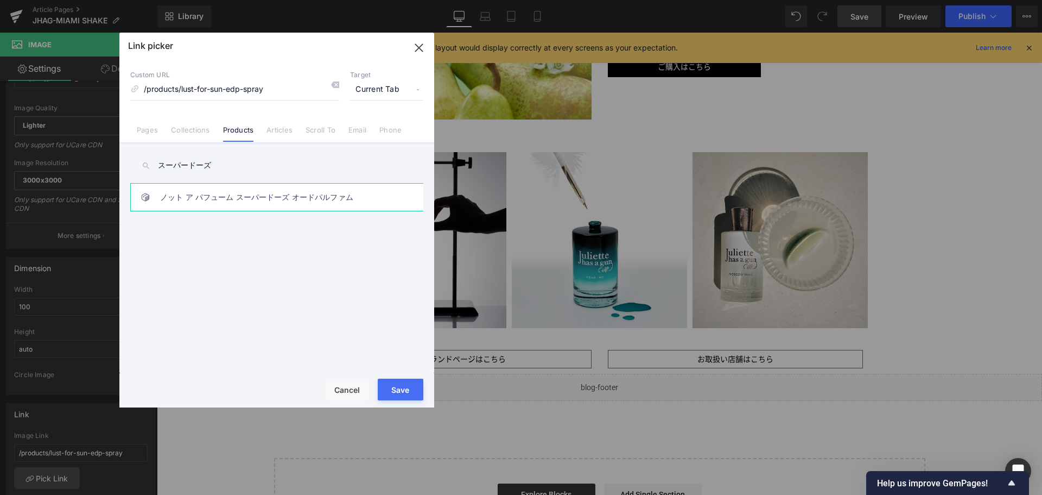
type input "スーパードーズ"
click at [219, 202] on link "ノット ア パフューム スーパードーズ オードパルファム" at bounding box center [279, 197] width 239 height 27
type input "/products/not-a-perfume-superdose-edp-spray"
click at [407, 384] on button "Save" at bounding box center [401, 389] width 46 height 22
type input "/products/not-a-perfume-superdose-edp-spray"
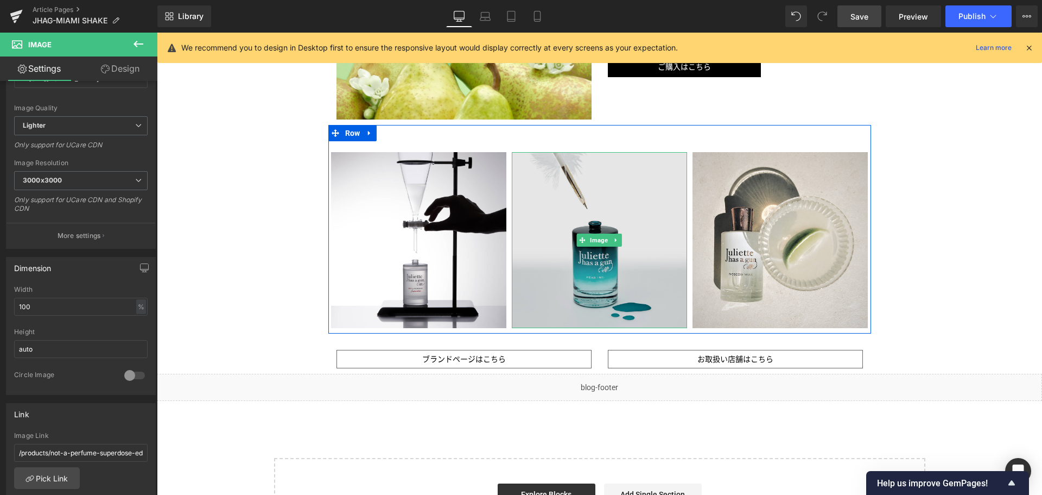
click at [555, 319] on img at bounding box center [599, 239] width 175 height 175
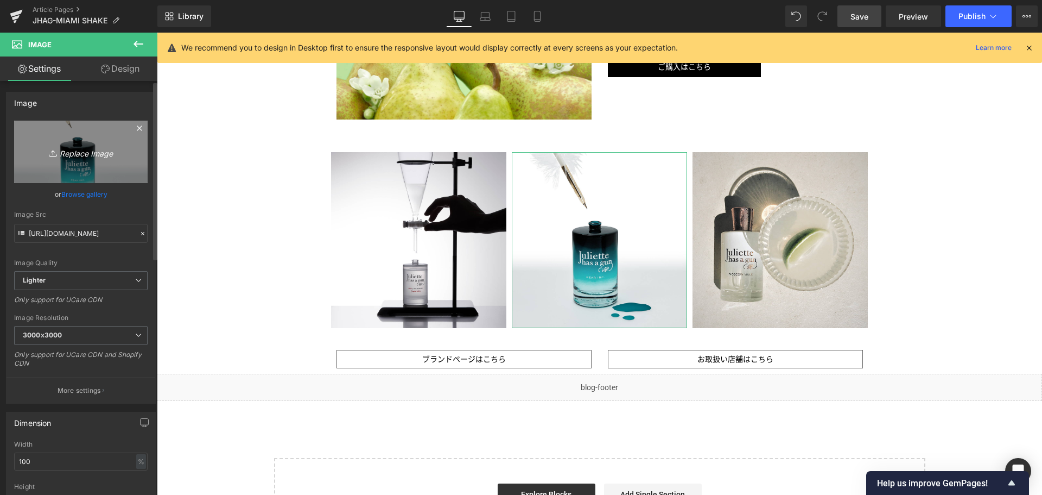
click at [110, 152] on icon "Replace Image" at bounding box center [80, 152] width 87 height 14
type input "C:\fakepath\JHAG-OTD-Beauty-1080x1080.jpg"
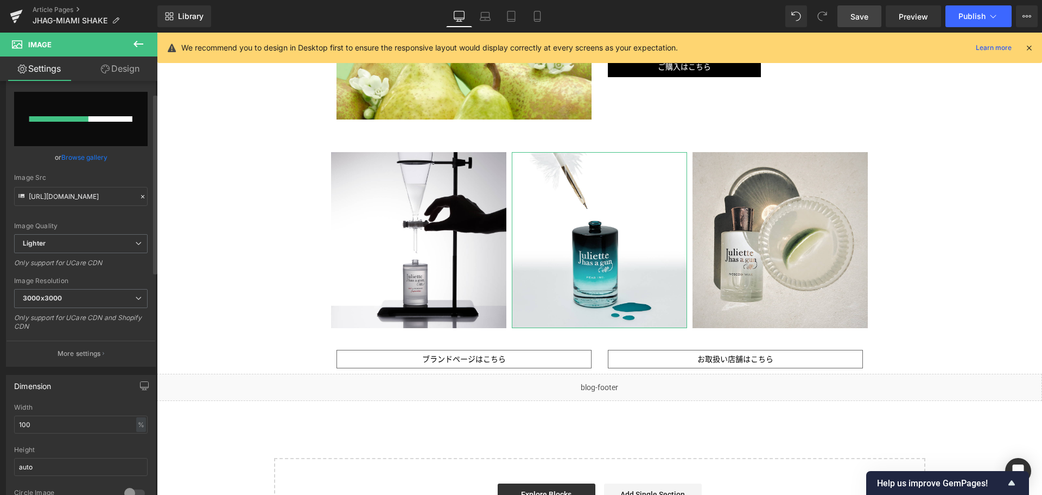
scroll to position [29, 0]
type input "[URL][DOMAIN_NAME]"
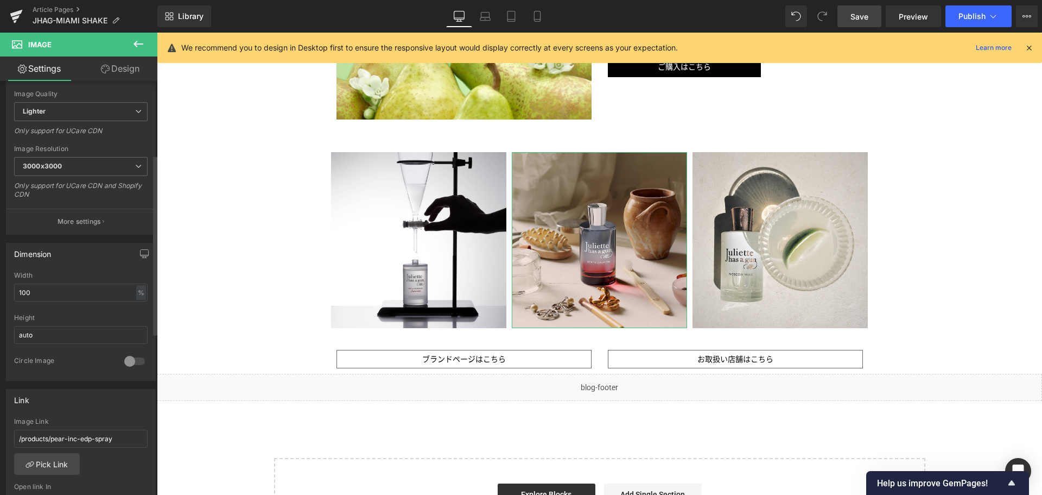
scroll to position [169, 0]
click at [61, 460] on link "Pick Link" at bounding box center [47, 463] width 66 height 22
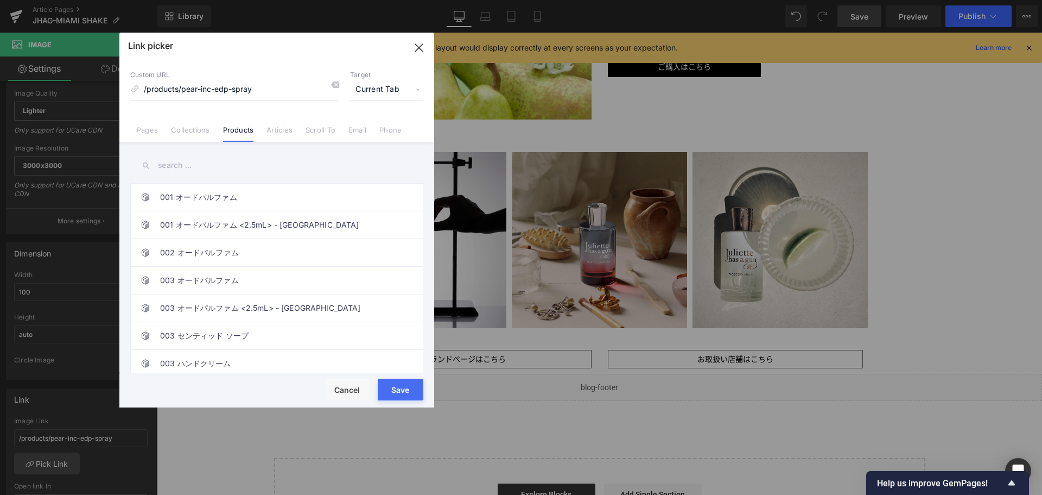
click at [211, 165] on input "text" at bounding box center [276, 165] width 293 height 24
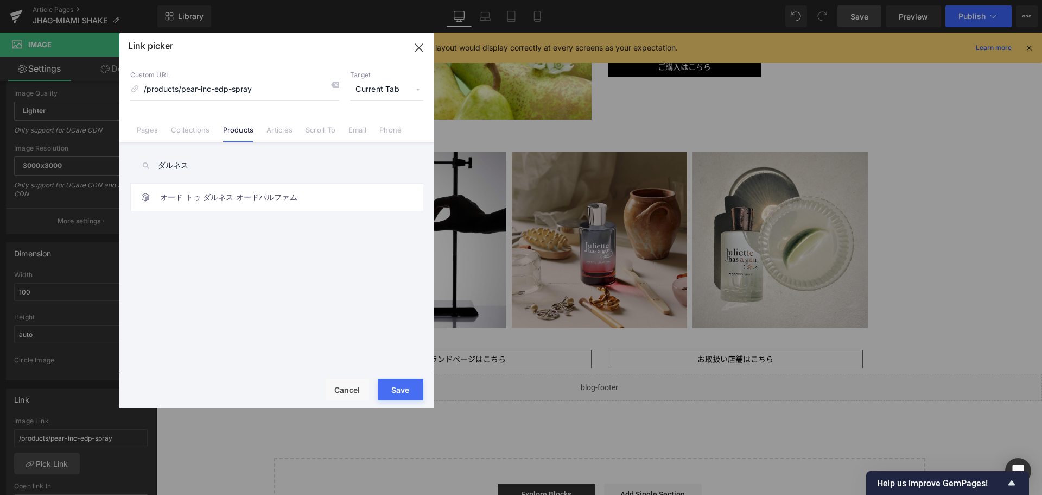
type input "ダルネス"
click at [225, 204] on link "オード トゥ ダルネス オードパルファム" at bounding box center [279, 197] width 239 height 27
type input "/products/ode-to-dullness-spray"
click at [390, 388] on button "Save" at bounding box center [401, 389] width 46 height 22
type input "/products/ode-to-dullness-spray"
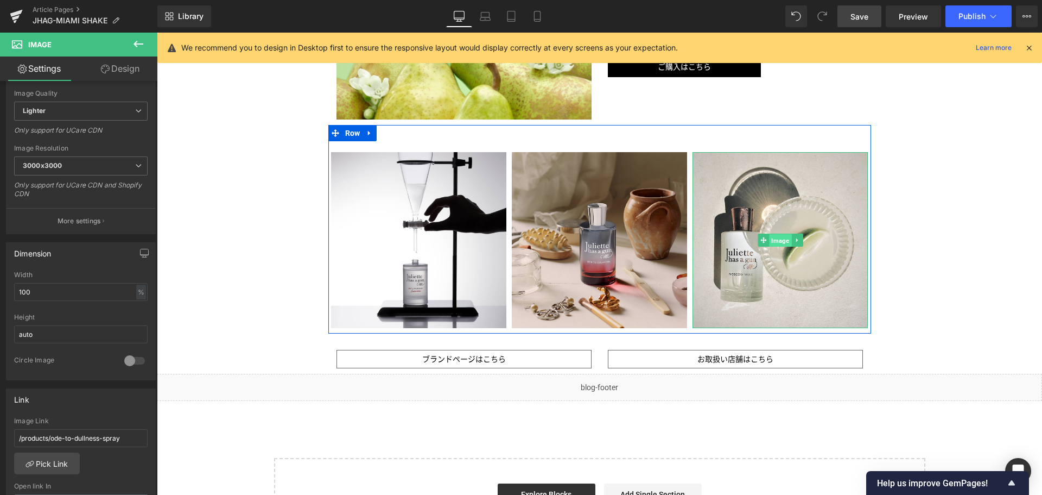
click at [770, 242] on span "Image" at bounding box center [780, 240] width 22 height 13
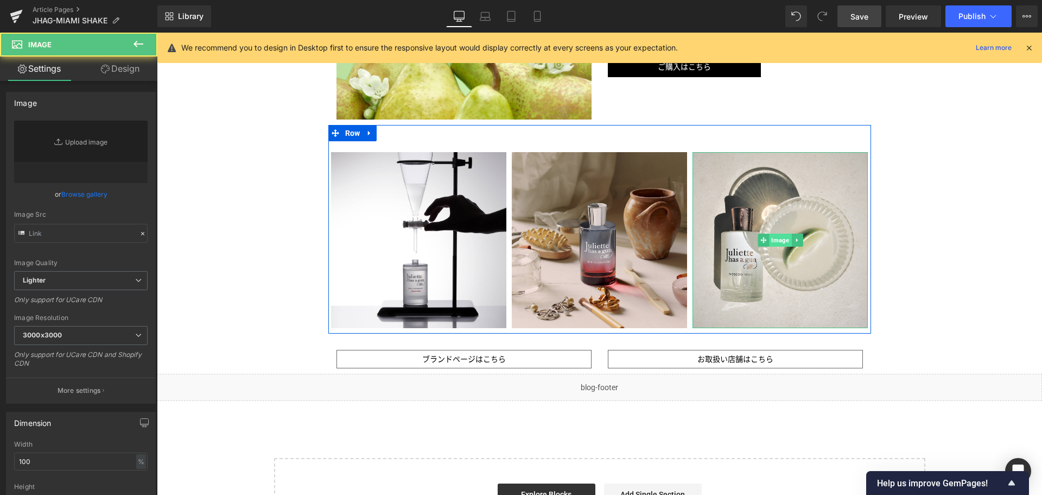
type input "[URL][DOMAIN_NAME]"
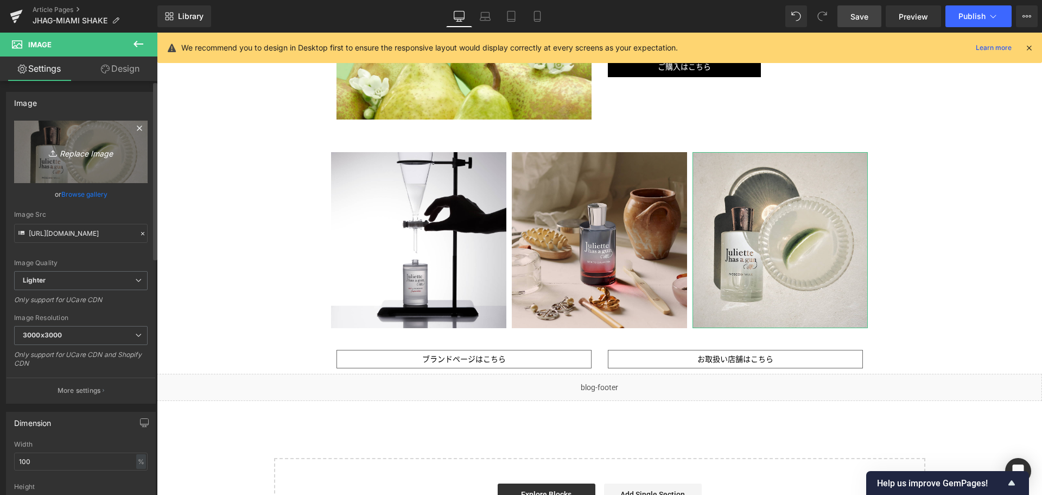
click at [84, 147] on icon "Replace Image" at bounding box center [80, 152] width 87 height 14
type input "C:\fakepath\JHAG-MOS-CPS-Light-1080x1080.jpg"
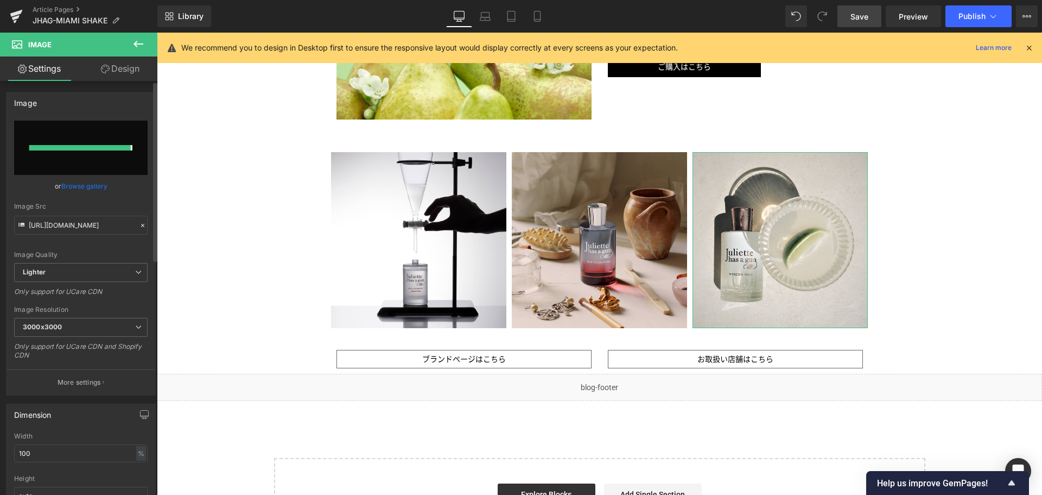
type input "[URL][DOMAIN_NAME]"
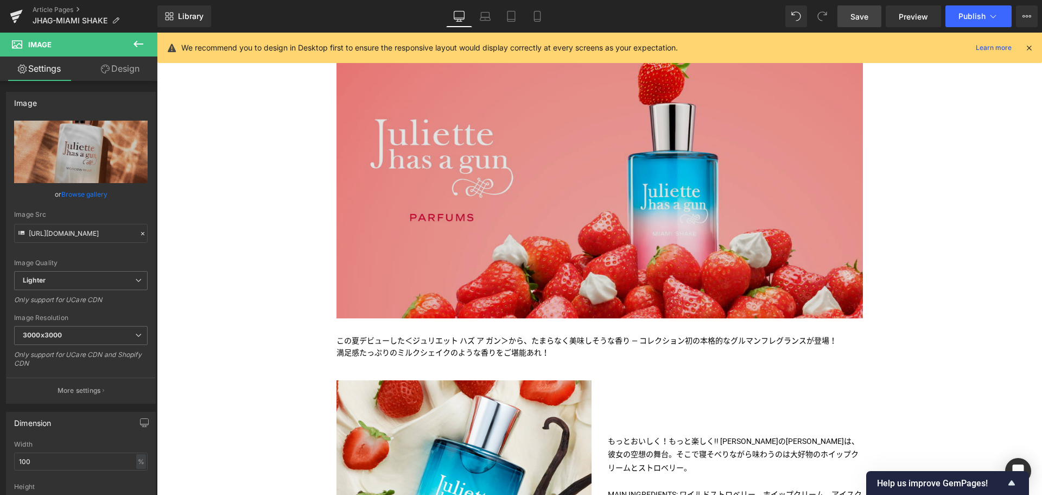
scroll to position [154, 0]
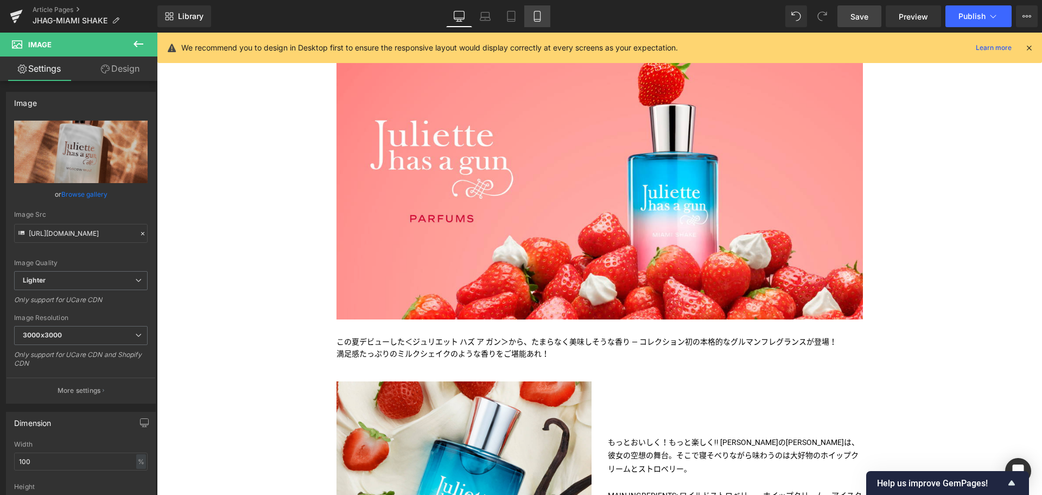
click at [544, 15] on link "Mobile" at bounding box center [537, 16] width 26 height 22
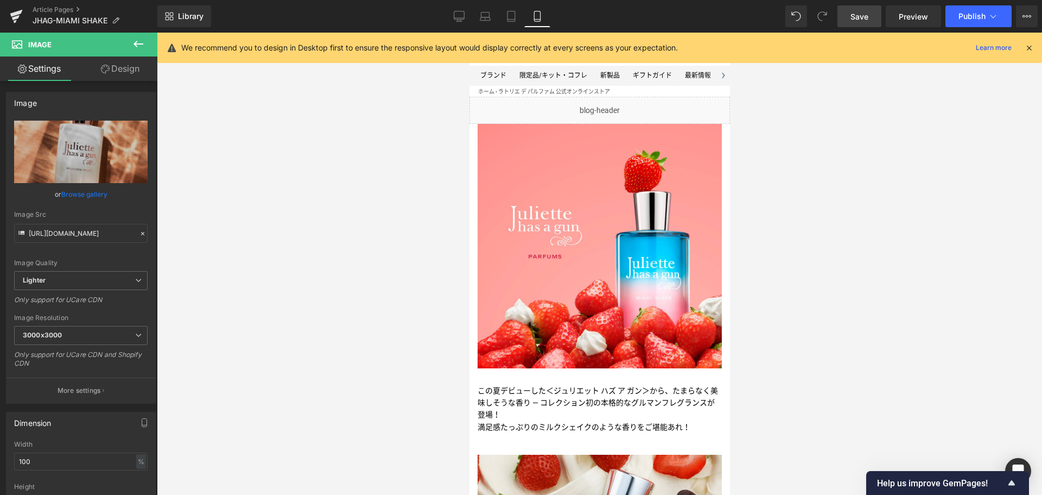
scroll to position [0, 0]
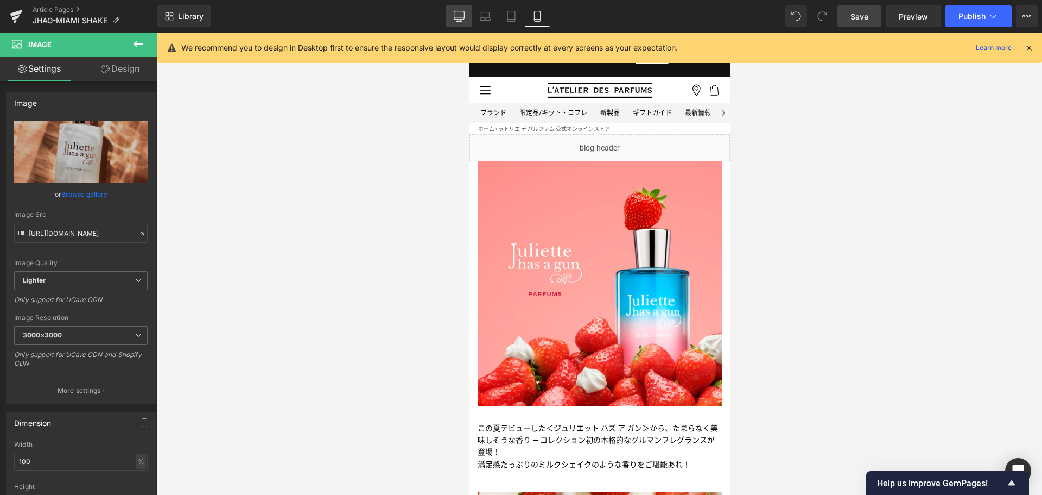
click at [458, 24] on link "Desktop" at bounding box center [459, 16] width 26 height 22
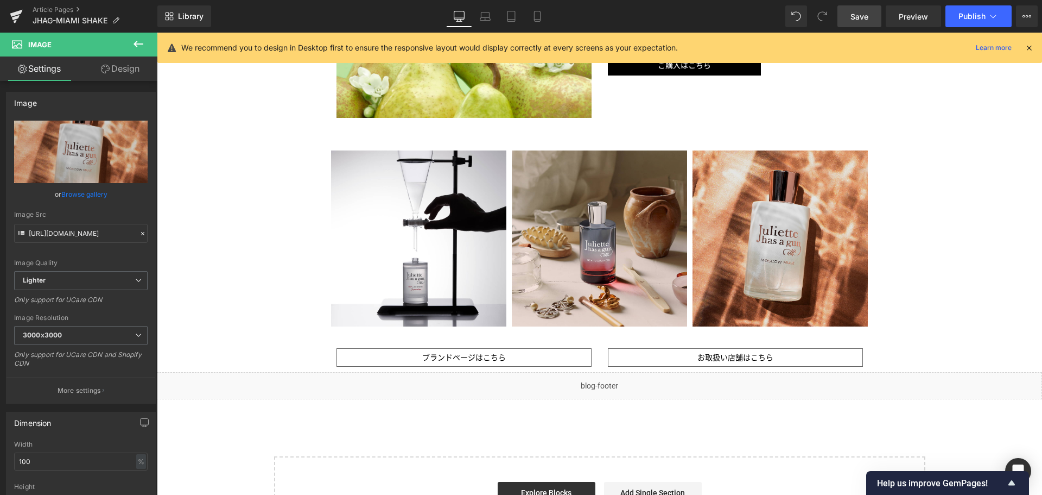
scroll to position [1271, 0]
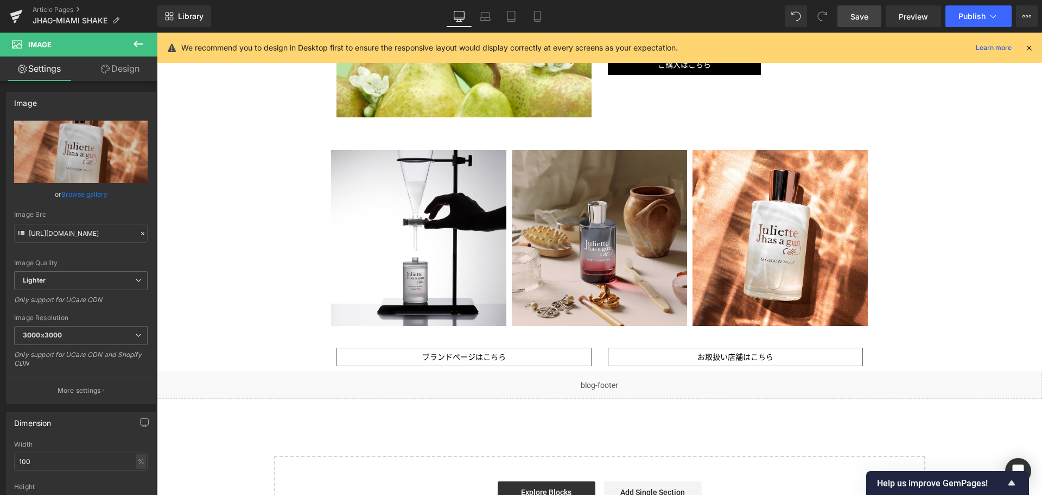
click at [863, 20] on span "Save" at bounding box center [860, 16] width 18 height 11
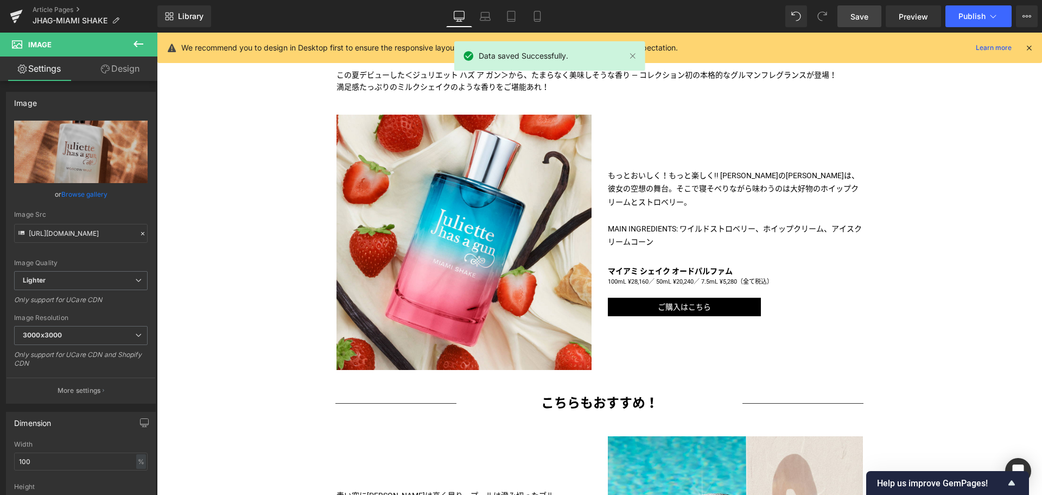
scroll to position [339, 0]
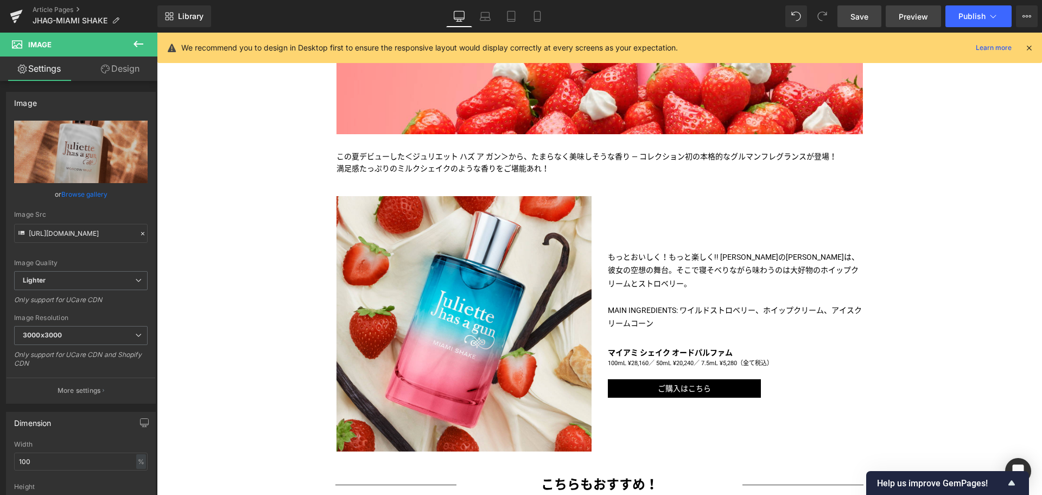
click at [917, 20] on span "Preview" at bounding box center [913, 16] width 29 height 11
